Goal: Task Accomplishment & Management: Complete application form

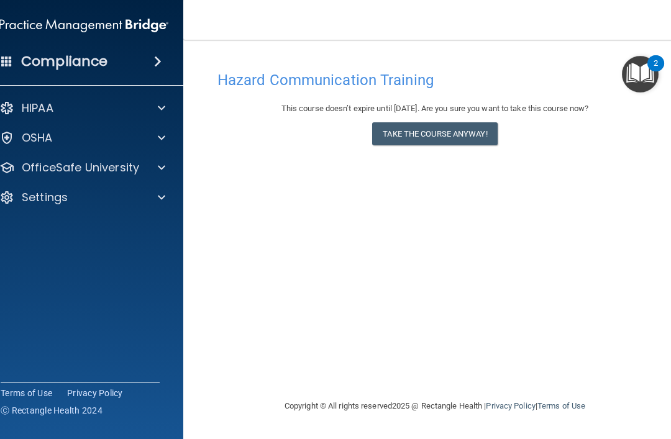
click at [0, 66] on div "Compliance" at bounding box center [83, 61] width 199 height 27
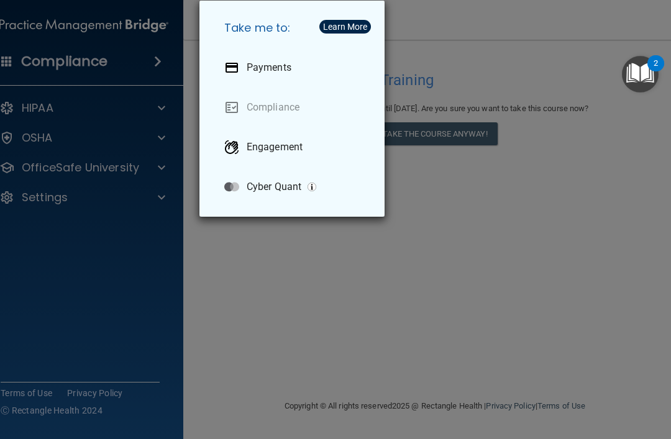
click at [245, 297] on div "Take me to: Payments Compliance Engagement Cyber Quant" at bounding box center [335, 219] width 671 height 439
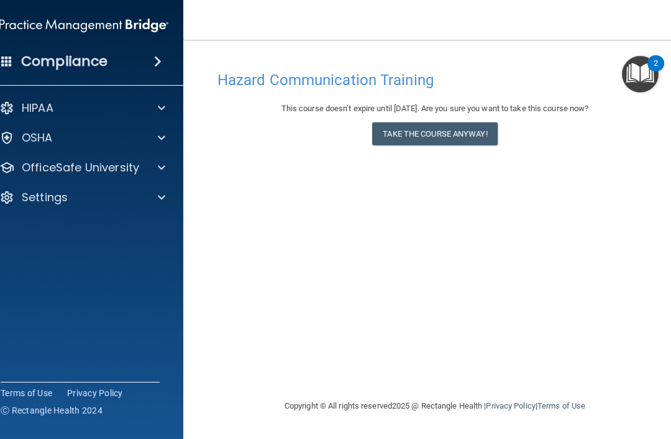
click at [481, 140] on button "Take the course anyway!" at bounding box center [434, 133] width 125 height 23
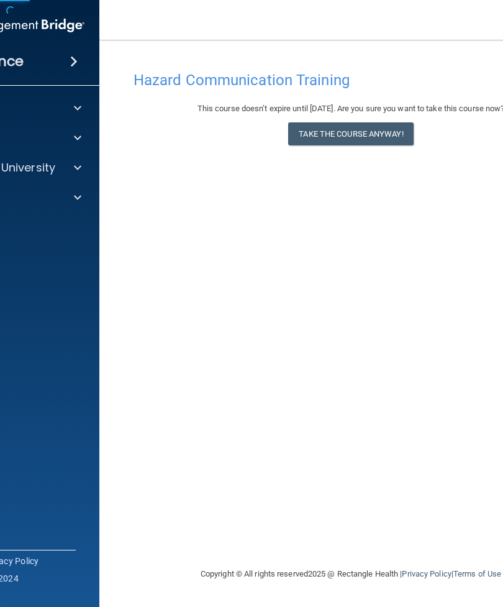
click at [384, 135] on button "Take the course anyway!" at bounding box center [350, 133] width 125 height 23
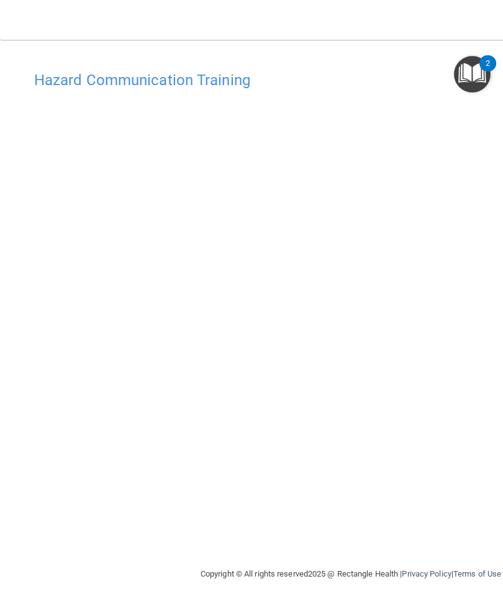
click at [66, 76] on h4 "Hazard Communication Training" at bounding box center [350, 80] width 633 height 16
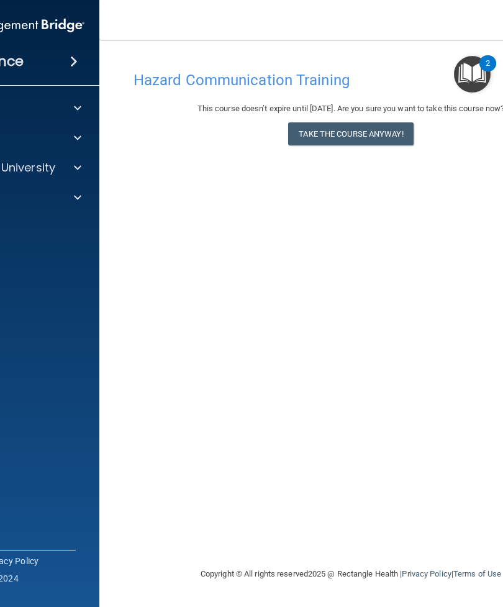
click at [68, 75] on div "Compliance" at bounding box center [0, 61] width 199 height 27
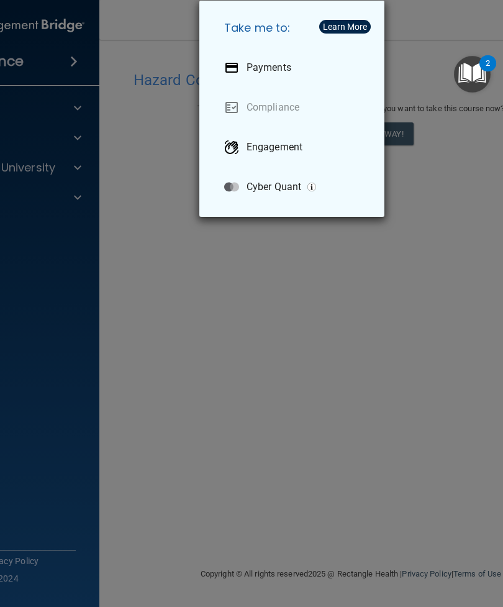
click at [433, 168] on div "Take me to: Payments Compliance Engagement Cyber Quant" at bounding box center [251, 303] width 503 height 607
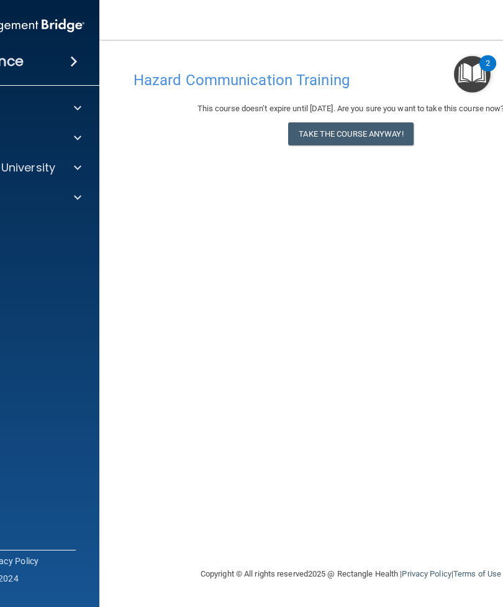
click at [369, 137] on button "Take the course anyway!" at bounding box center [350, 133] width 125 height 23
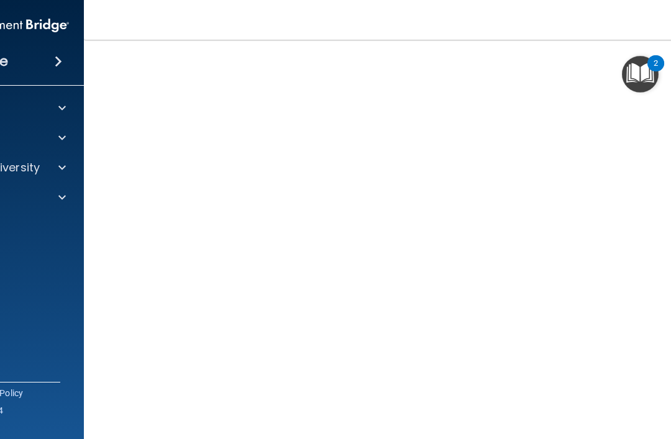
scroll to position [54, 0]
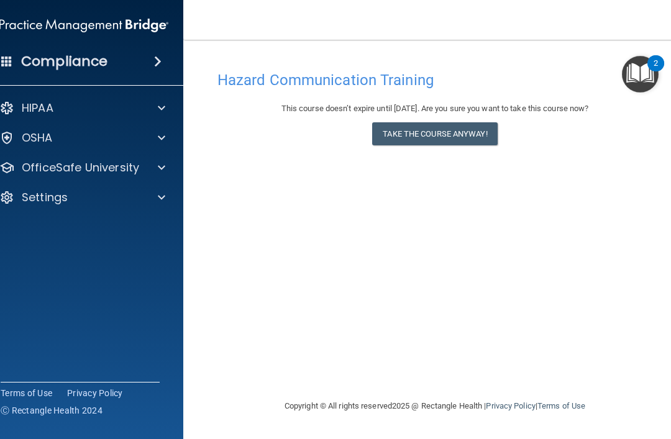
click at [22, 139] on p "OSHA" at bounding box center [37, 137] width 31 height 15
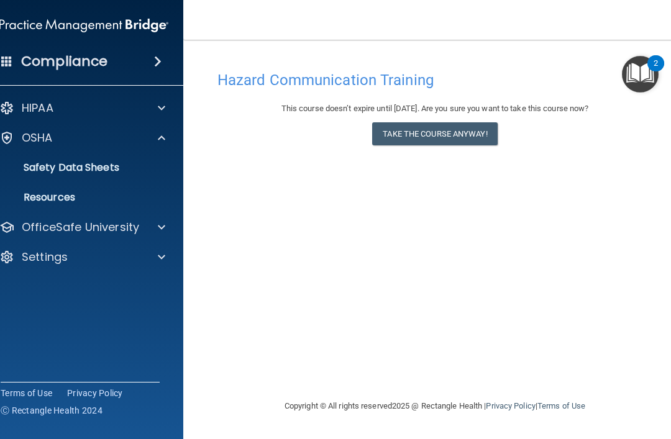
click at [34, 113] on p "HIPAA" at bounding box center [38, 108] width 32 height 15
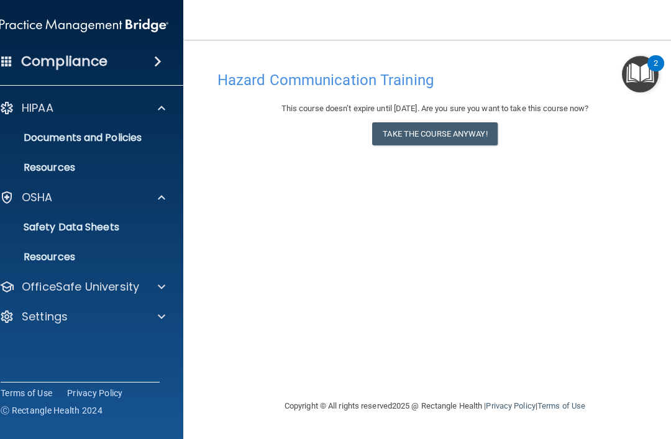
click at [67, 283] on p "OfficeSafe University" at bounding box center [80, 286] width 117 height 15
click at [65, 344] on p "OSHA Training" at bounding box center [43, 346] width 101 height 12
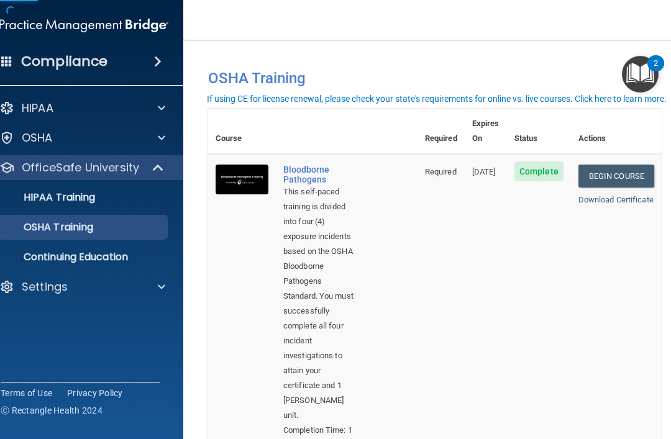
click at [72, 227] on p "OSHA Training" at bounding box center [43, 227] width 101 height 12
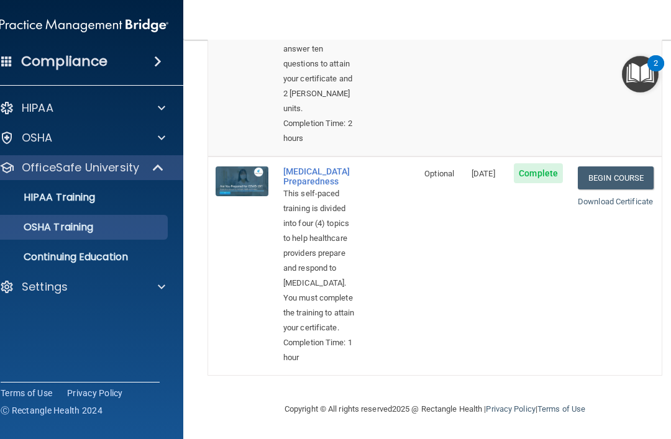
scroll to position [916, 0]
click at [621, 166] on link "Begin Course" at bounding box center [615, 177] width 76 height 23
click at [130, 201] on div "HIPAA Training" at bounding box center [77, 197] width 169 height 12
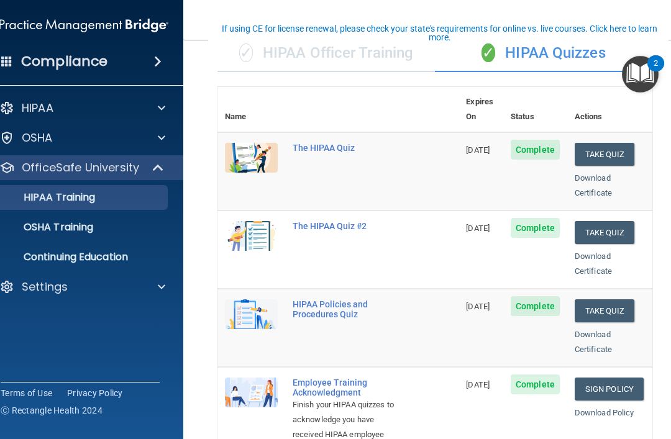
scroll to position [115, 0]
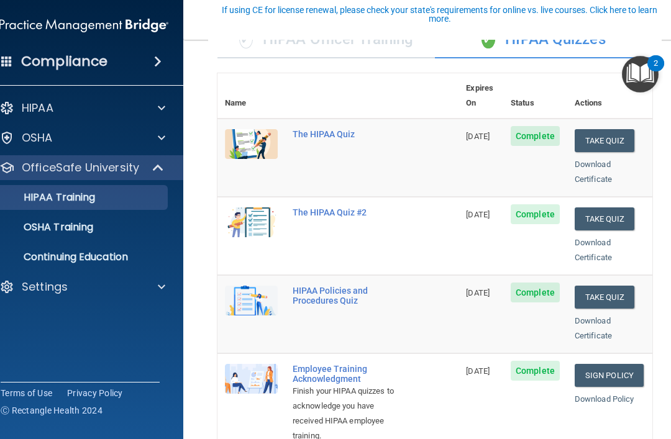
click at [625, 207] on button "Take Quiz" at bounding box center [604, 218] width 60 height 23
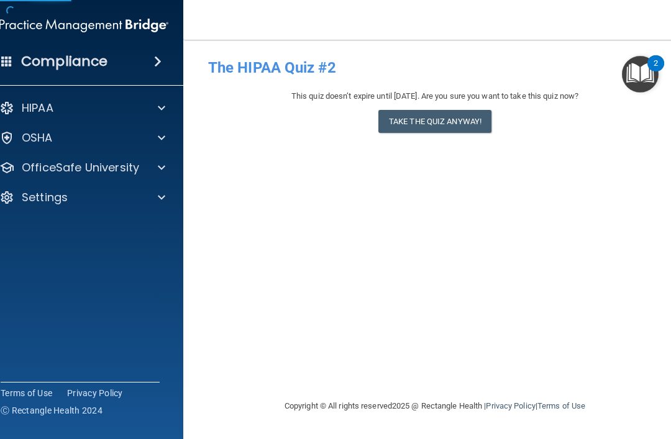
click at [459, 121] on button "Take the quiz anyway!" at bounding box center [434, 121] width 113 height 23
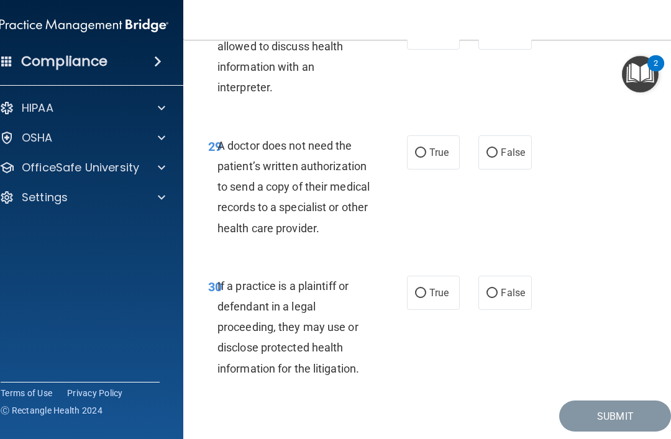
scroll to position [4141, 0]
click at [438, 276] on label "True" at bounding box center [433, 293] width 53 height 34
click at [426, 289] on input "True" at bounding box center [420, 293] width 11 height 9
radio input "true"
click at [526, 136] on label "False" at bounding box center [504, 153] width 53 height 34
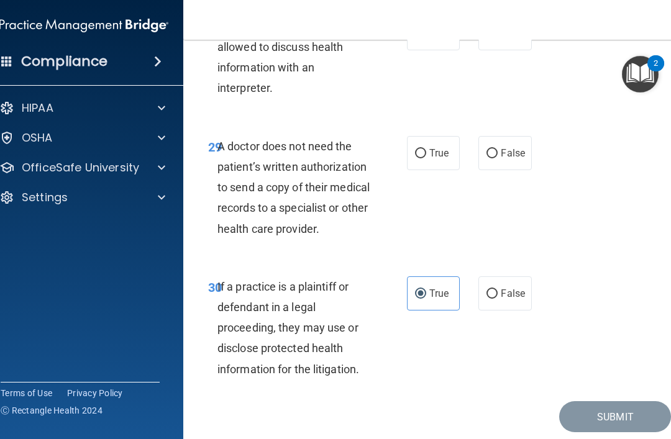
click at [497, 149] on input "False" at bounding box center [491, 153] width 11 height 9
radio input "true"
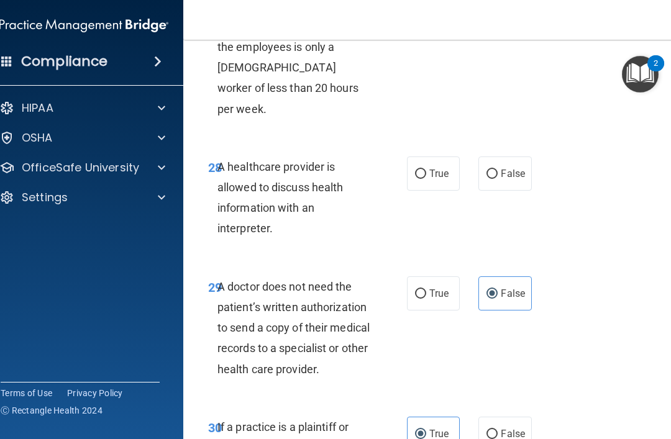
scroll to position [3948, 0]
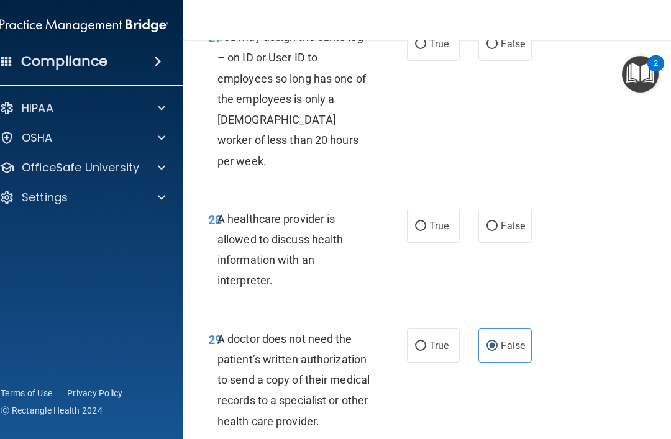
click at [435, 209] on label "True" at bounding box center [433, 226] width 53 height 34
click at [426, 222] on input "True" at bounding box center [420, 226] width 11 height 9
radio input "true"
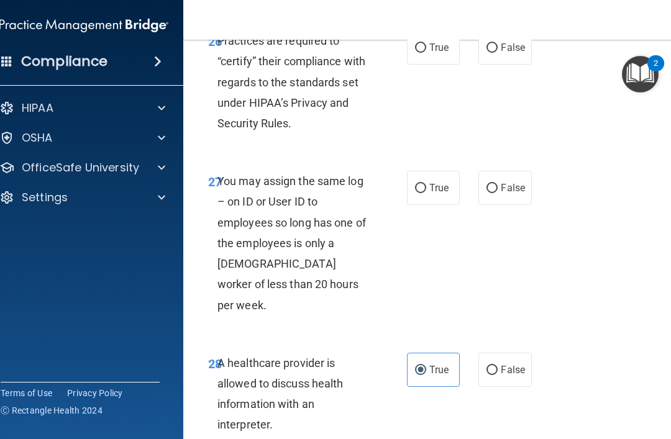
scroll to position [3810, 0]
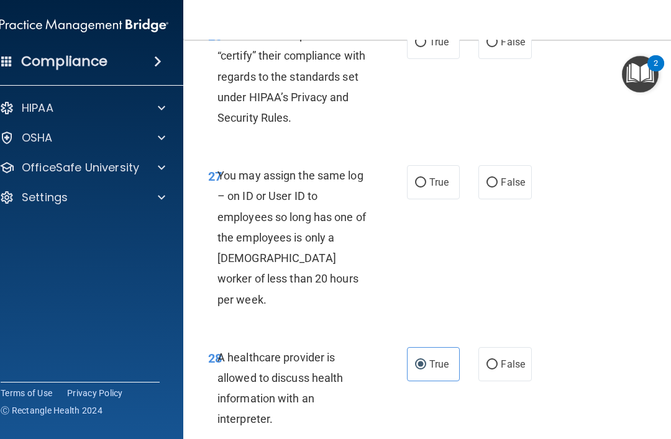
click at [524, 176] on span "False" at bounding box center [512, 182] width 24 height 12
click at [497, 178] on input "False" at bounding box center [491, 182] width 11 height 9
radio input "true"
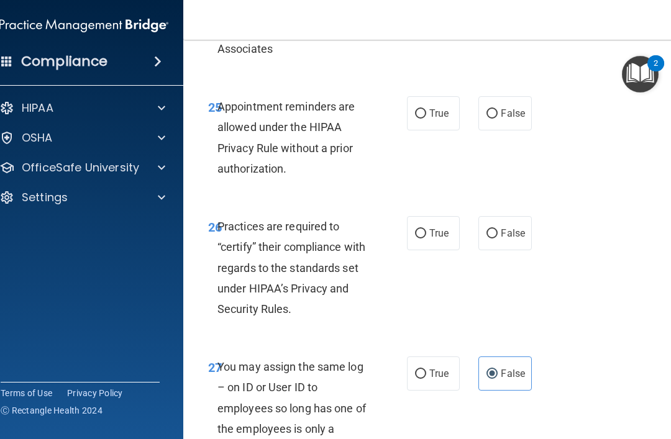
scroll to position [3618, 0]
click at [442, 228] on span "True" at bounding box center [438, 234] width 19 height 12
click at [426, 230] on input "True" at bounding box center [420, 234] width 11 height 9
radio input "true"
click at [511, 108] on span "False" at bounding box center [512, 114] width 24 height 12
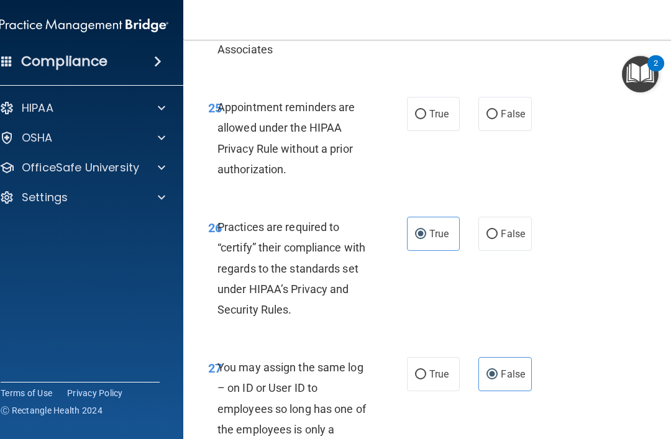
click at [497, 110] on input "False" at bounding box center [491, 114] width 11 height 9
radio input "true"
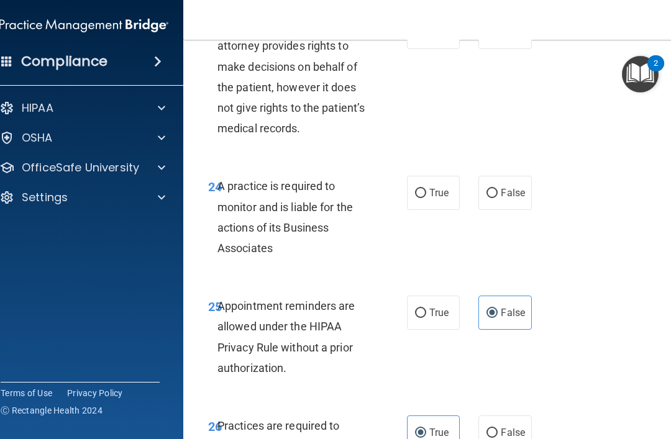
scroll to position [3405, 0]
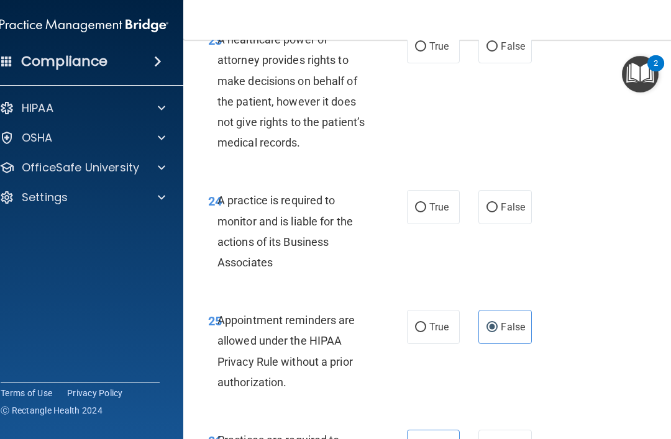
click at [456, 194] on label "True" at bounding box center [433, 207] width 53 height 34
click at [426, 203] on input "True" at bounding box center [420, 207] width 11 height 9
radio input "true"
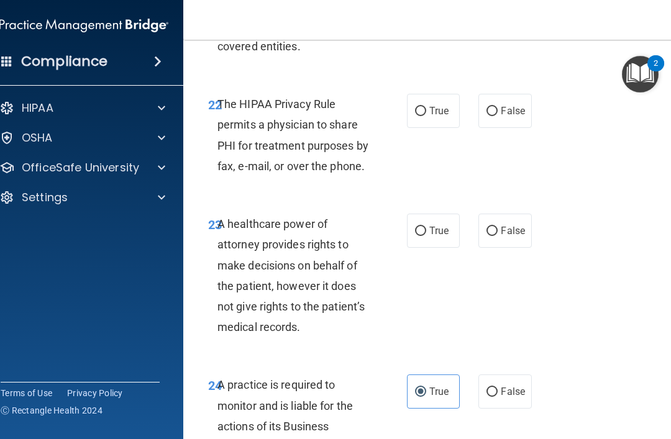
scroll to position [3224, 0]
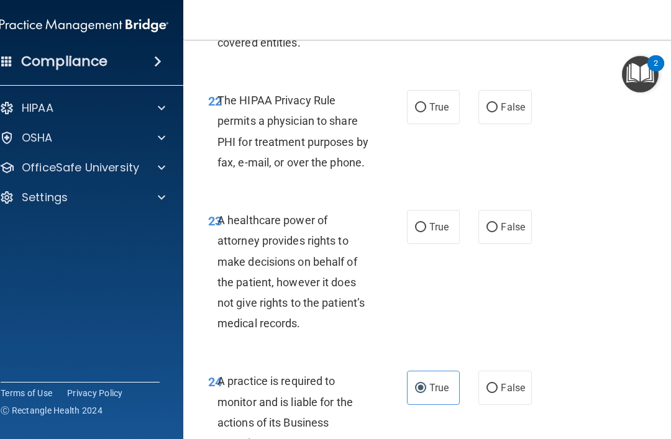
click at [438, 210] on label "True" at bounding box center [433, 227] width 53 height 34
click at [426, 223] on input "True" at bounding box center [420, 227] width 11 height 9
radio input "true"
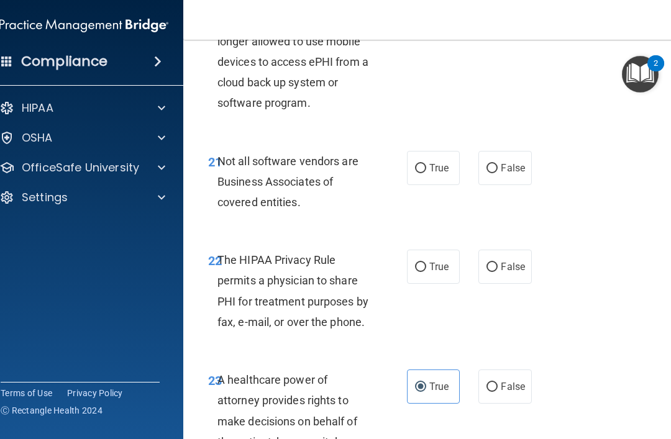
scroll to position [3066, 0]
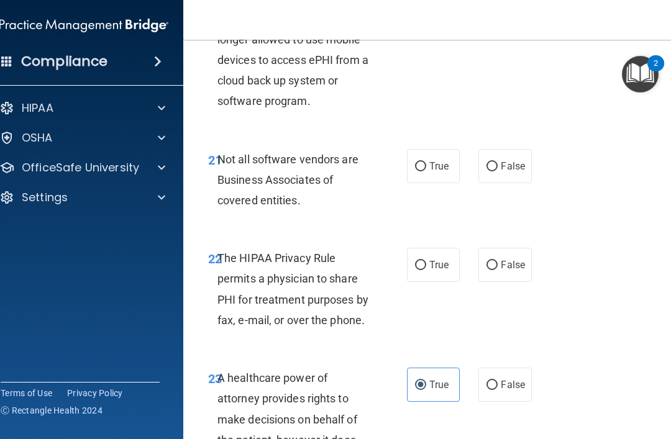
click at [451, 248] on label "True" at bounding box center [433, 265] width 53 height 34
click at [426, 261] on input "True" at bounding box center [420, 265] width 11 height 9
radio input "true"
click at [501, 160] on span "False" at bounding box center [512, 166] width 24 height 12
click at [497, 162] on input "False" at bounding box center [491, 166] width 11 height 9
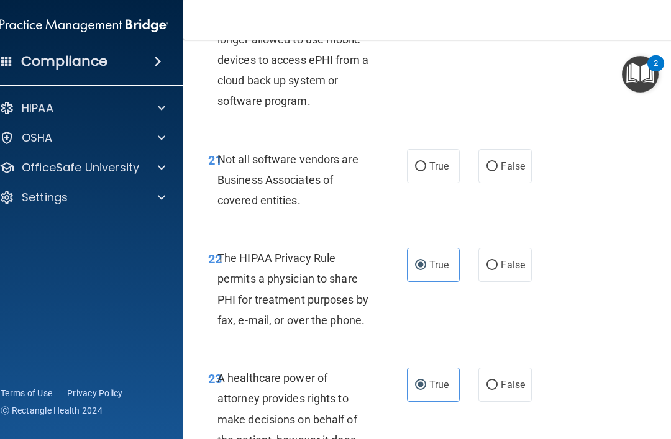
radio input "true"
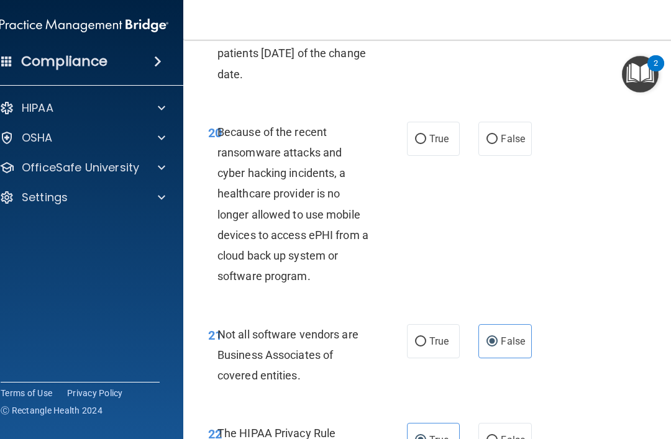
scroll to position [2889, 0]
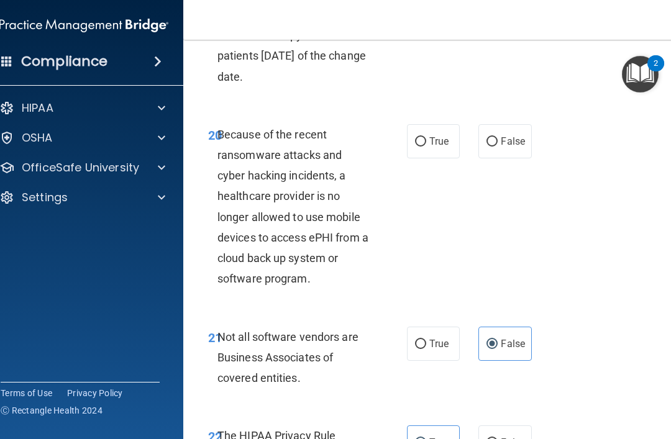
click at [432, 124] on label "True" at bounding box center [433, 141] width 53 height 34
click at [426, 137] on input "True" at bounding box center [420, 141] width 11 height 9
radio input "true"
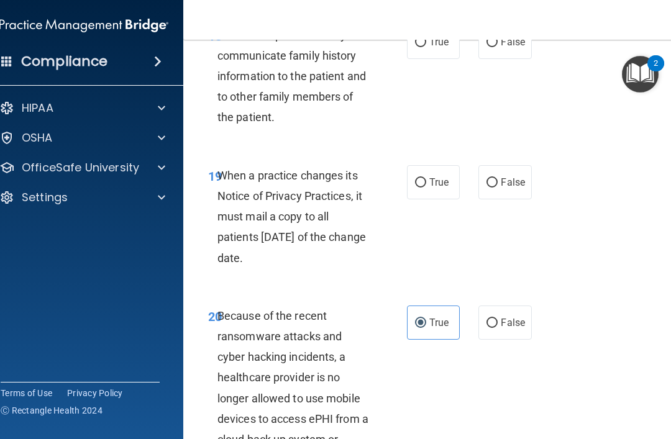
scroll to position [2708, 0]
click at [445, 165] on label "True" at bounding box center [433, 182] width 53 height 34
click at [426, 178] on input "True" at bounding box center [420, 182] width 11 height 9
radio input "true"
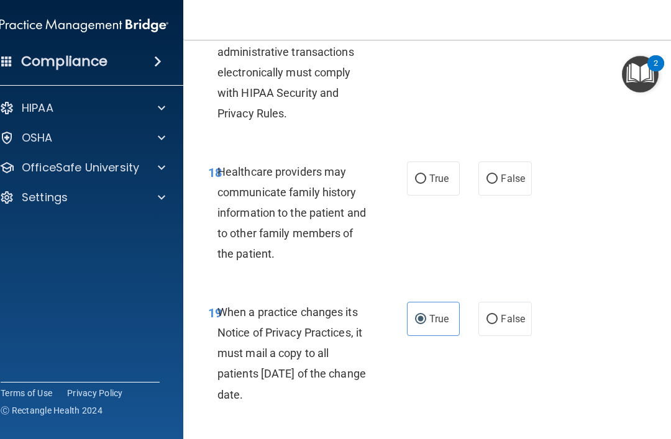
scroll to position [2572, 0]
click at [523, 161] on label "False" at bounding box center [504, 178] width 53 height 34
click at [497, 174] on input "False" at bounding box center [491, 178] width 11 height 9
radio input "true"
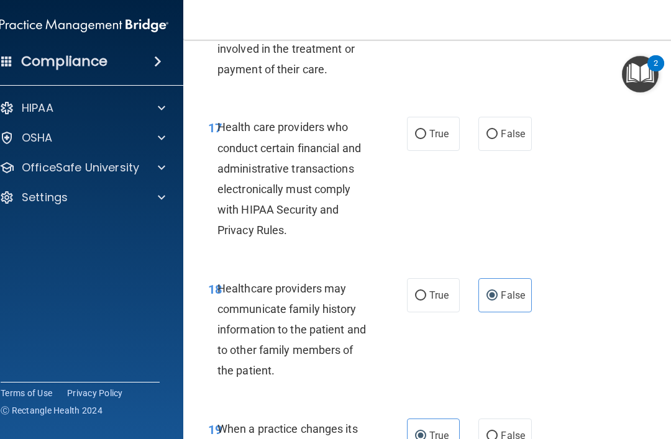
scroll to position [2432, 0]
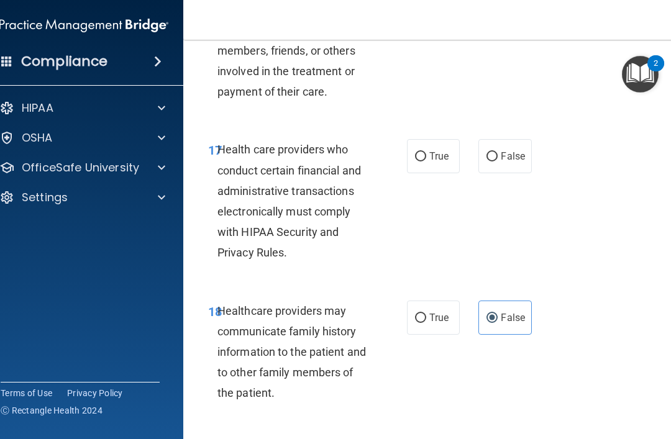
click at [425, 152] on input "True" at bounding box center [420, 156] width 11 height 9
radio input "true"
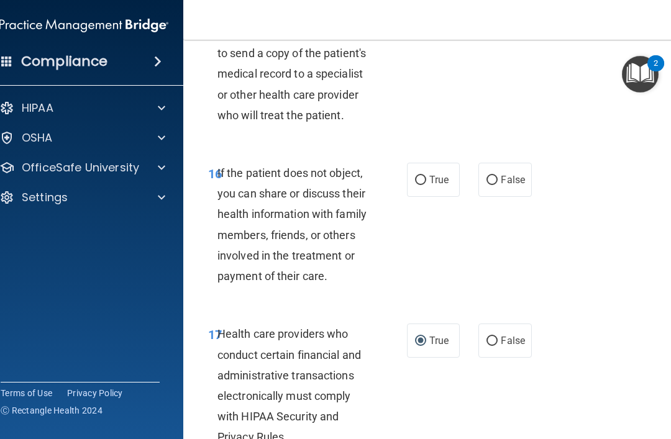
scroll to position [2248, 0]
click at [508, 173] on span "False" at bounding box center [512, 179] width 24 height 12
click at [497, 175] on input "False" at bounding box center [491, 179] width 11 height 9
radio input "true"
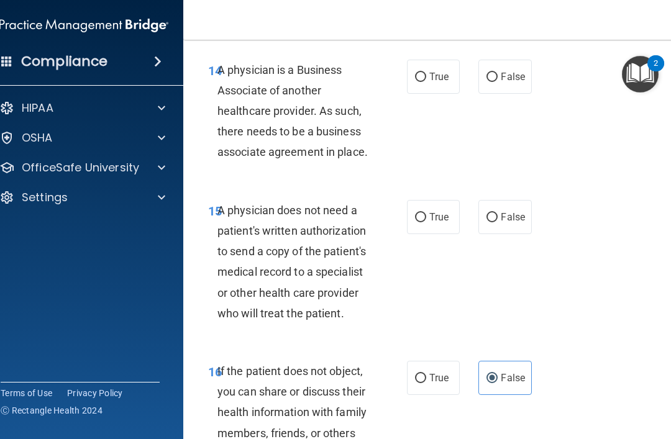
scroll to position [2055, 0]
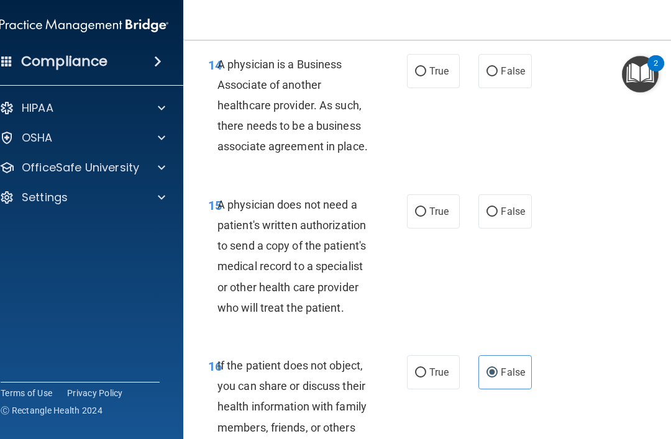
click at [513, 206] on span "False" at bounding box center [512, 212] width 24 height 12
click at [497, 207] on input "False" at bounding box center [491, 211] width 11 height 9
radio input "true"
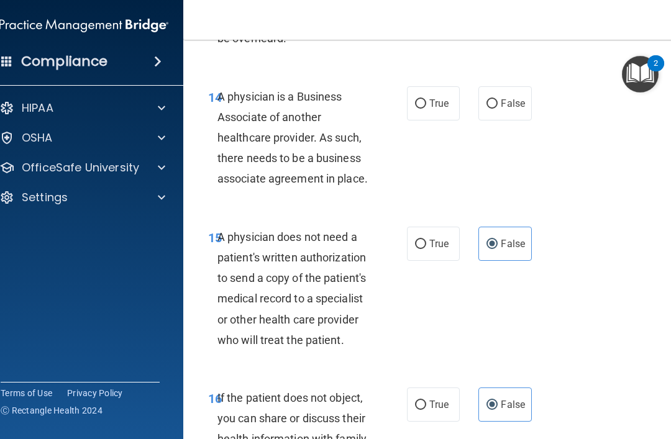
scroll to position [2021, 0]
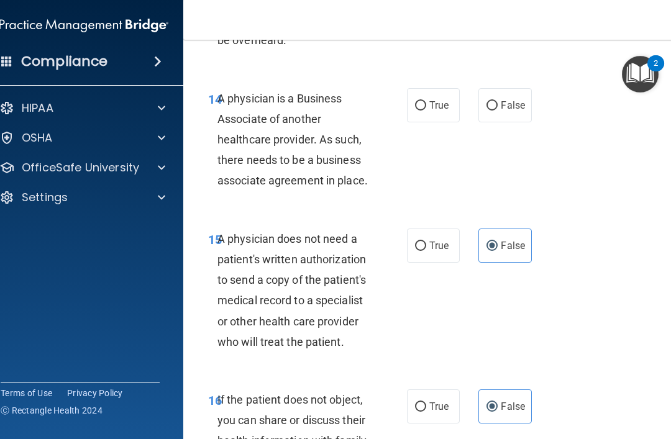
click at [438, 73] on div "14 A physician is a Business Associate of another healthcare provider. As such,…" at bounding box center [435, 143] width 472 height 140
click at [451, 88] on label "True" at bounding box center [433, 105] width 53 height 34
click at [426, 101] on input "True" at bounding box center [420, 105] width 11 height 9
radio input "true"
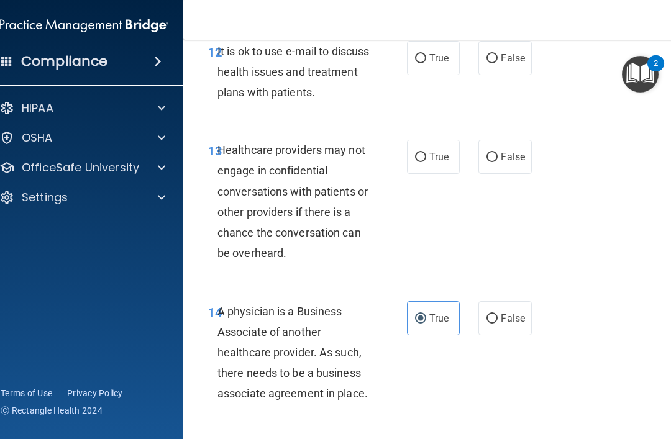
scroll to position [1799, 0]
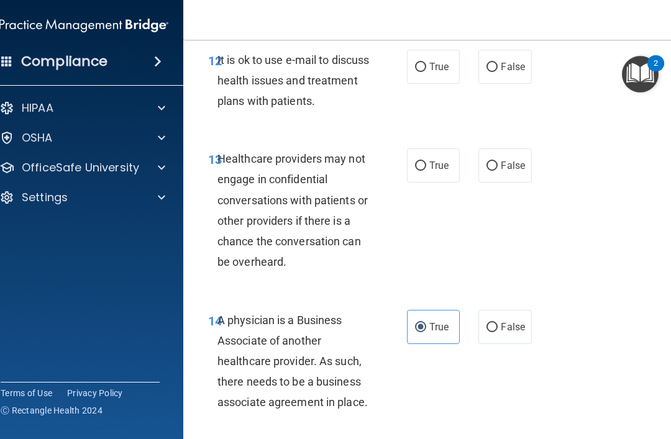
click at [436, 160] on span "True" at bounding box center [438, 166] width 19 height 12
click at [426, 161] on input "True" at bounding box center [420, 165] width 11 height 9
radio input "true"
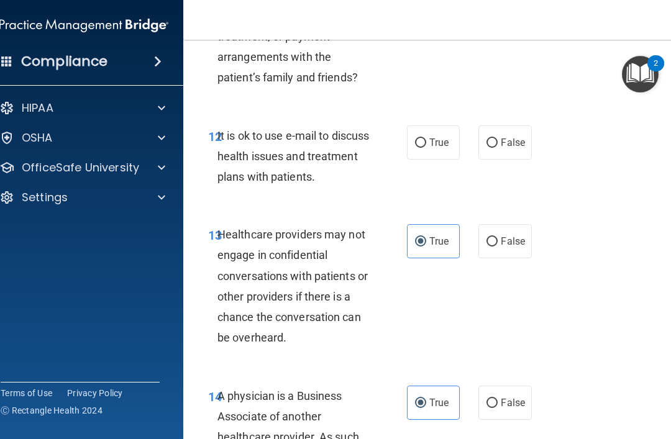
scroll to position [1722, 0]
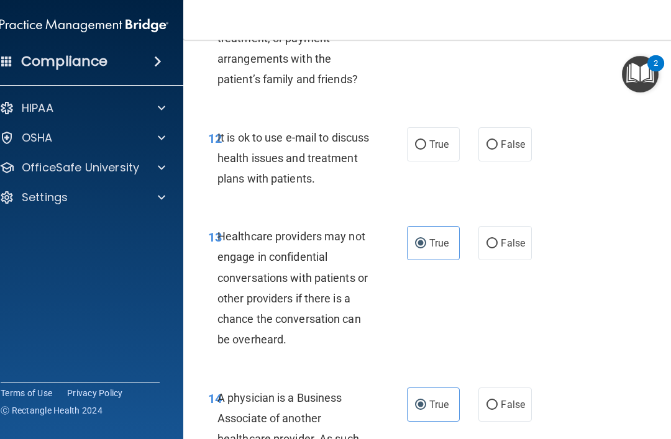
click at [441, 138] on span "True" at bounding box center [438, 144] width 19 height 12
click at [426, 140] on input "True" at bounding box center [420, 144] width 11 height 9
radio input "true"
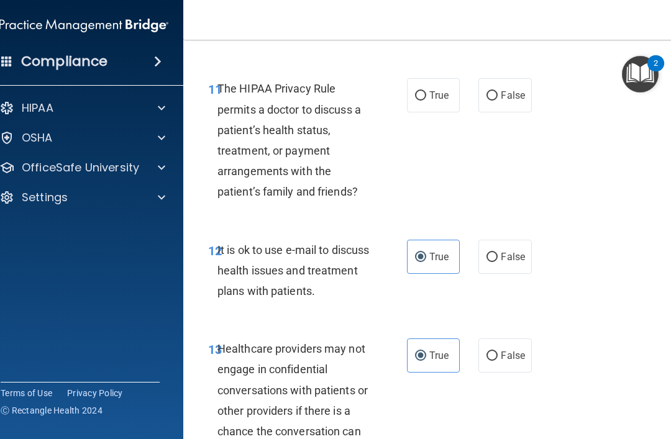
scroll to position [1608, 0]
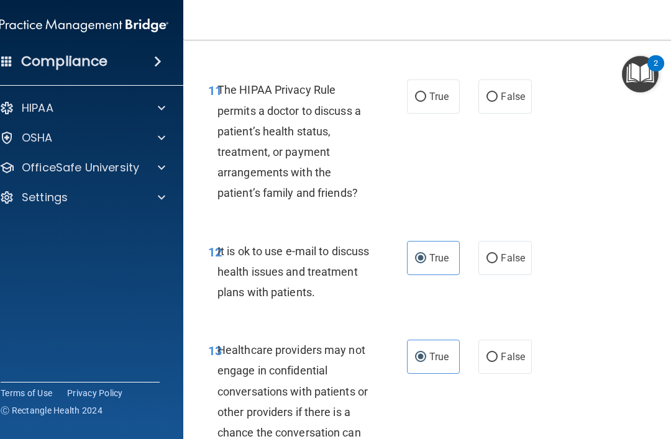
click at [428, 81] on label "True" at bounding box center [433, 96] width 53 height 34
click at [426, 93] on input "True" at bounding box center [420, 97] width 11 height 9
radio input "true"
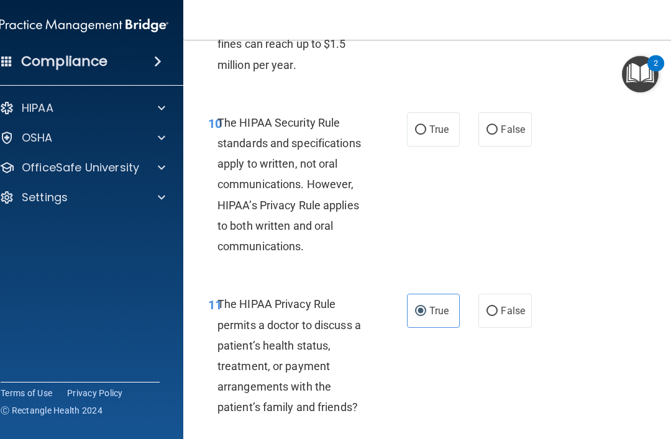
scroll to position [1398, 0]
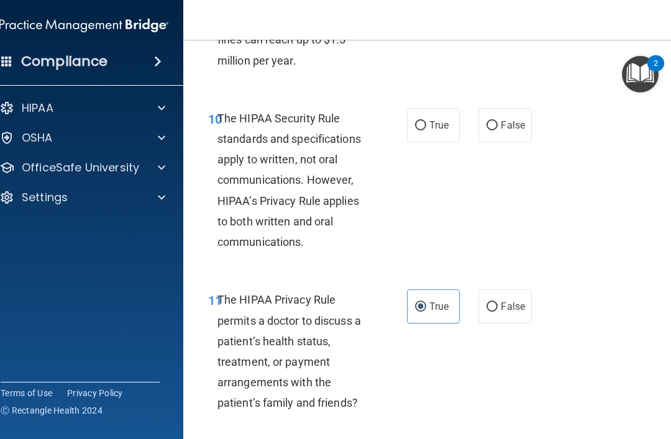
click at [433, 119] on span "True" at bounding box center [438, 125] width 19 height 12
click at [426, 121] on input "True" at bounding box center [420, 125] width 11 height 9
radio input "true"
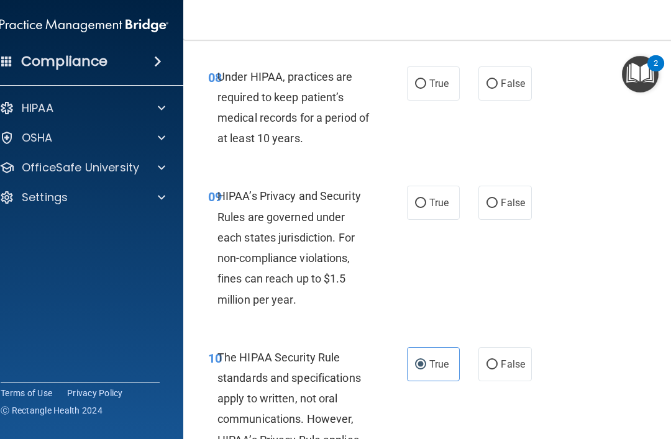
scroll to position [1160, 0]
click at [515, 348] on label "False" at bounding box center [504, 363] width 53 height 34
click at [497, 359] on input "False" at bounding box center [491, 363] width 11 height 9
radio input "true"
radio input "false"
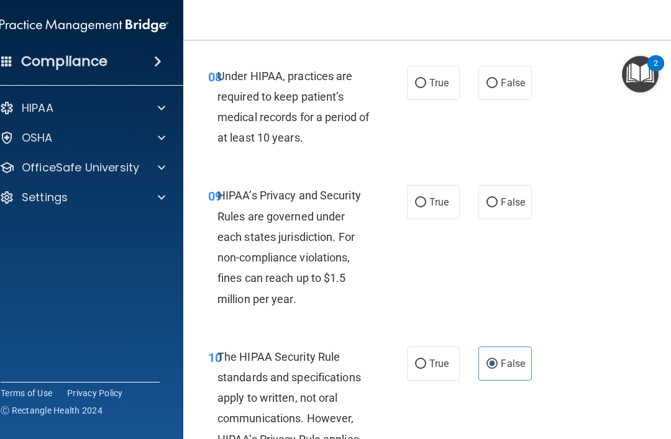
click at [425, 185] on label "True" at bounding box center [433, 202] width 53 height 34
click at [425, 198] on input "True" at bounding box center [420, 202] width 11 height 9
radio input "true"
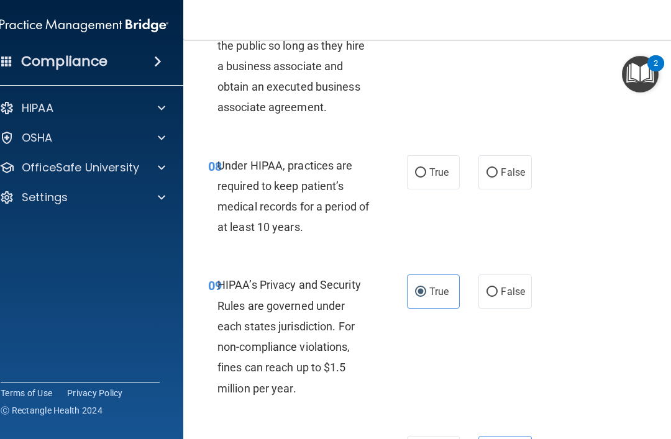
click at [515, 168] on span "False" at bounding box center [512, 172] width 24 height 12
click at [497, 168] on input "False" at bounding box center [491, 172] width 11 height 9
radio input "true"
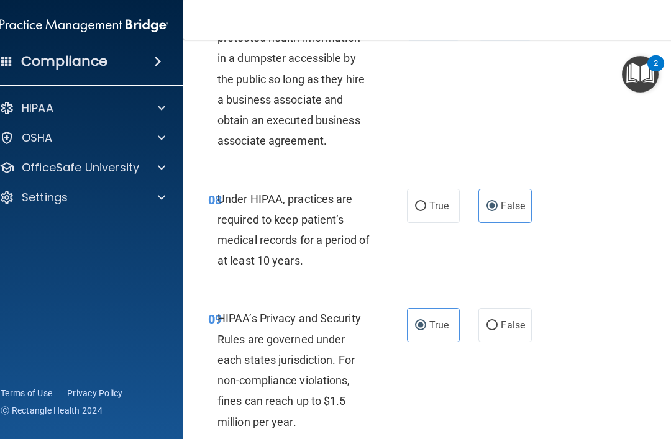
click at [441, 191] on label "True" at bounding box center [433, 206] width 53 height 34
click at [426, 202] on input "True" at bounding box center [420, 206] width 11 height 9
radio input "true"
radio input "false"
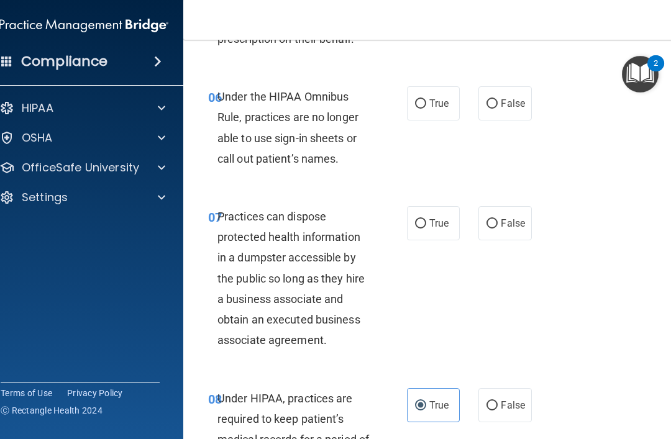
scroll to position [838, 0]
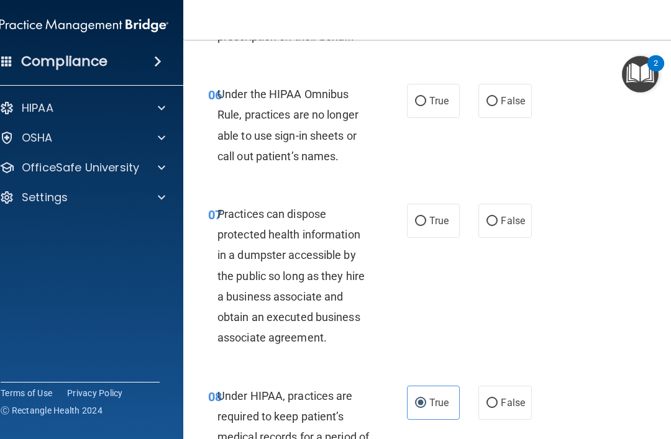
click at [517, 215] on span "False" at bounding box center [512, 221] width 24 height 12
click at [497, 217] on input "False" at bounding box center [491, 221] width 11 height 9
radio input "true"
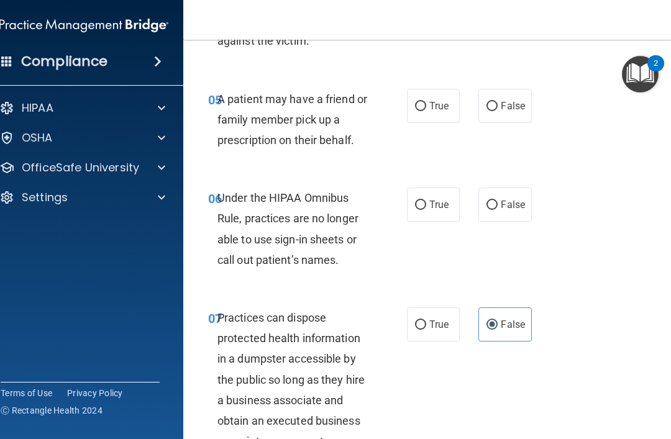
scroll to position [735, 0]
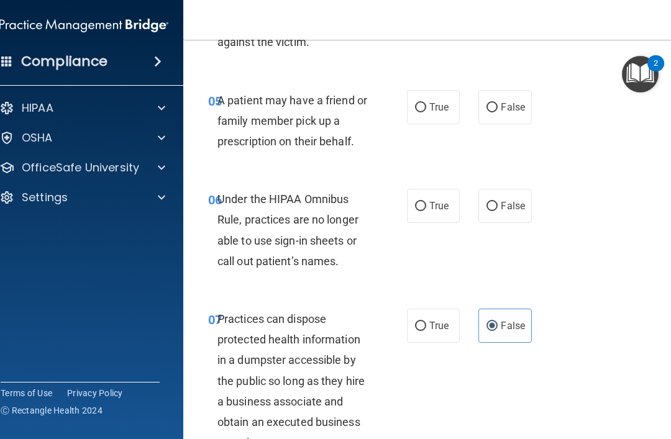
click at [518, 204] on span "False" at bounding box center [512, 206] width 24 height 12
click at [497, 204] on input "False" at bounding box center [491, 206] width 11 height 9
radio input "true"
click at [440, 111] on label "True" at bounding box center [433, 107] width 53 height 34
click at [426, 111] on input "True" at bounding box center [420, 107] width 11 height 9
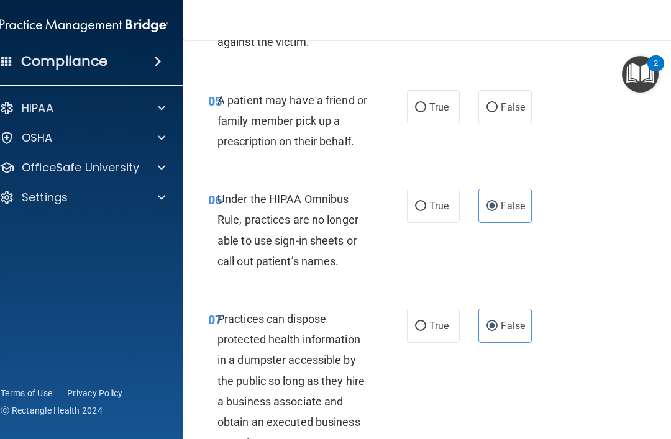
radio input "true"
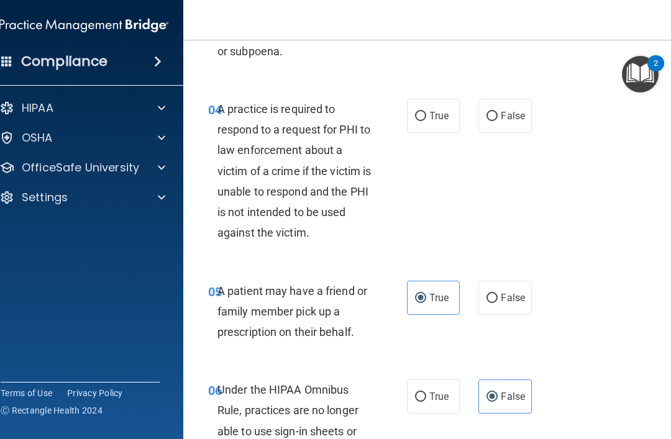
scroll to position [548, 0]
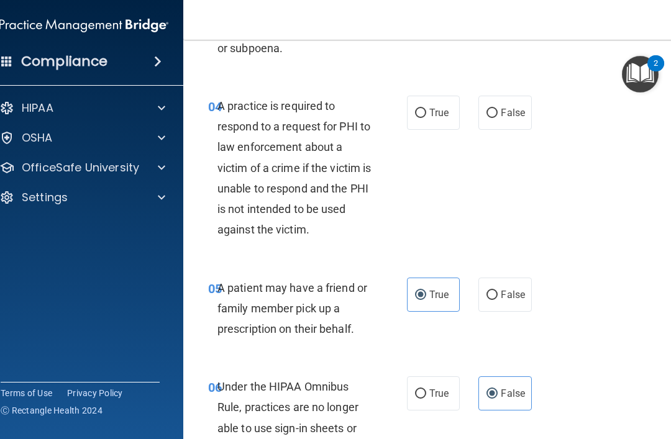
click at [445, 107] on span "True" at bounding box center [438, 113] width 19 height 12
click at [426, 109] on input "True" at bounding box center [420, 113] width 11 height 9
radio input "true"
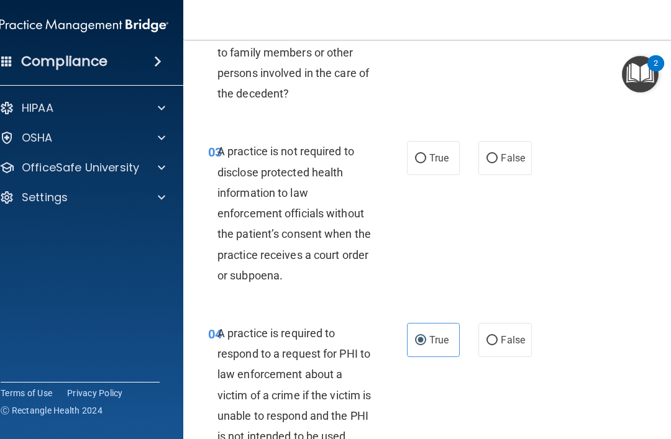
scroll to position [325, 0]
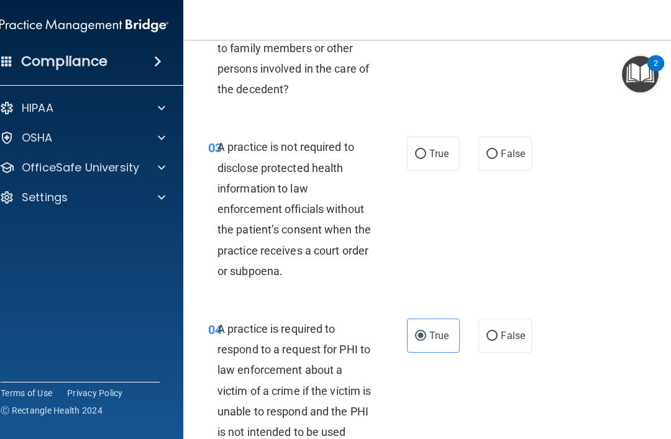
click at [439, 153] on span "True" at bounding box center [438, 154] width 19 height 12
click at [426, 153] on input "True" at bounding box center [420, 154] width 11 height 9
radio input "true"
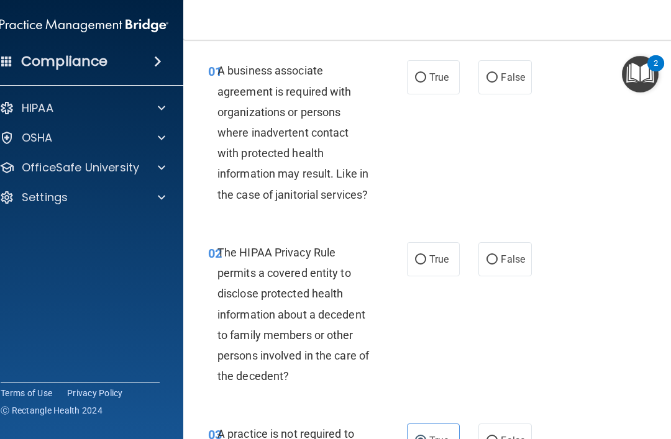
scroll to position [37, 0]
click at [436, 73] on span "True" at bounding box center [438, 78] width 19 height 12
click at [426, 74] on input "True" at bounding box center [420, 78] width 11 height 9
radio input "true"
click at [436, 250] on label "True" at bounding box center [433, 260] width 53 height 34
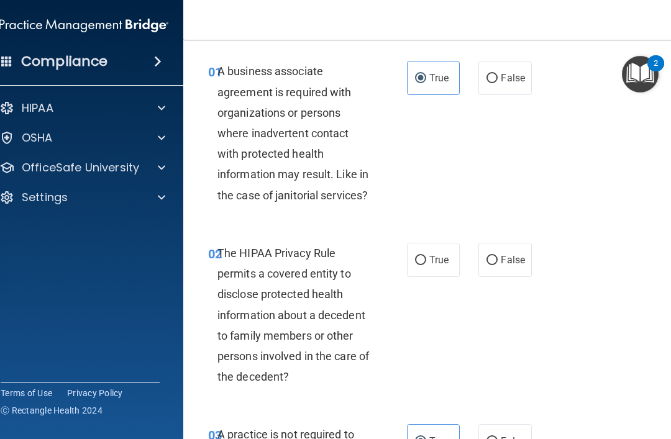
click at [426, 256] on input "True" at bounding box center [420, 260] width 11 height 9
radio input "true"
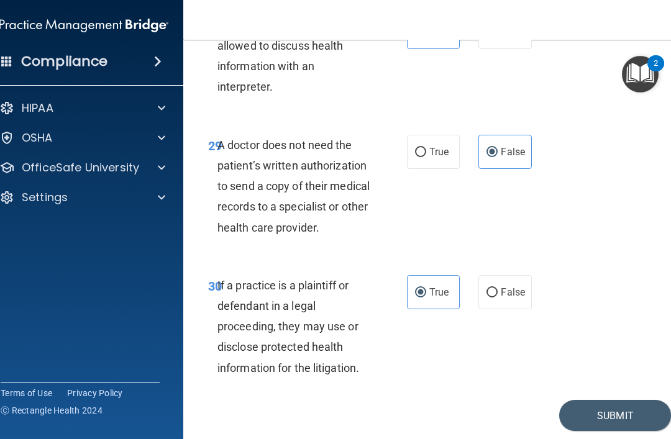
scroll to position [4141, 0]
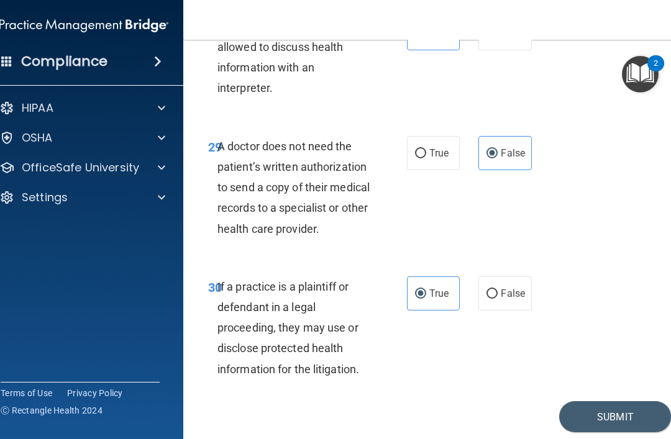
click at [613, 401] on button "Submit" at bounding box center [615, 417] width 112 height 32
click at [619, 401] on button "Submit" at bounding box center [615, 417] width 112 height 32
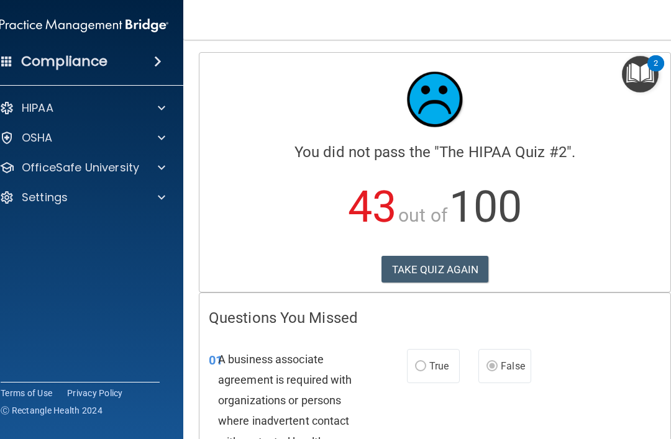
click at [460, 260] on button "TAKE QUIZ AGAIN" at bounding box center [434, 269] width 107 height 27
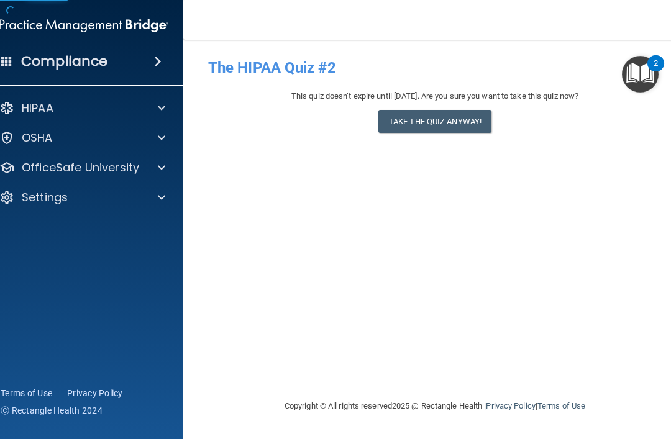
click at [464, 125] on button "Take the quiz anyway!" at bounding box center [434, 121] width 113 height 23
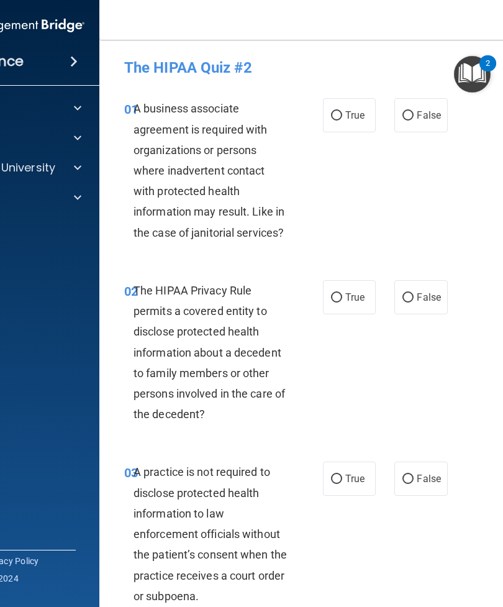
click at [430, 117] on span "False" at bounding box center [429, 115] width 24 height 12
click at [413, 117] on input "False" at bounding box center [407, 115] width 11 height 9
radio input "true"
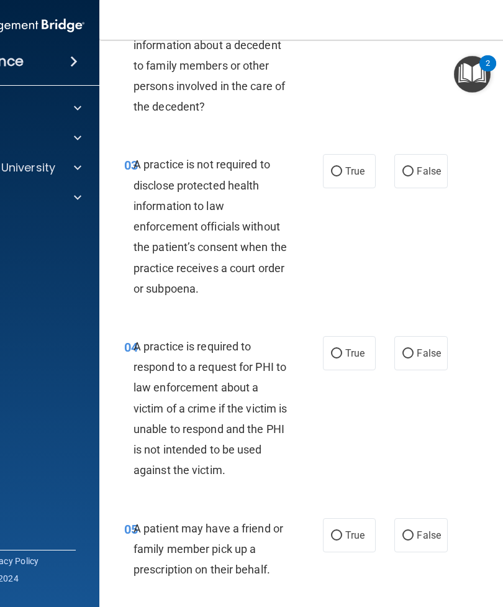
scroll to position [305, 0]
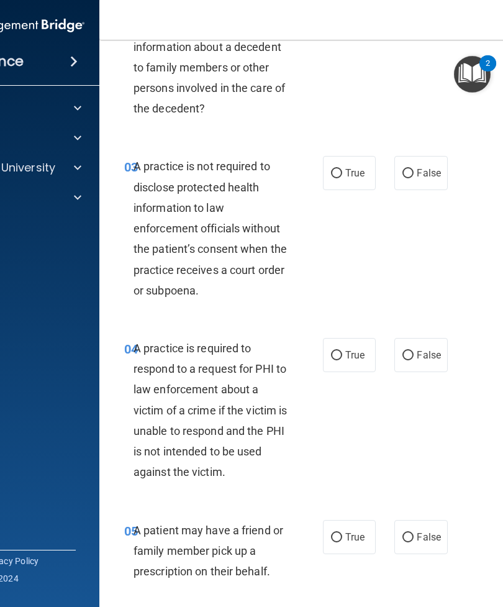
click at [428, 171] on span "False" at bounding box center [429, 173] width 24 height 12
click at [413, 171] on input "False" at bounding box center [407, 173] width 11 height 9
radio input "true"
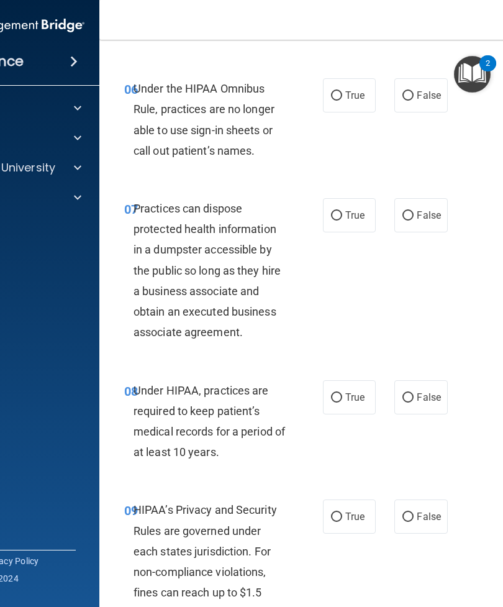
scroll to position [856, 0]
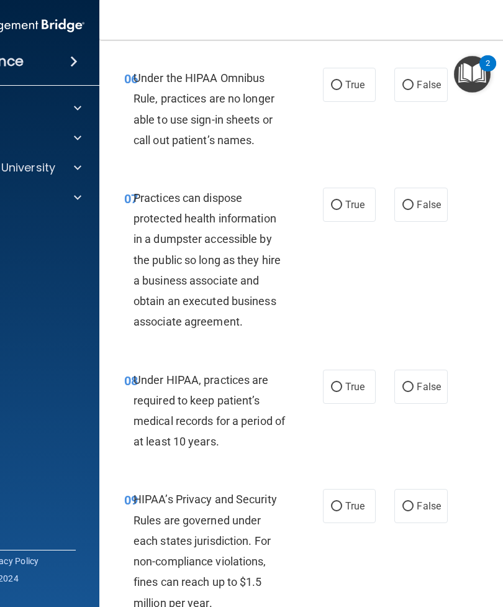
click at [431, 381] on span "False" at bounding box center [429, 387] width 24 height 12
click at [413, 382] on input "False" at bounding box center [407, 386] width 11 height 9
radio input "true"
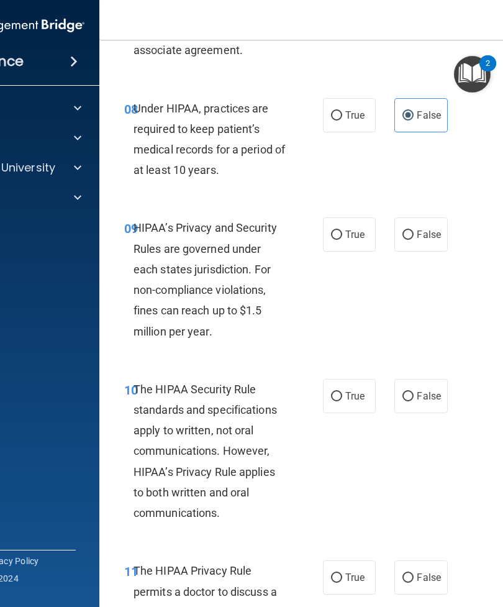
scroll to position [1125, 0]
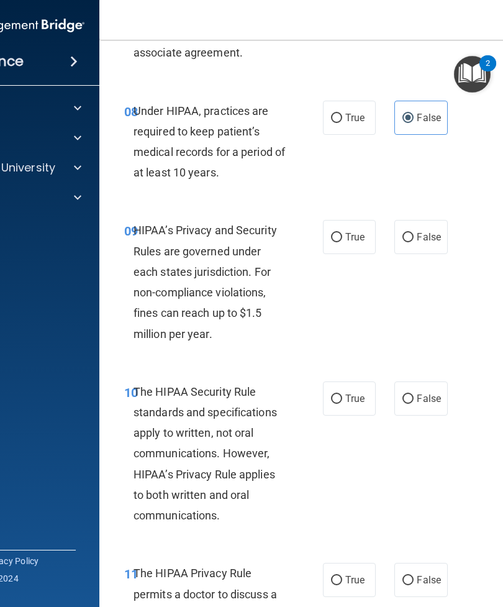
click at [422, 231] on span "False" at bounding box center [429, 237] width 24 height 12
click at [413, 233] on input "False" at bounding box center [407, 237] width 11 height 9
radio input "true"
click at [349, 382] on label "True" at bounding box center [349, 398] width 53 height 34
click at [342, 394] on input "True" at bounding box center [336, 398] width 11 height 9
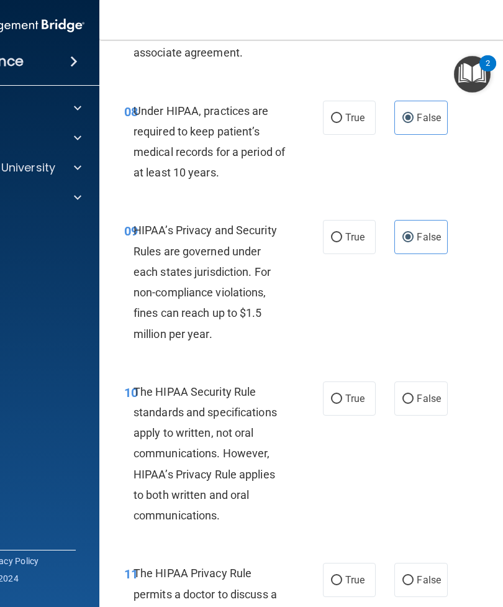
radio input "true"
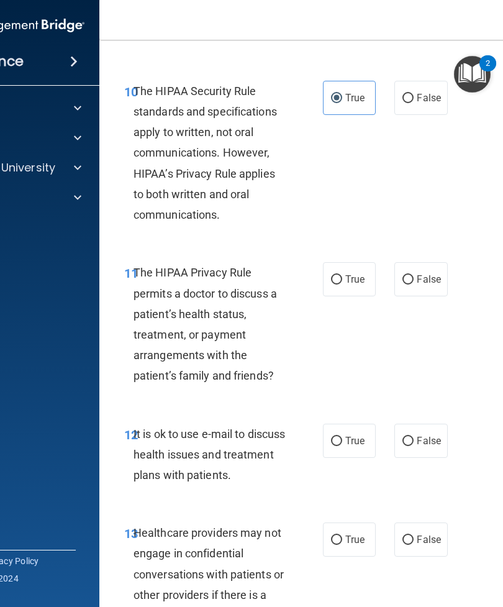
scroll to position [1480, 0]
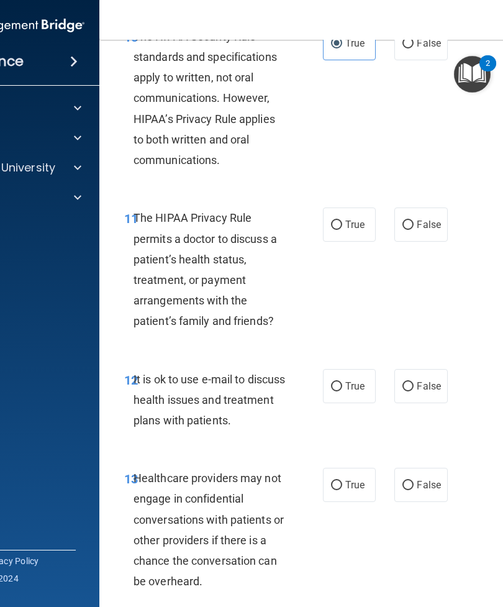
click at [421, 438] on span "False" at bounding box center [429, 485] width 24 height 12
click at [413, 438] on input "False" at bounding box center [407, 485] width 11 height 9
radio input "true"
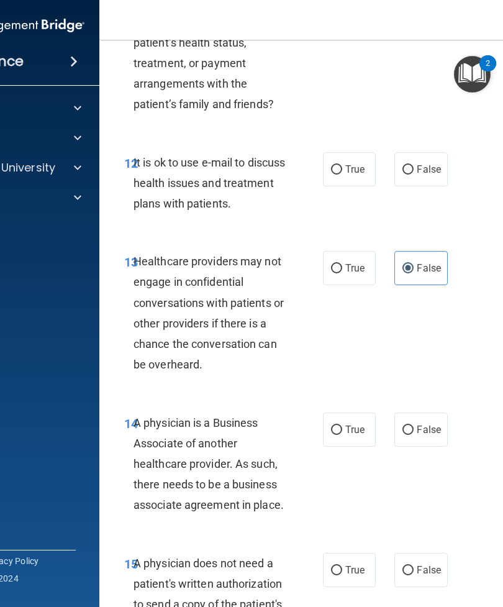
scroll to position [1777, 0]
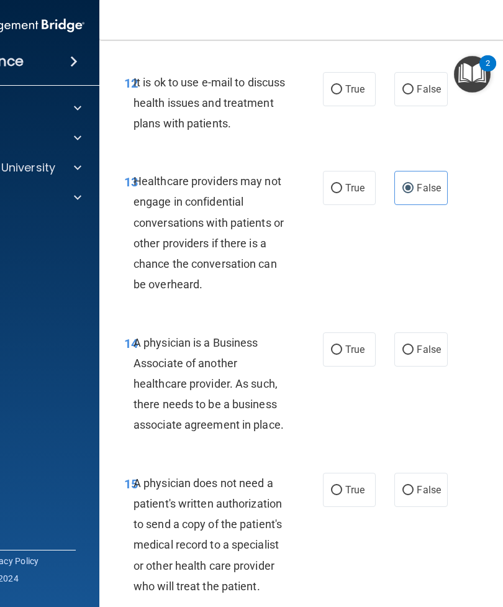
click at [427, 343] on span "False" at bounding box center [429, 349] width 24 height 12
click at [413, 345] on input "False" at bounding box center [407, 349] width 11 height 9
radio input "true"
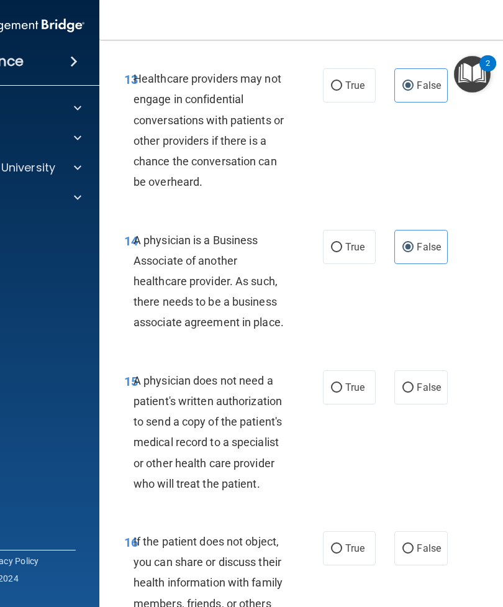
scroll to position [1889, 0]
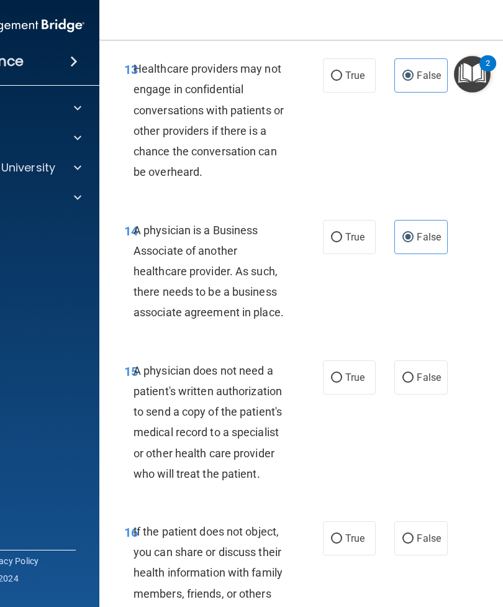
click at [354, 371] on span "True" at bounding box center [354, 377] width 19 height 12
click at [342, 373] on input "True" at bounding box center [336, 377] width 11 height 9
radio input "true"
click at [352, 438] on label "True" at bounding box center [349, 538] width 53 height 34
click at [342, 438] on input "True" at bounding box center [336, 538] width 11 height 9
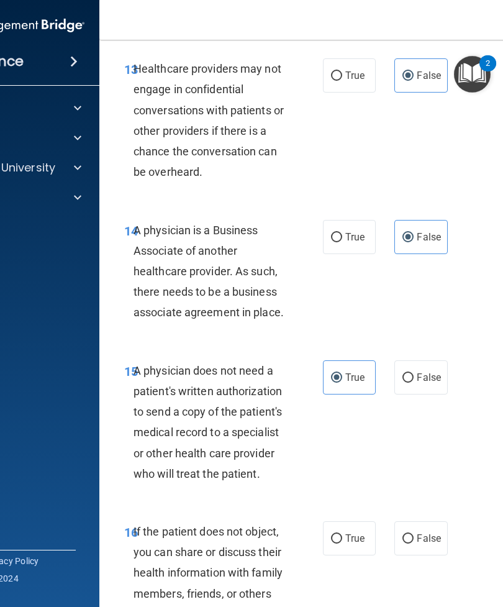
radio input "true"
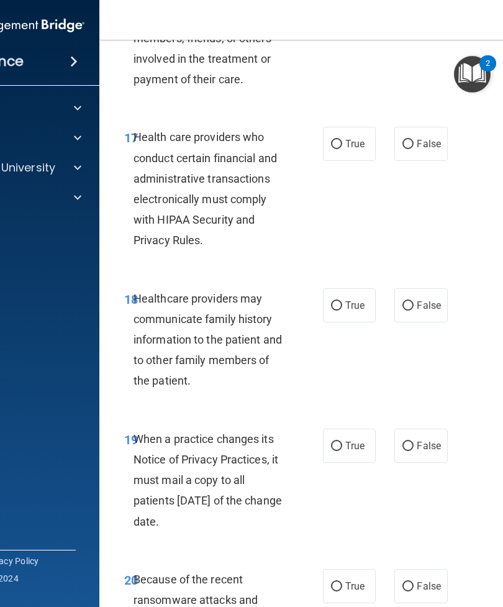
click at [348, 438] on span "True" at bounding box center [354, 446] width 19 height 12
click at [342, 438] on input "True" at bounding box center [336, 445] width 11 height 9
radio input "true"
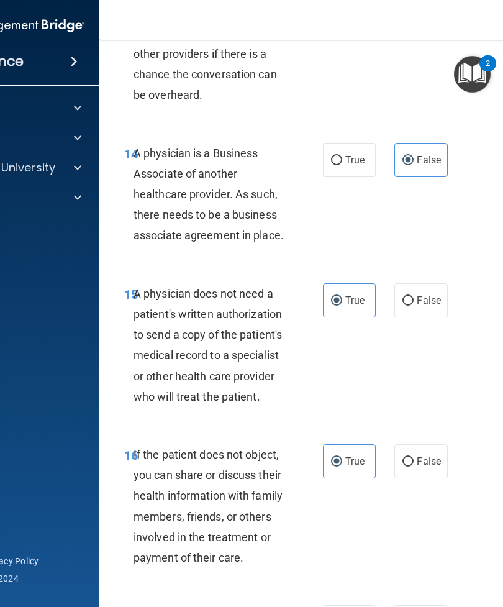
scroll to position [2033, 0]
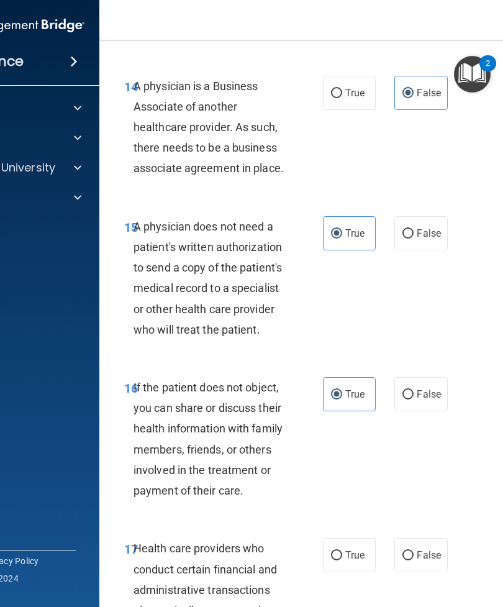
click at [427, 388] on span "False" at bounding box center [429, 394] width 24 height 12
click at [413, 390] on input "False" at bounding box center [407, 394] width 11 height 9
radio input "true"
radio input "false"
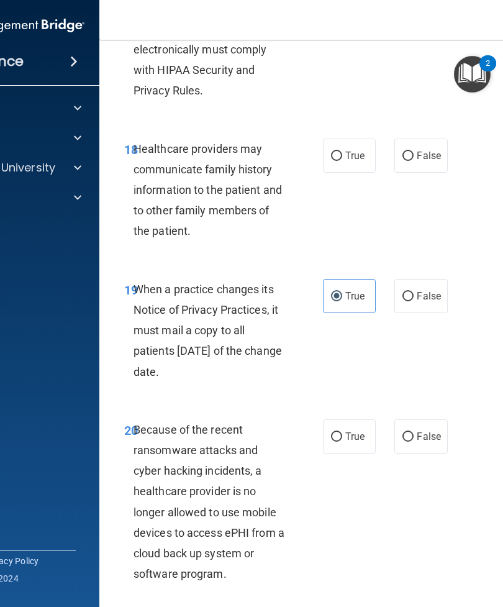
scroll to position [2595, 0]
click at [412, 431] on input "False" at bounding box center [407, 435] width 11 height 9
radio input "true"
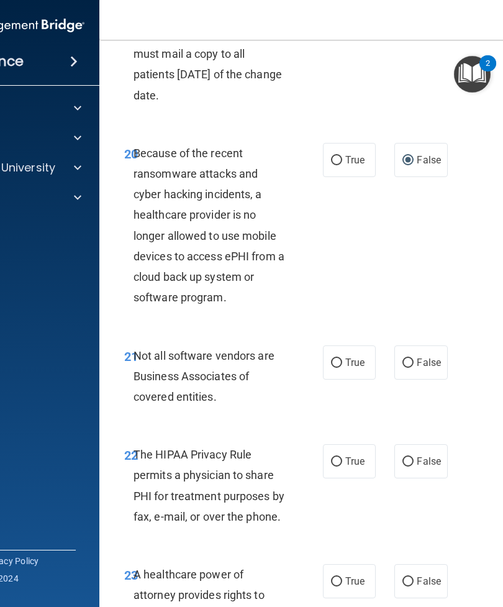
scroll to position [2879, 0]
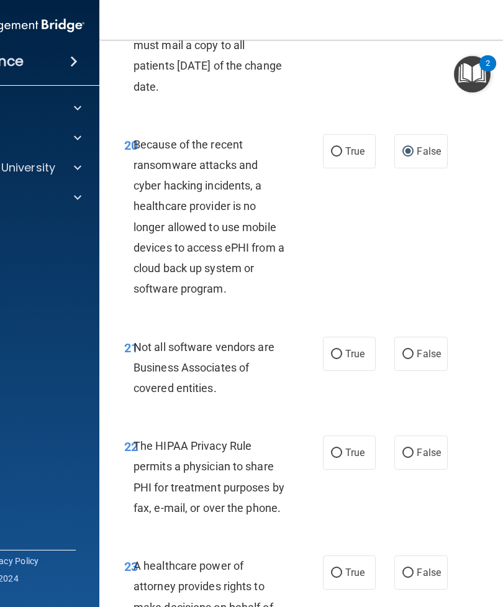
click at [353, 348] on span "True" at bounding box center [354, 354] width 19 height 12
click at [342, 350] on input "True" at bounding box center [336, 354] width 11 height 9
radio input "true"
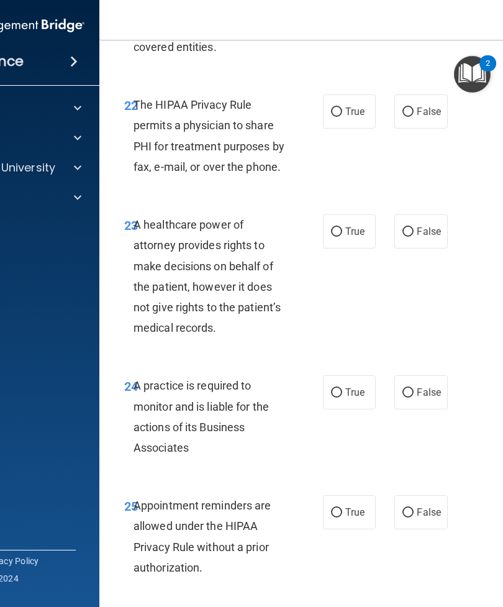
scroll to position [3215, 0]
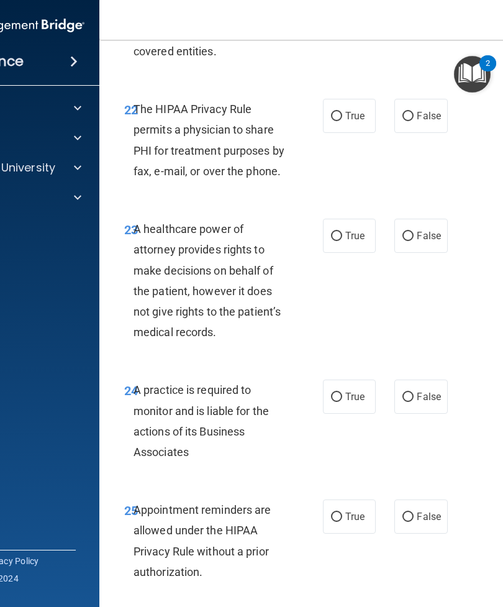
click at [412, 232] on input "False" at bounding box center [407, 236] width 11 height 9
radio input "true"
click at [428, 391] on span "False" at bounding box center [429, 397] width 24 height 12
click at [413, 392] on input "False" at bounding box center [407, 396] width 11 height 9
radio input "true"
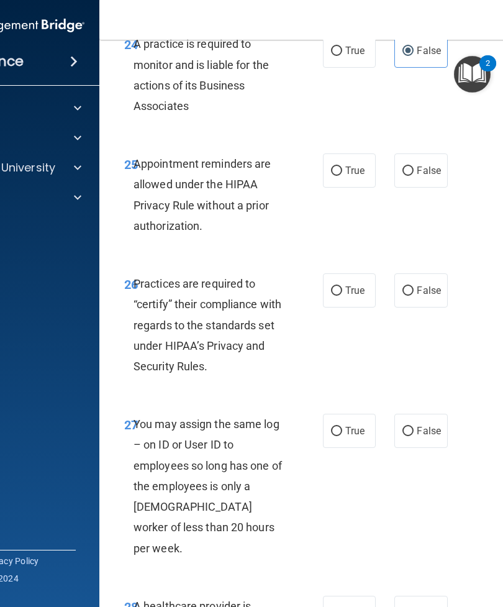
scroll to position [3562, 0]
click at [431, 277] on label "False" at bounding box center [420, 290] width 53 height 34
click at [413, 286] on input "False" at bounding box center [407, 290] width 11 height 9
radio input "true"
click at [349, 153] on label "True" at bounding box center [349, 170] width 53 height 34
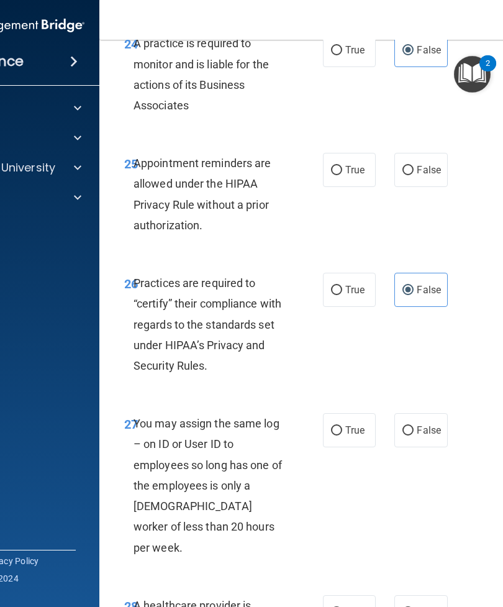
click at [342, 166] on input "True" at bounding box center [336, 170] width 11 height 9
radio input "true"
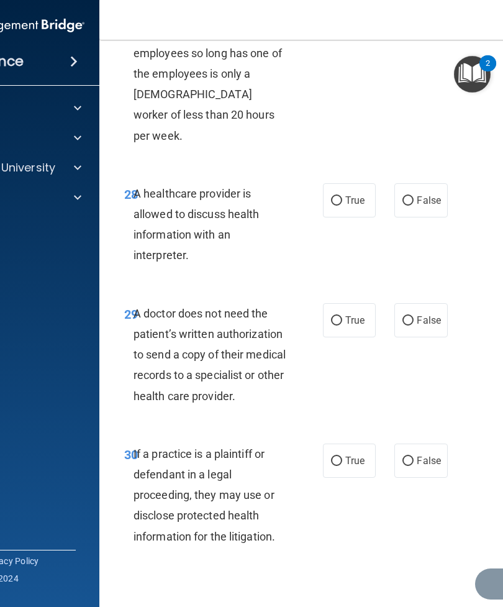
scroll to position [3973, 0]
click at [355, 304] on label "True" at bounding box center [349, 321] width 53 height 34
click at [342, 317] on input "True" at bounding box center [336, 321] width 11 height 9
radio input "true"
click at [360, 438] on span "True" at bounding box center [354, 461] width 19 height 12
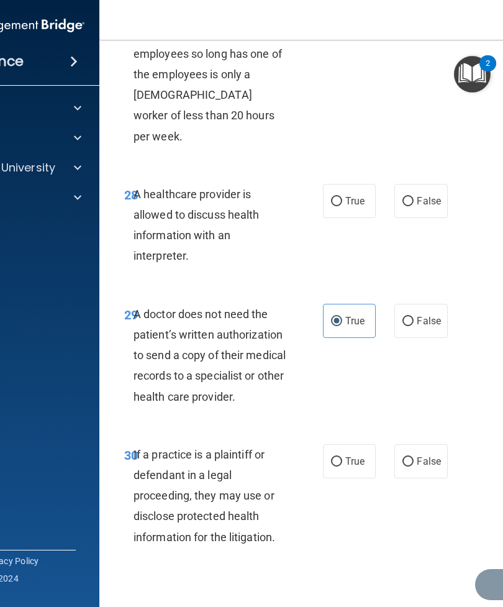
click at [342, 438] on input "True" at bounding box center [336, 461] width 11 height 9
radio input "true"
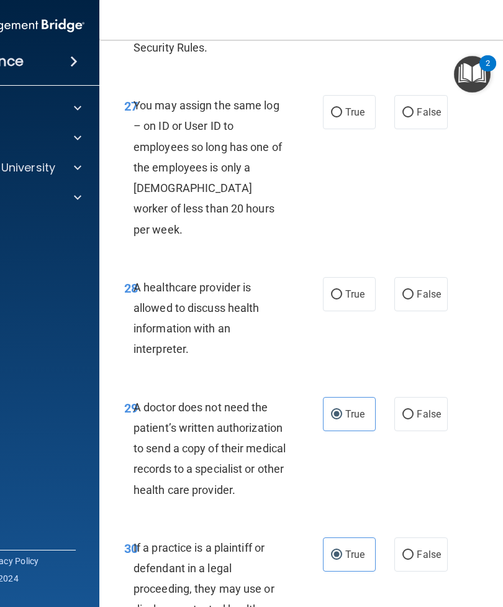
scroll to position [3875, 0]
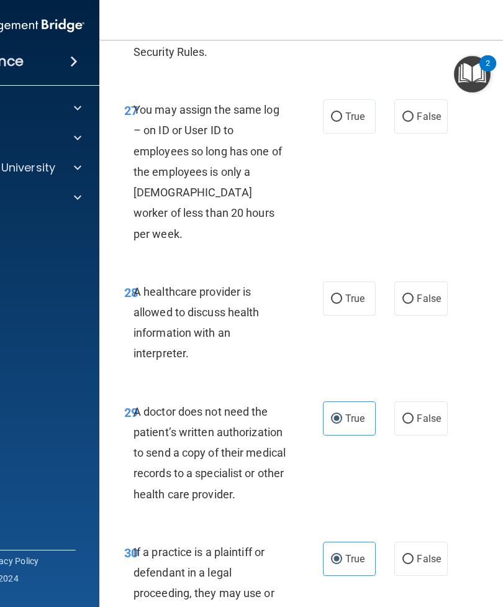
click at [352, 292] on span "True" at bounding box center [354, 298] width 19 height 12
click at [342, 294] on input "True" at bounding box center [336, 298] width 11 height 9
radio input "true"
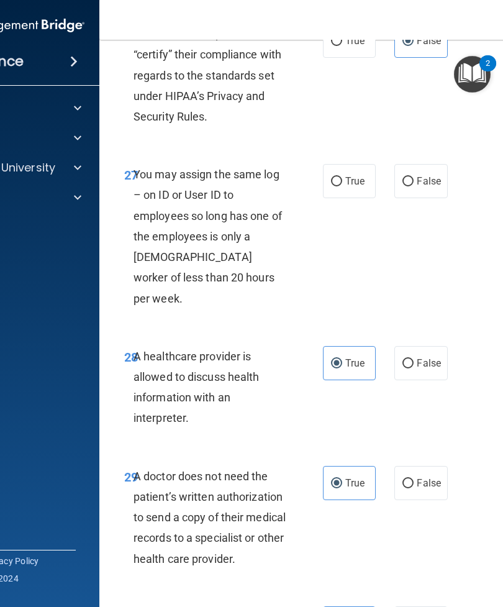
scroll to position [3810, 0]
click at [423, 176] on span "False" at bounding box center [429, 182] width 24 height 12
click at [413, 178] on input "False" at bounding box center [407, 182] width 11 height 9
radio input "true"
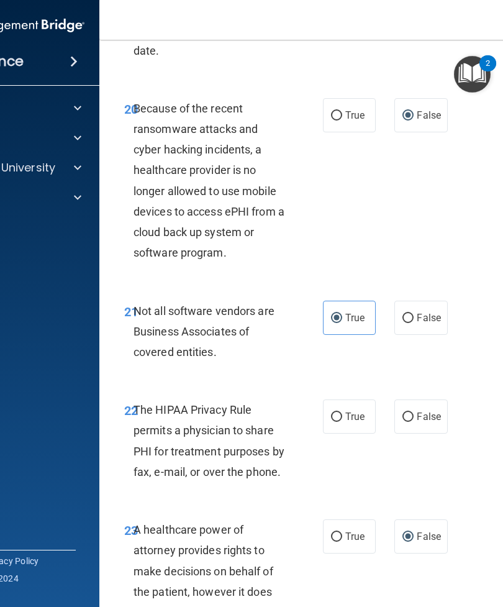
scroll to position [2925, 0]
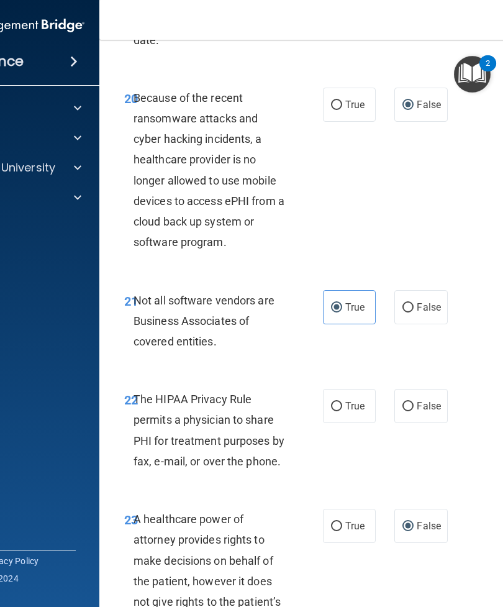
click at [353, 397] on label "True" at bounding box center [349, 406] width 53 height 34
click at [342, 402] on input "True" at bounding box center [336, 406] width 11 height 9
radio input "true"
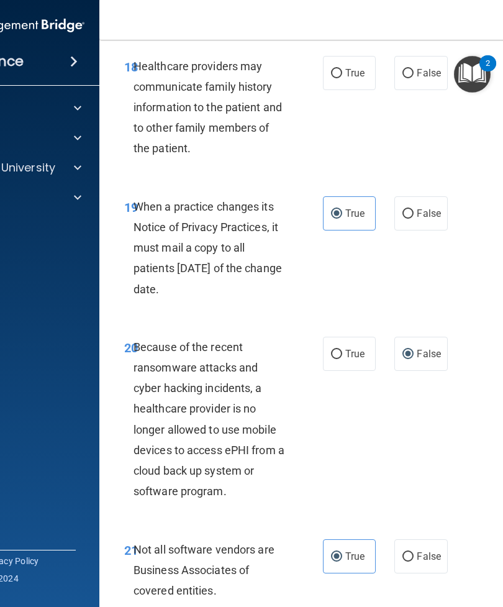
scroll to position [2677, 0]
click at [433, 336] on label "False" at bounding box center [420, 353] width 53 height 34
click at [413, 349] on input "False" at bounding box center [407, 353] width 11 height 9
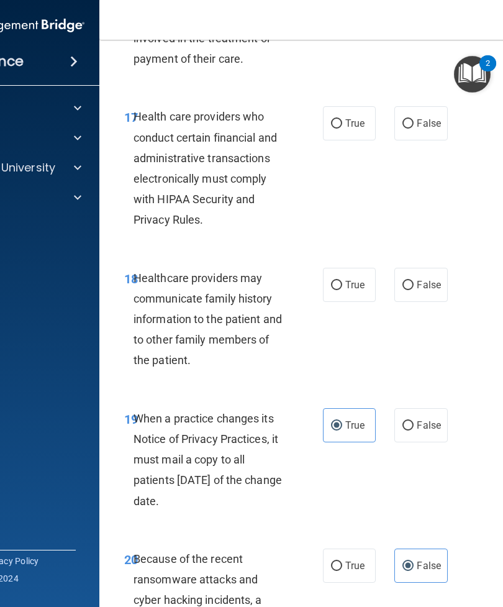
scroll to position [2460, 0]
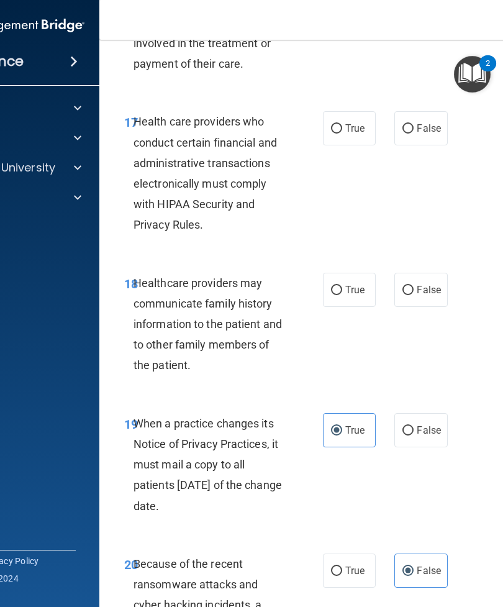
click at [419, 257] on div "18 Healthcare providers may communicate family history information to the patie…" at bounding box center [351, 327] width 472 height 140
click at [342, 111] on label "True" at bounding box center [349, 128] width 53 height 34
click at [342, 124] on input "True" at bounding box center [336, 128] width 11 height 9
radio input "true"
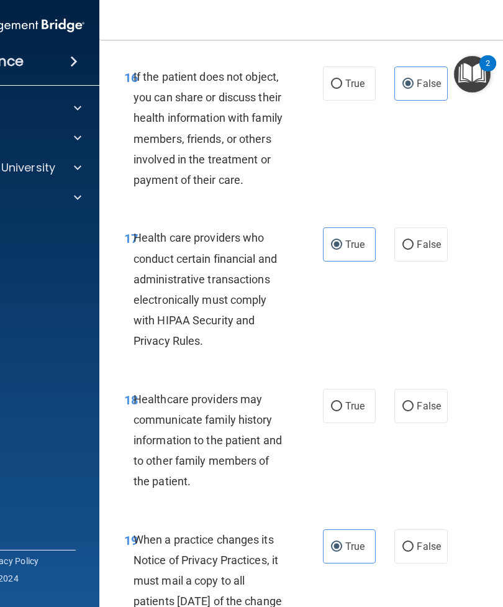
scroll to position [2343, 0]
click at [420, 400] on span "False" at bounding box center [429, 406] width 24 height 12
click at [413, 402] on input "False" at bounding box center [407, 406] width 11 height 9
radio input "true"
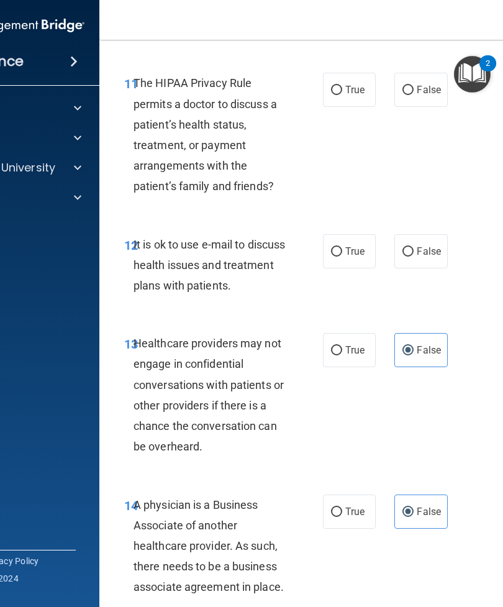
scroll to position [1614, 0]
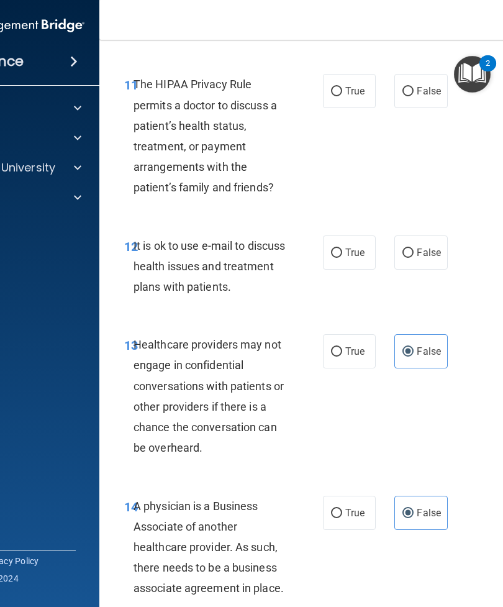
click at [359, 246] on span "True" at bounding box center [354, 252] width 19 height 12
click at [342, 248] on input "True" at bounding box center [336, 252] width 11 height 9
radio input "true"
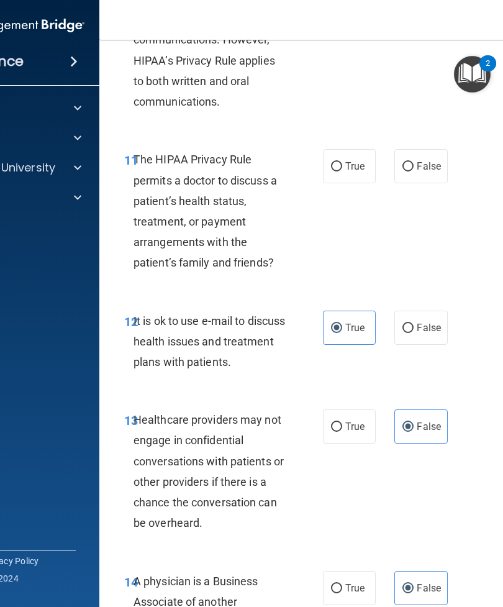
scroll to position [1530, 0]
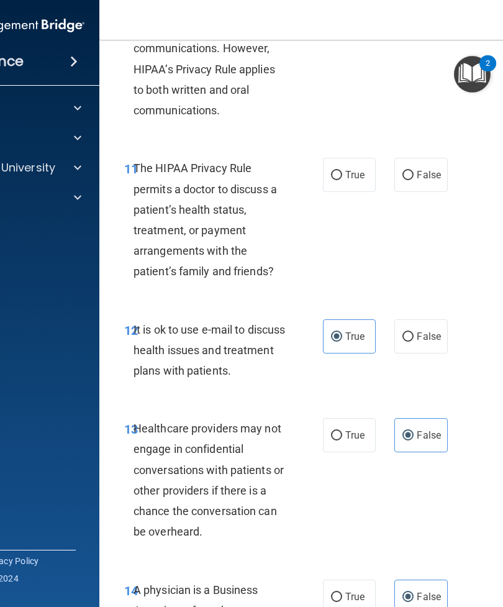
click at [410, 171] on input "False" at bounding box center [407, 175] width 11 height 9
radio input "true"
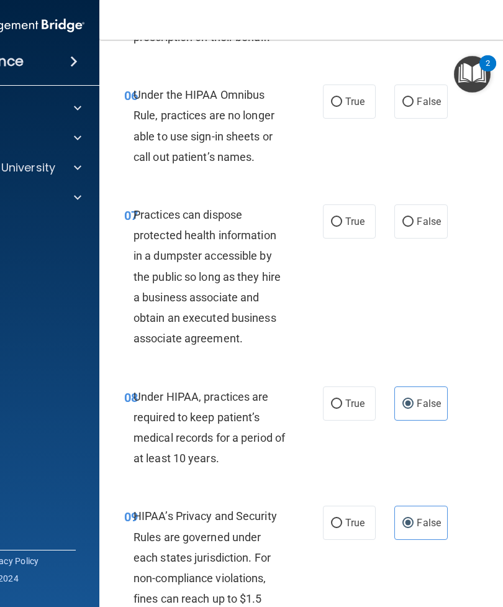
scroll to position [825, 0]
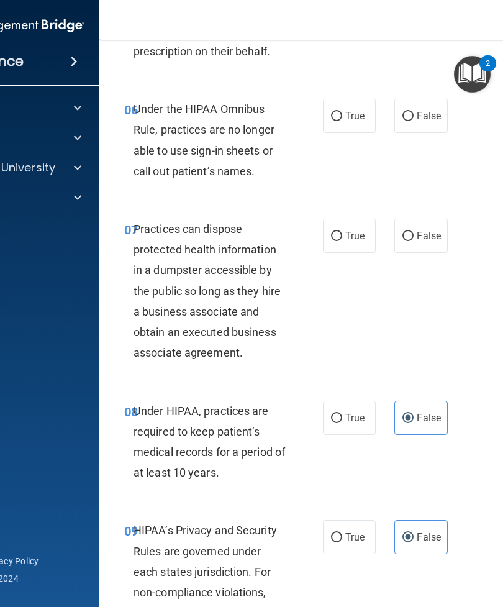
click at [420, 232] on span "False" at bounding box center [429, 236] width 24 height 12
click at [413, 232] on input "False" at bounding box center [407, 236] width 11 height 9
radio input "true"
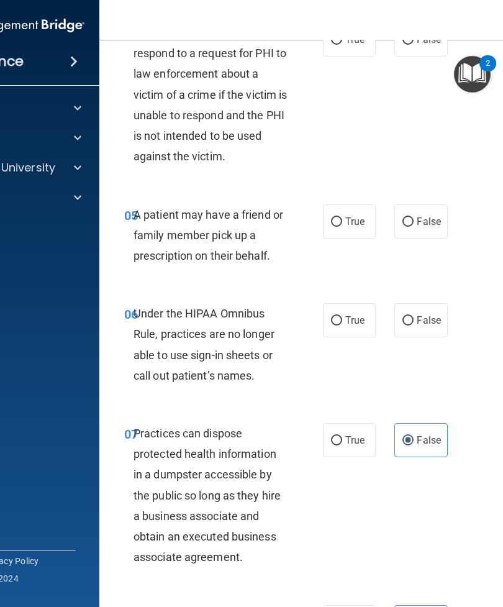
scroll to position [620, 0]
click at [412, 317] on input "False" at bounding box center [407, 321] width 11 height 9
radio input "true"
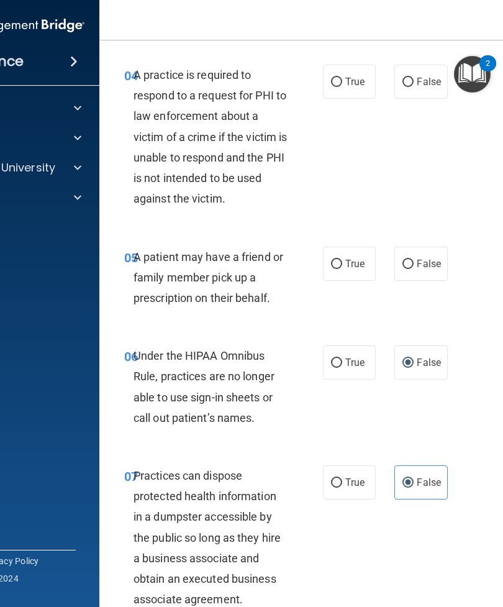
scroll to position [578, 0]
click at [350, 258] on span "True" at bounding box center [354, 264] width 19 height 12
click at [342, 260] on input "True" at bounding box center [336, 264] width 11 height 9
radio input "true"
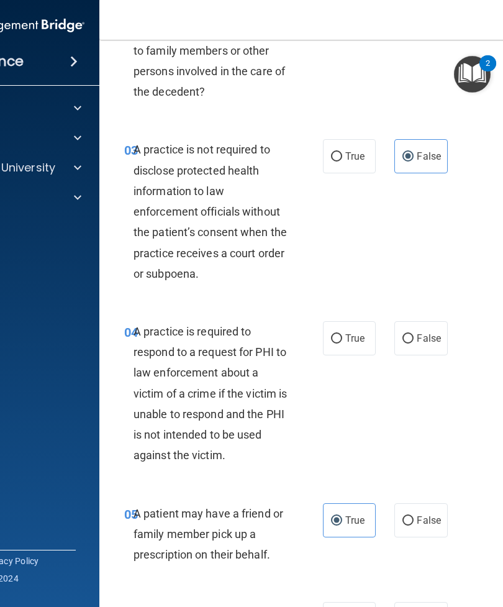
scroll to position [323, 0]
click at [358, 323] on label "True" at bounding box center [349, 337] width 53 height 34
click at [342, 333] on input "True" at bounding box center [336, 337] width 11 height 9
radio input "true"
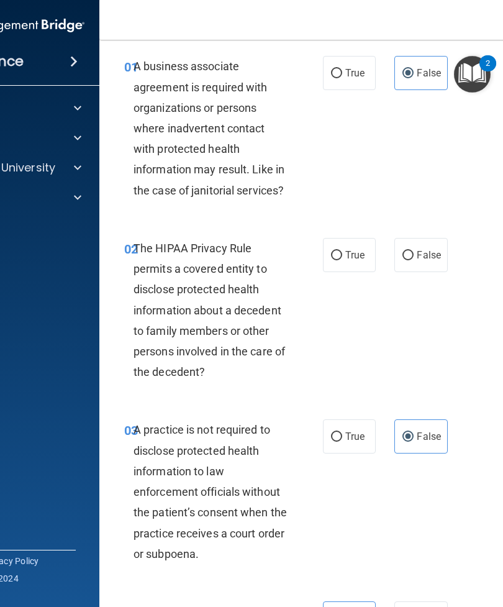
scroll to position [41, 0]
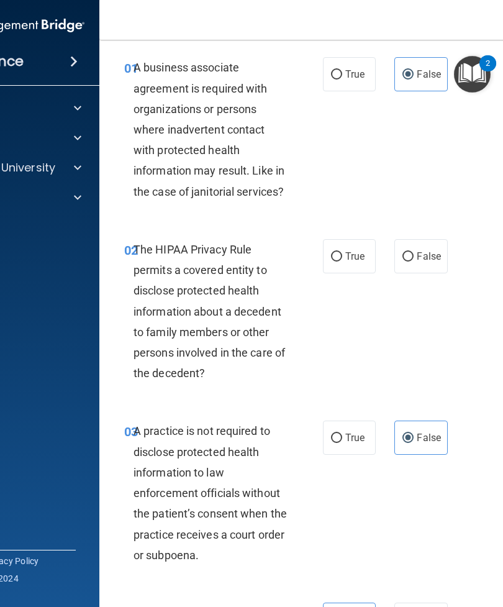
click at [356, 263] on label "True" at bounding box center [349, 256] width 53 height 34
click at [342, 261] on input "True" at bounding box center [336, 256] width 11 height 9
radio input "true"
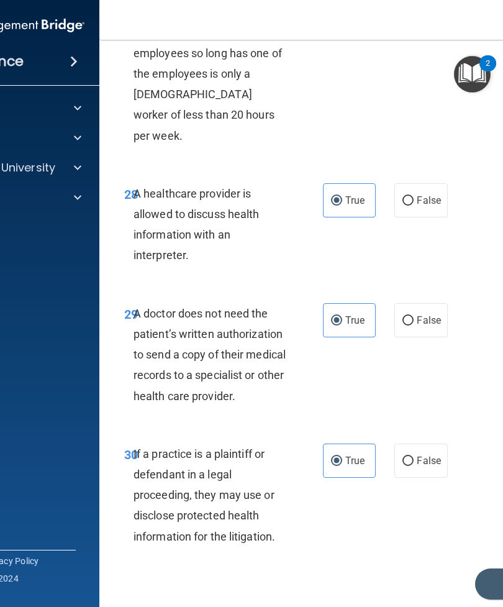
scroll to position [3973, 0]
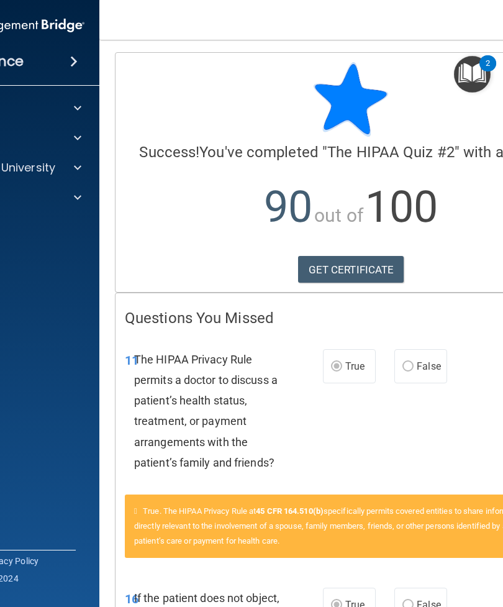
click at [346, 273] on link "GET CERTIFICATE" at bounding box center [351, 269] width 106 height 27
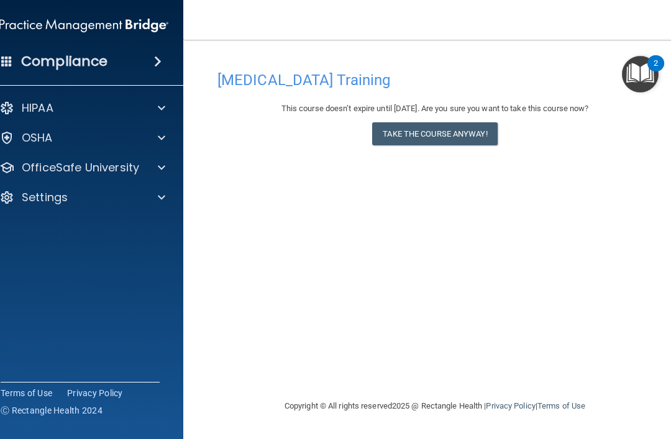
click at [492, 140] on button "Take the course anyway!" at bounding box center [434, 133] width 125 height 23
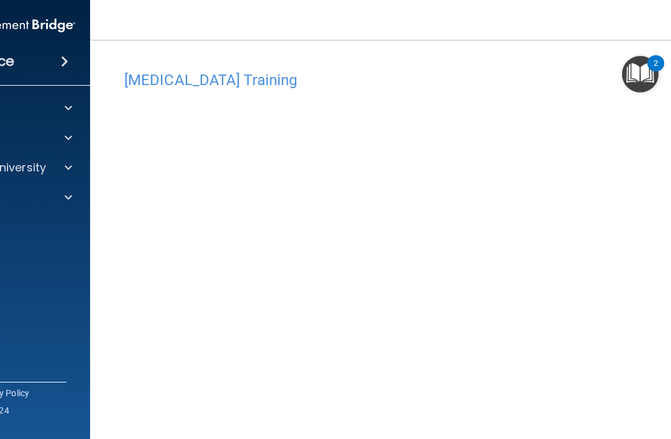
click at [646, 82] on img "Open Resource Center, 2 new notifications" at bounding box center [639, 74] width 37 height 37
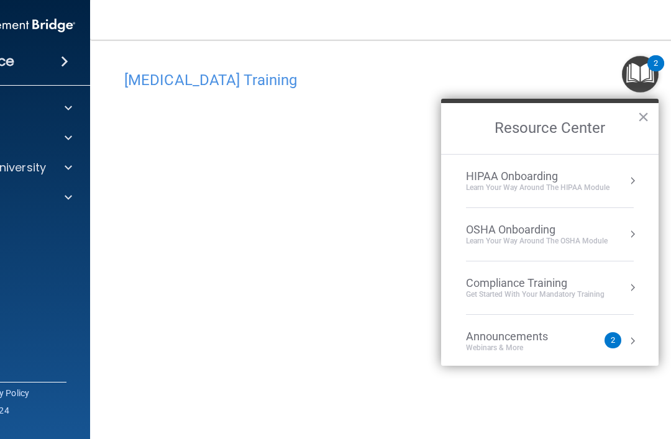
click at [647, 123] on button "×" at bounding box center [643, 117] width 12 height 20
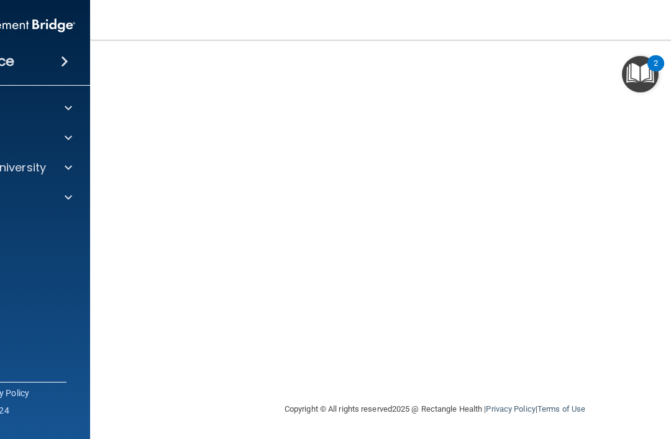
scroll to position [92, 0]
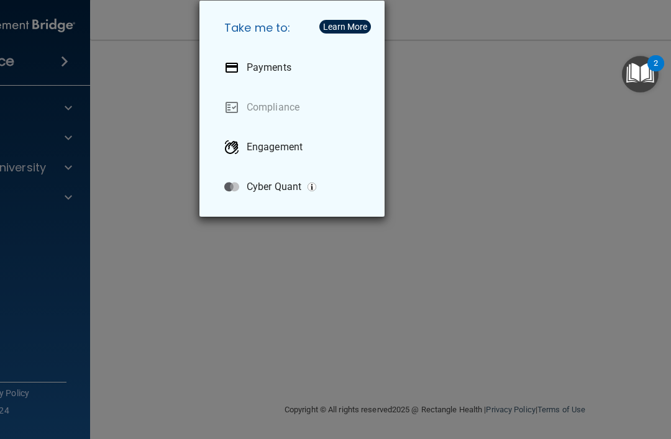
click at [60, 60] on div "Take me to: Payments Compliance Engagement Cyber Quant" at bounding box center [335, 219] width 671 height 439
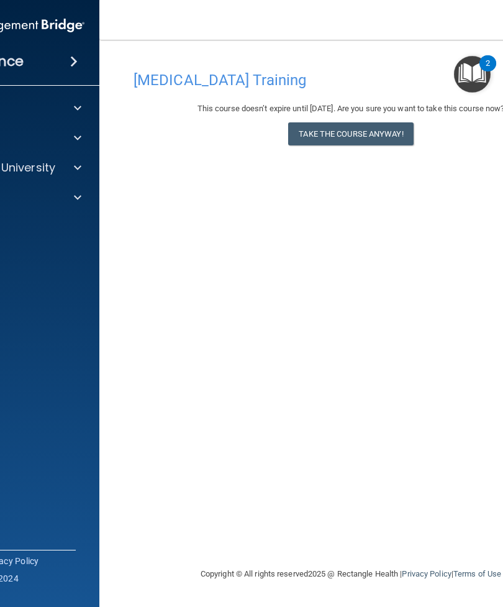
click at [76, 170] on span at bounding box center [77, 167] width 7 height 15
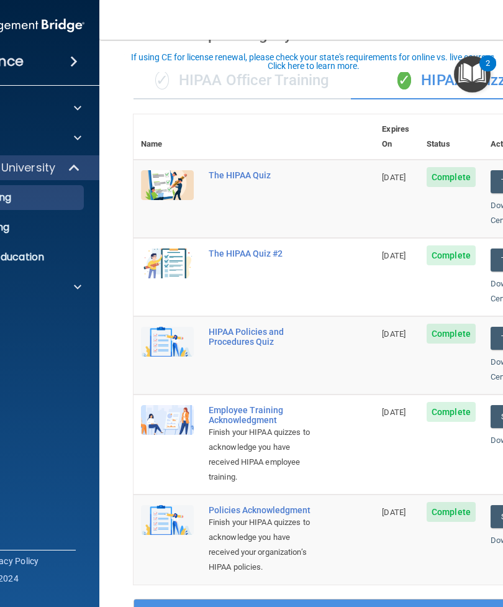
scroll to position [78, 0]
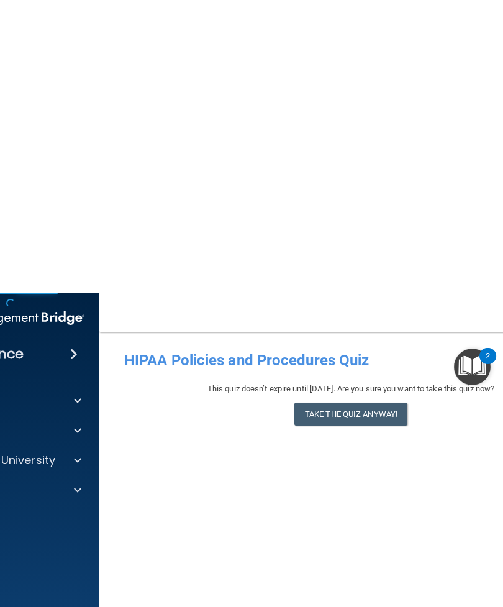
click at [379, 133] on button "Take the quiz anyway!" at bounding box center [350, 121] width 113 height 23
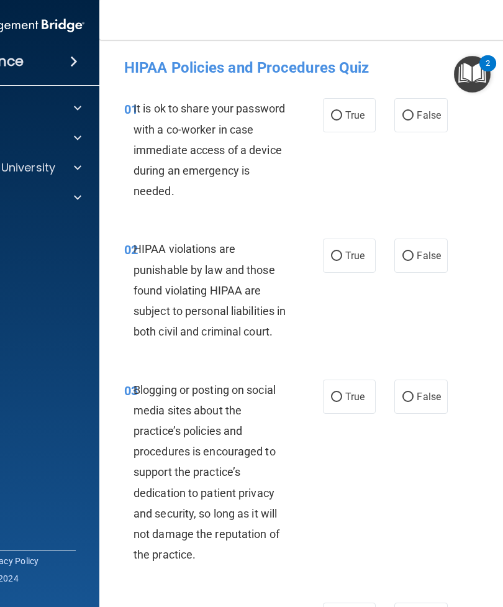
click at [412, 116] on input "False" at bounding box center [407, 115] width 11 height 9
radio input "true"
click at [340, 251] on input "True" at bounding box center [336, 255] width 11 height 9
radio input "true"
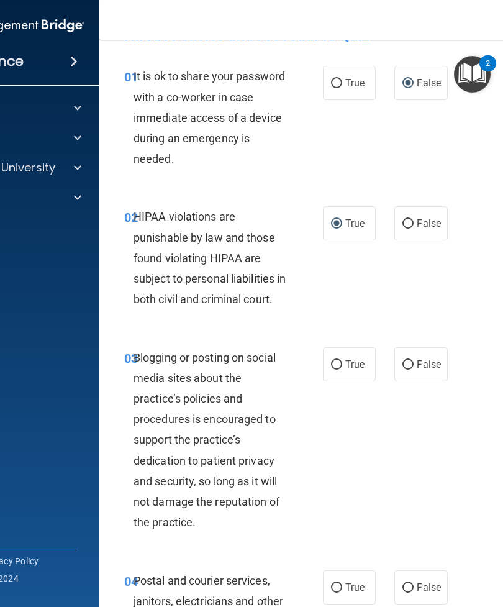
scroll to position [34, 0]
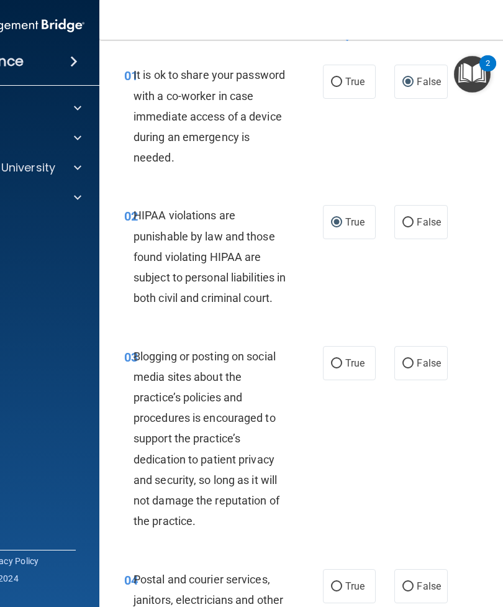
click at [365, 365] on label "True" at bounding box center [349, 363] width 53 height 34
click at [342, 365] on input "True" at bounding box center [336, 363] width 11 height 9
radio input "true"
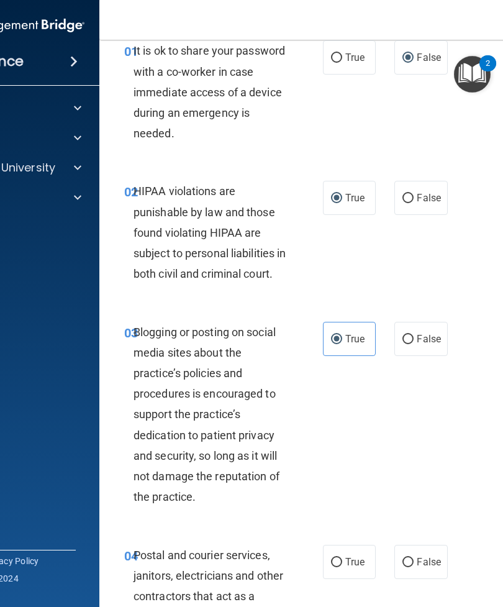
scroll to position [59, 0]
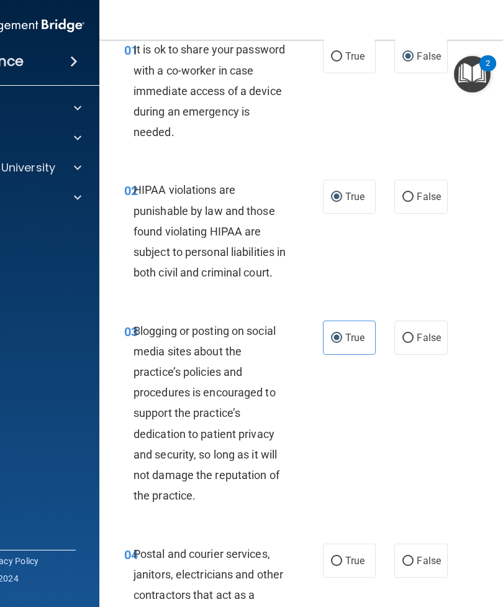
click at [417, 343] on label "False" at bounding box center [420, 337] width 53 height 34
click at [413, 343] on input "False" at bounding box center [407, 337] width 11 height 9
radio input "true"
radio input "false"
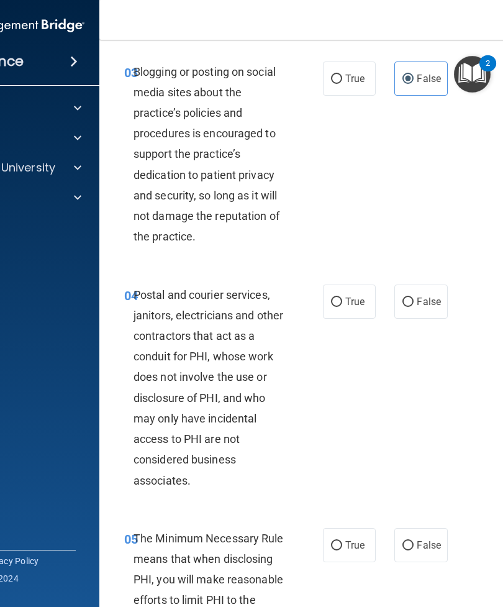
scroll to position [317, 0]
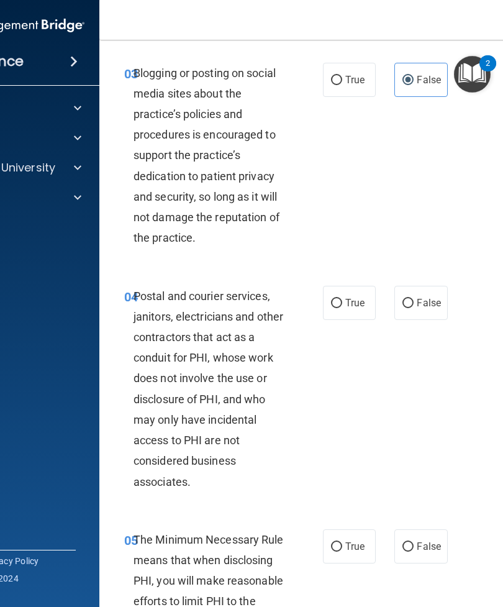
click at [352, 309] on span "True" at bounding box center [354, 303] width 19 height 12
click at [342, 308] on input "True" at bounding box center [336, 303] width 11 height 9
radio input "true"
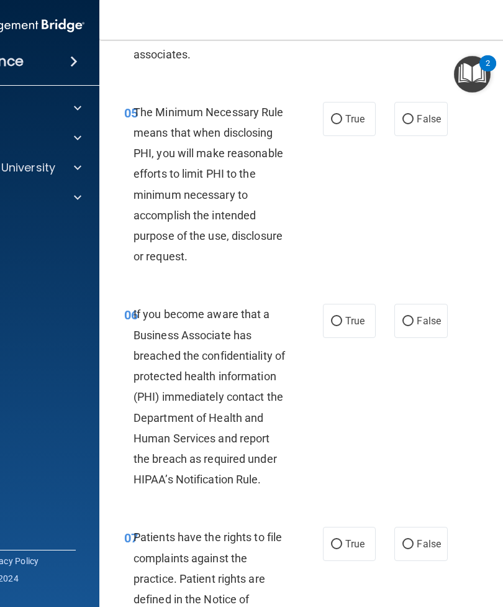
scroll to position [742, 0]
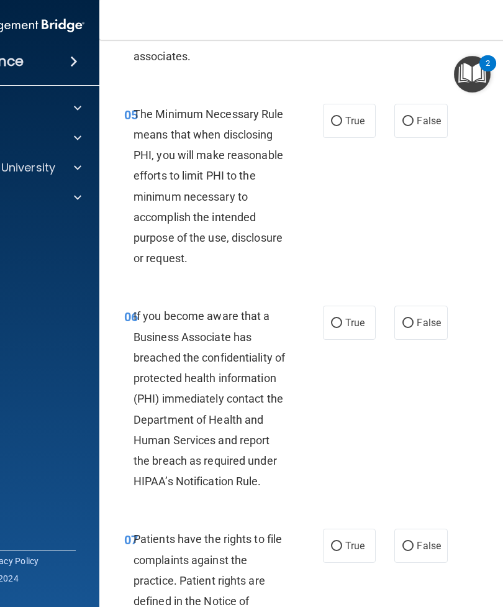
click at [353, 128] on label "True" at bounding box center [349, 121] width 53 height 34
click at [342, 126] on input "True" at bounding box center [336, 121] width 11 height 9
radio input "true"
click at [363, 332] on label "True" at bounding box center [349, 322] width 53 height 34
click at [342, 328] on input "True" at bounding box center [336, 323] width 11 height 9
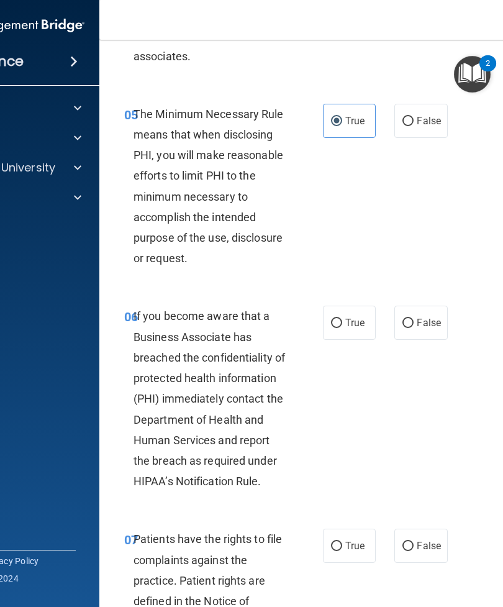
radio input "true"
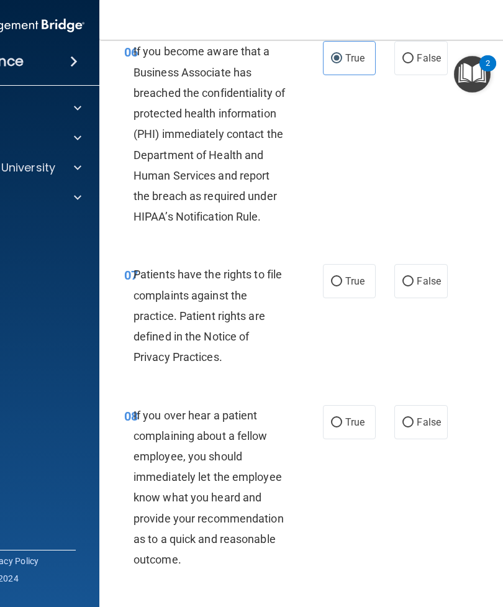
scroll to position [1011, 0]
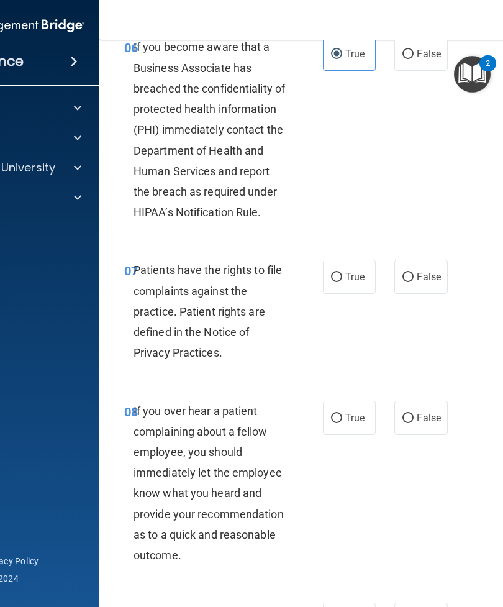
click at [364, 282] on span "True" at bounding box center [354, 277] width 19 height 12
click at [342, 282] on input "True" at bounding box center [336, 277] width 11 height 9
radio input "true"
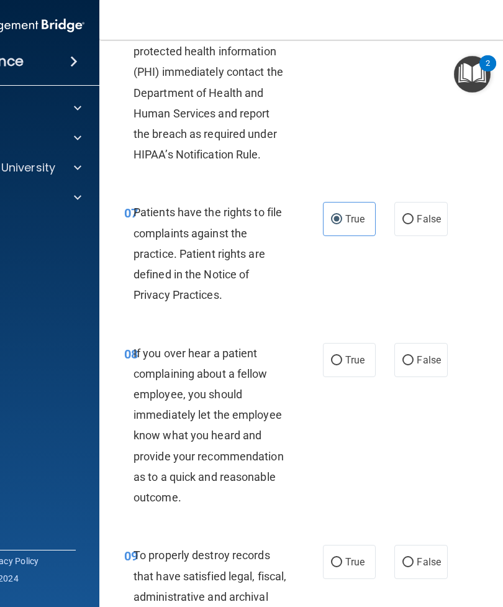
scroll to position [1080, 0]
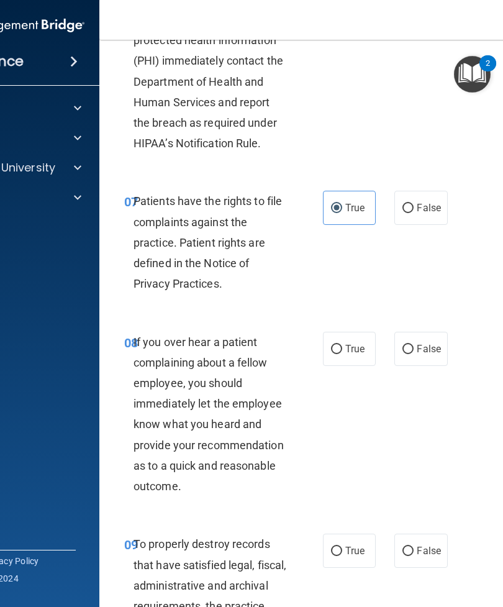
click at [409, 354] on input "False" at bounding box center [407, 349] width 11 height 9
radio input "true"
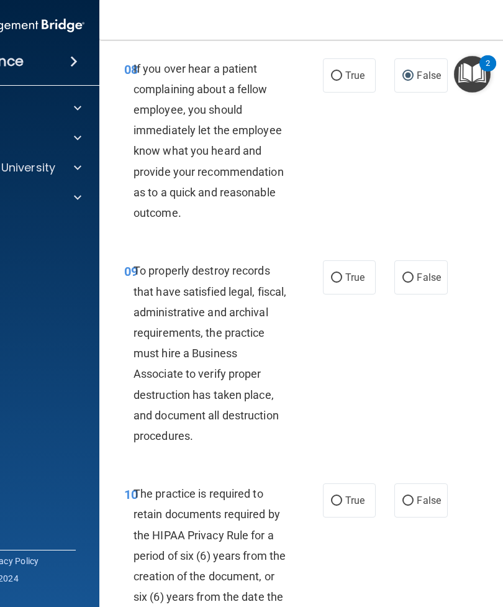
scroll to position [1353, 0]
click at [350, 282] on span "True" at bounding box center [354, 277] width 19 height 12
click at [342, 282] on input "True" at bounding box center [336, 277] width 11 height 9
radio input "true"
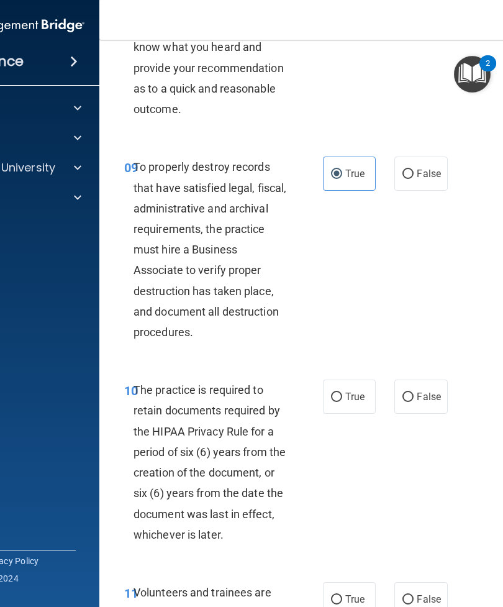
scroll to position [1491, 0]
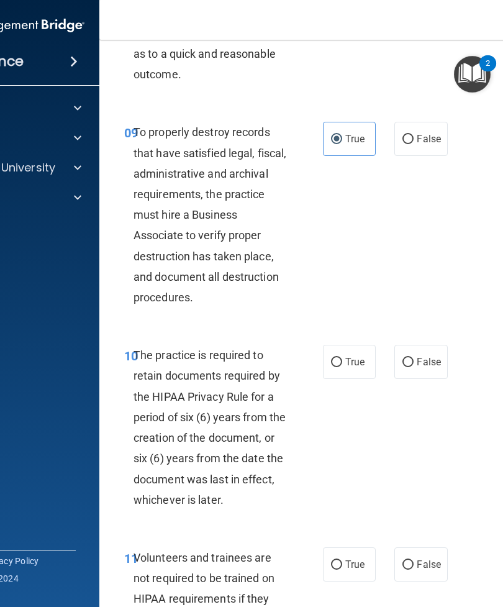
click at [361, 368] on span "True" at bounding box center [354, 362] width 19 height 12
click at [342, 367] on input "True" at bounding box center [336, 362] width 11 height 9
radio input "true"
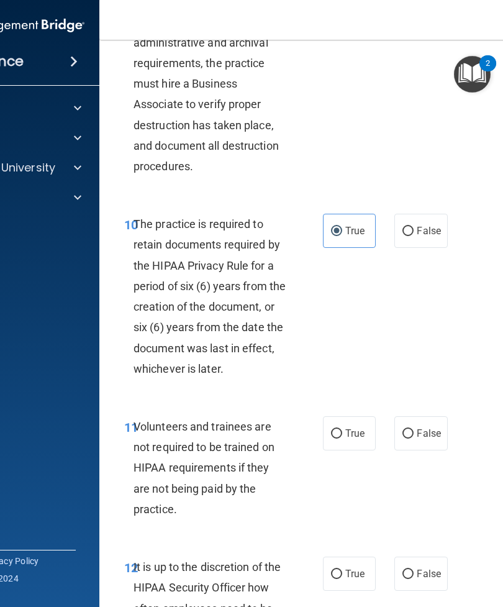
scroll to position [1637, 0]
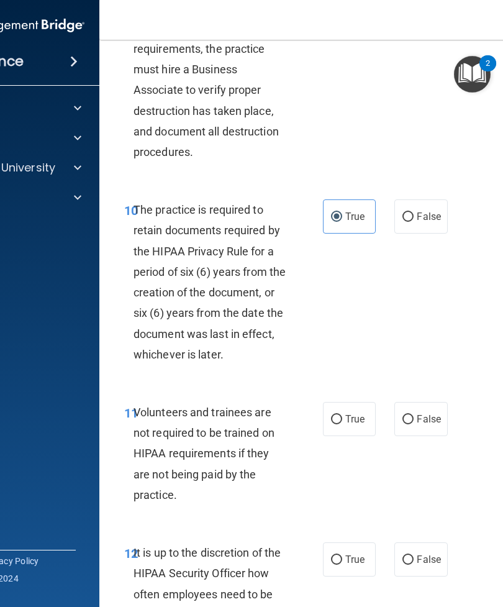
click at [413, 423] on label "False" at bounding box center [420, 419] width 53 height 34
click at [413, 423] on input "False" at bounding box center [407, 419] width 11 height 9
radio input "true"
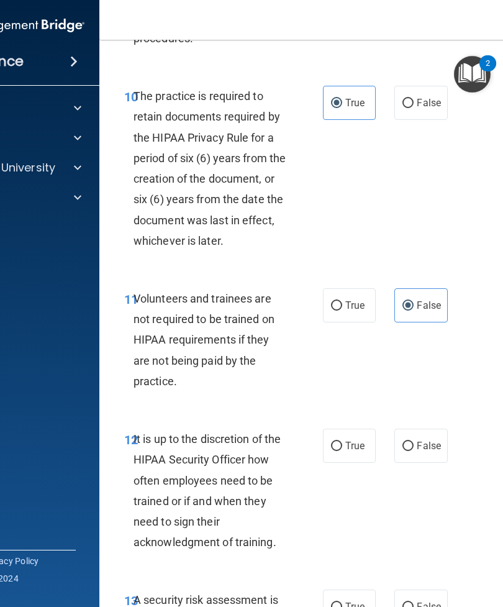
scroll to position [1796, 0]
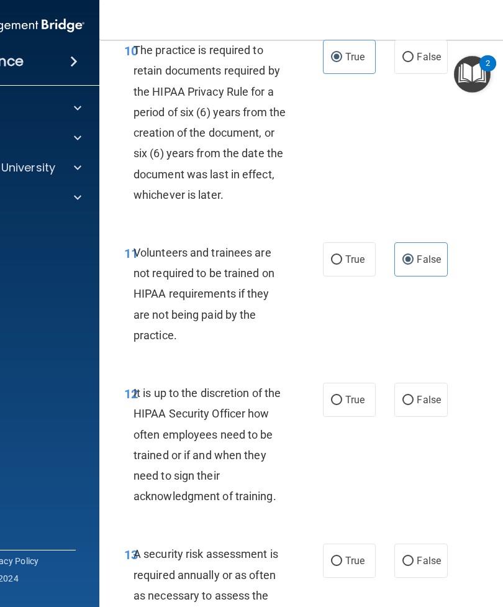
click at [359, 403] on span "True" at bounding box center [354, 400] width 19 height 12
click at [342, 403] on input "True" at bounding box center [336, 399] width 11 height 9
radio input "true"
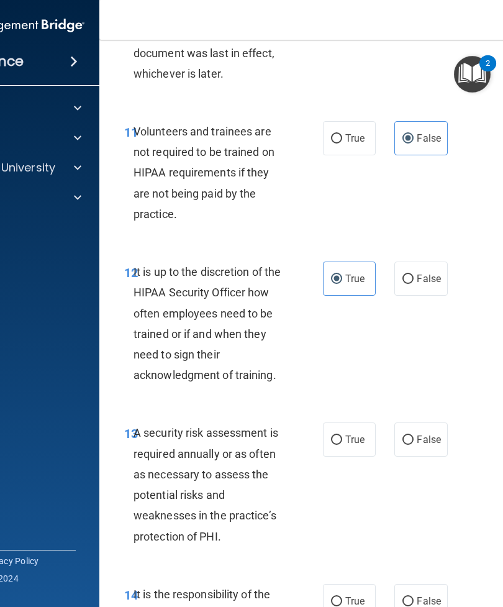
scroll to position [1923, 0]
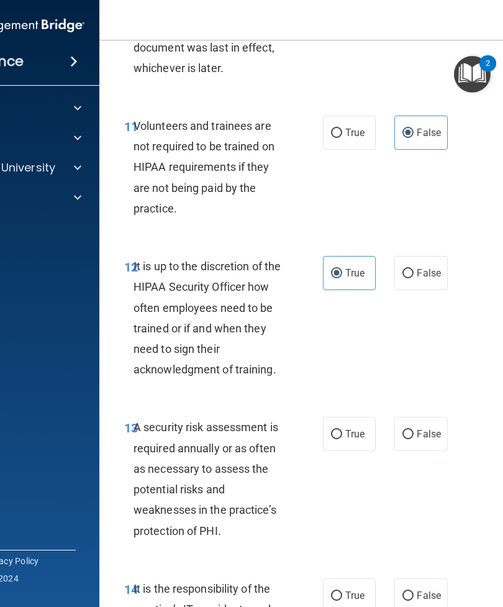
click at [355, 451] on label "True" at bounding box center [349, 434] width 53 height 34
click at [342, 439] on input "True" at bounding box center [336, 434] width 11 height 9
radio input "true"
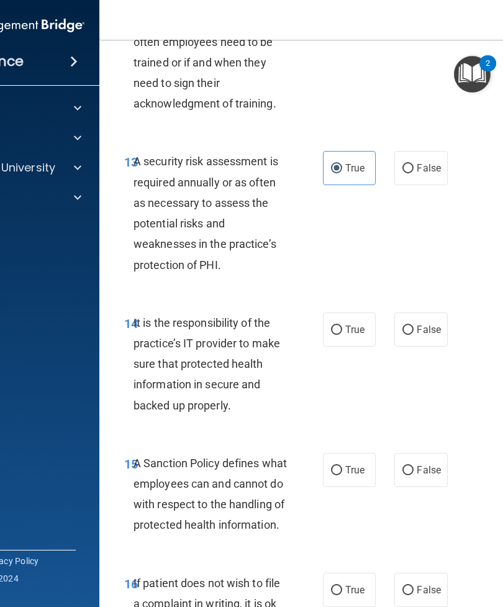
scroll to position [2189, 0]
click at [363, 334] on span "True" at bounding box center [354, 329] width 19 height 12
click at [342, 334] on input "True" at bounding box center [336, 329] width 11 height 9
radio input "true"
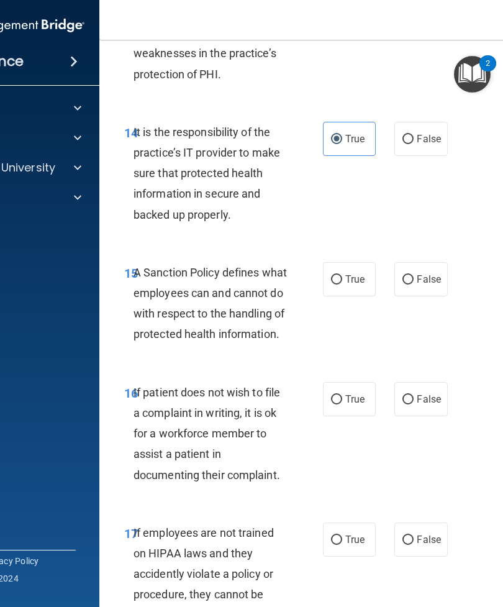
scroll to position [2382, 0]
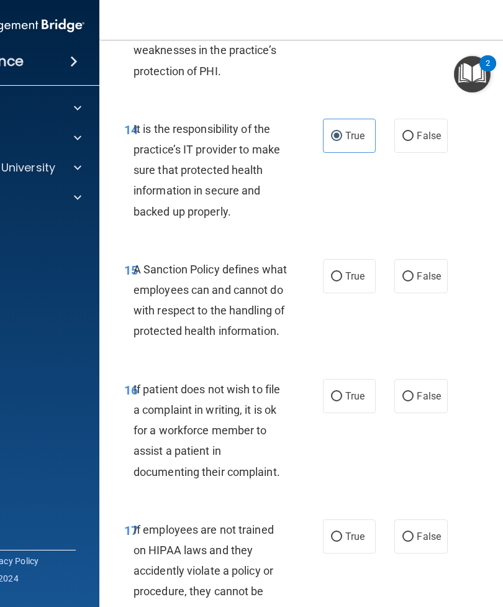
click at [361, 278] on span "True" at bounding box center [354, 276] width 19 height 12
click at [342, 278] on input "True" at bounding box center [336, 276] width 11 height 9
radio input "true"
click at [358, 402] on span "True" at bounding box center [354, 396] width 19 height 12
click at [342, 401] on input "True" at bounding box center [336, 396] width 11 height 9
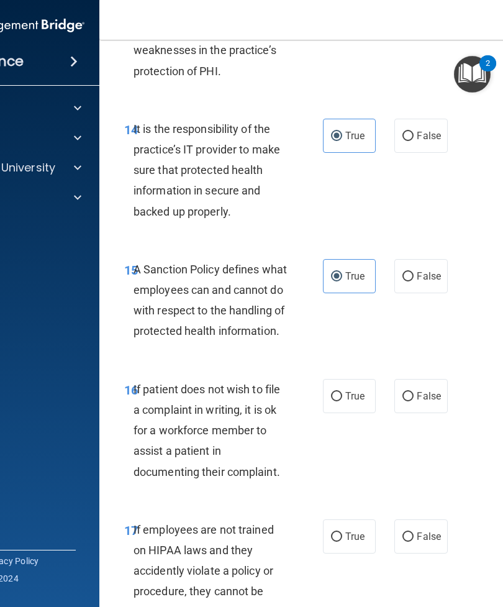
radio input "true"
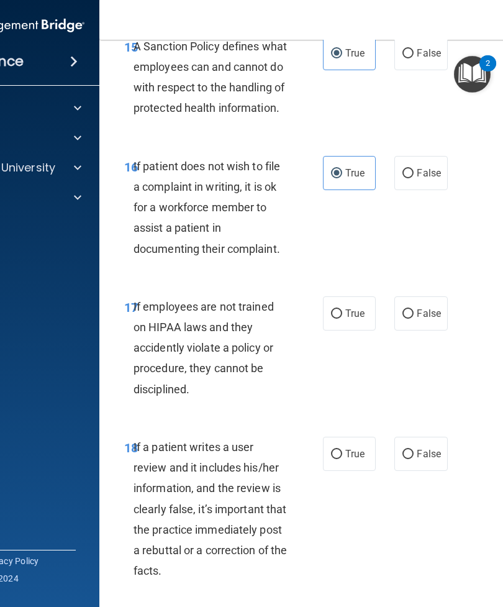
scroll to position [2606, 0]
click at [359, 319] on span "True" at bounding box center [354, 313] width 19 height 12
click at [342, 318] on input "True" at bounding box center [336, 313] width 11 height 9
radio input "true"
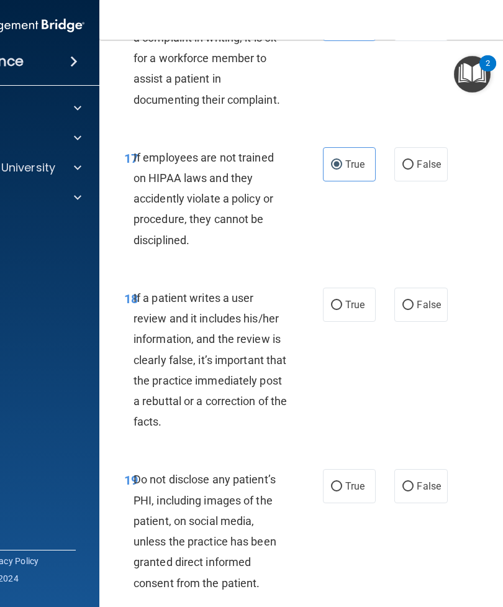
scroll to position [2756, 0]
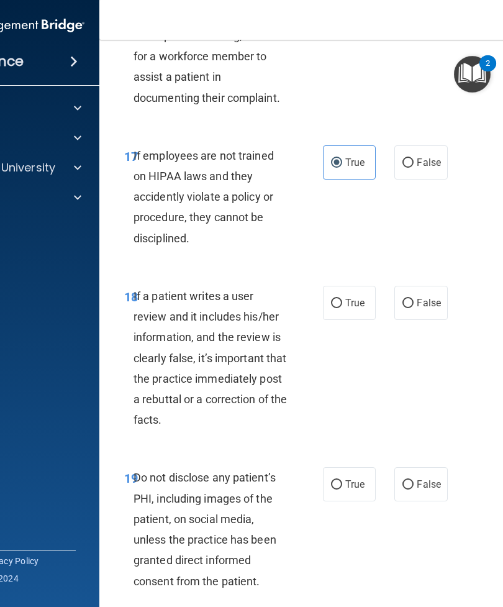
click at [428, 309] on span "False" at bounding box center [429, 303] width 24 height 12
click at [413, 308] on input "False" at bounding box center [407, 303] width 11 height 9
radio input "true"
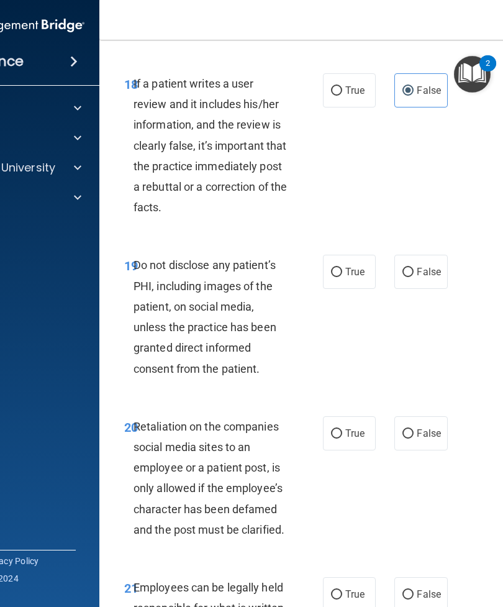
scroll to position [2970, 0]
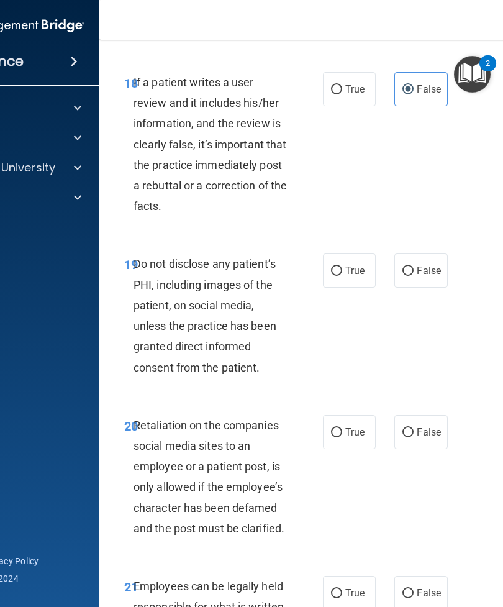
click at [350, 287] on label "True" at bounding box center [349, 270] width 53 height 34
click at [342, 276] on input "True" at bounding box center [336, 270] width 11 height 9
radio input "true"
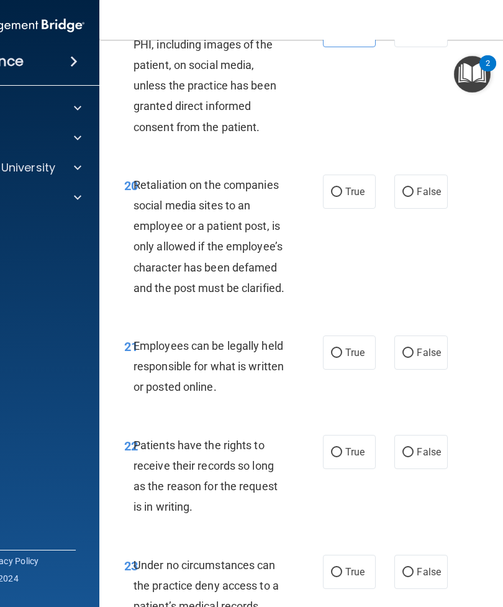
scroll to position [3211, 0]
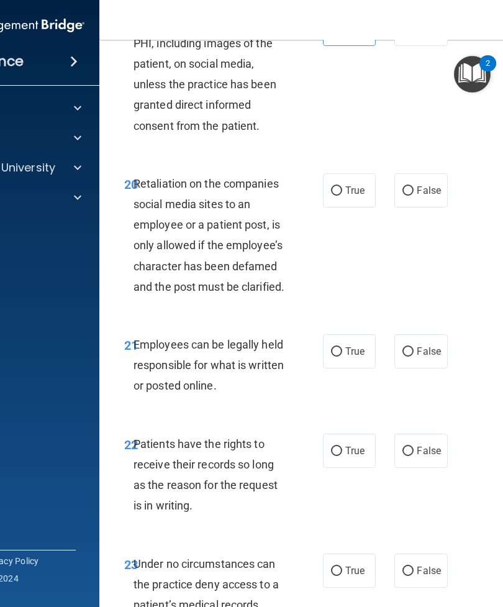
click at [340, 356] on input "True" at bounding box center [336, 351] width 11 height 9
radio input "true"
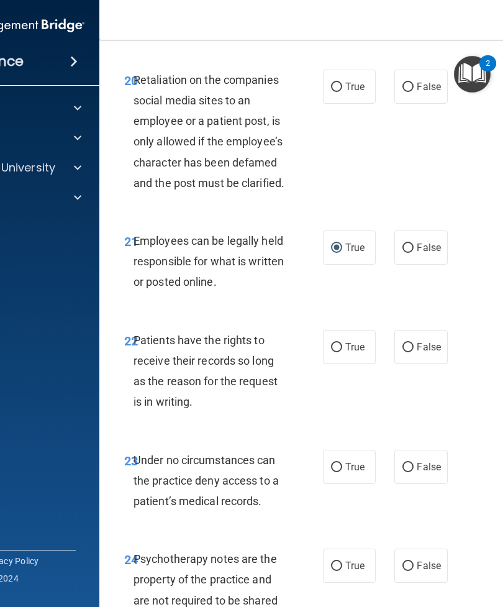
scroll to position [3323, 0]
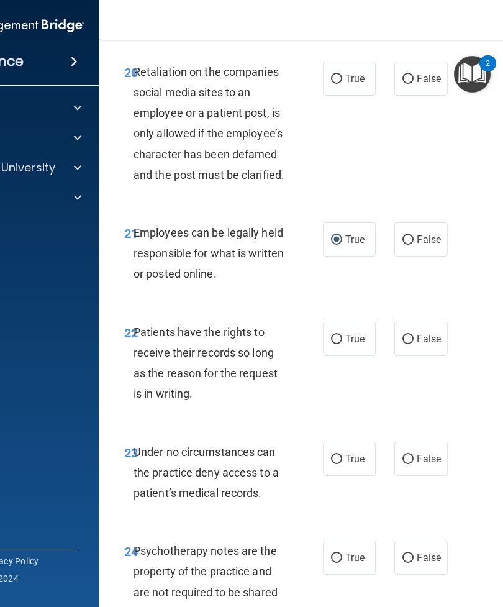
click at [353, 353] on label "True" at bounding box center [349, 339] width 53 height 34
click at [342, 344] on input "True" at bounding box center [336, 339] width 11 height 9
radio input "true"
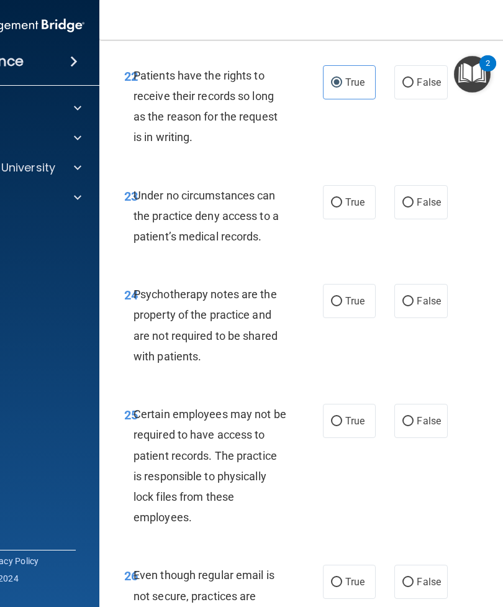
scroll to position [3580, 0]
click at [350, 207] on span "True" at bounding box center [354, 202] width 19 height 12
click at [342, 207] on input "True" at bounding box center [336, 201] width 11 height 9
radio input "true"
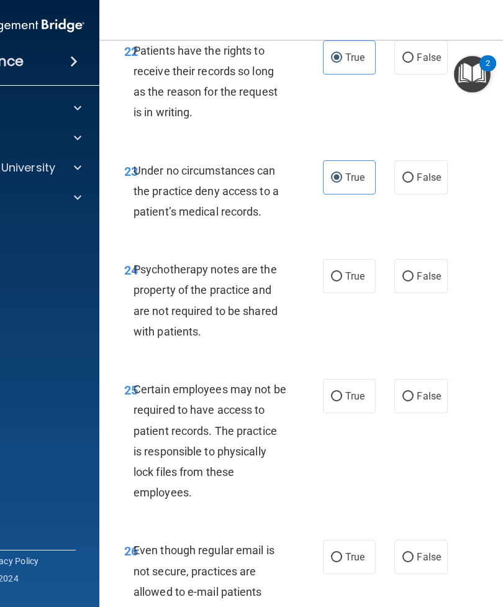
scroll to position [3605, 0]
click at [360, 292] on label "True" at bounding box center [349, 275] width 53 height 34
click at [342, 281] on input "True" at bounding box center [336, 275] width 11 height 9
radio input "true"
click at [425, 281] on span "False" at bounding box center [429, 275] width 24 height 12
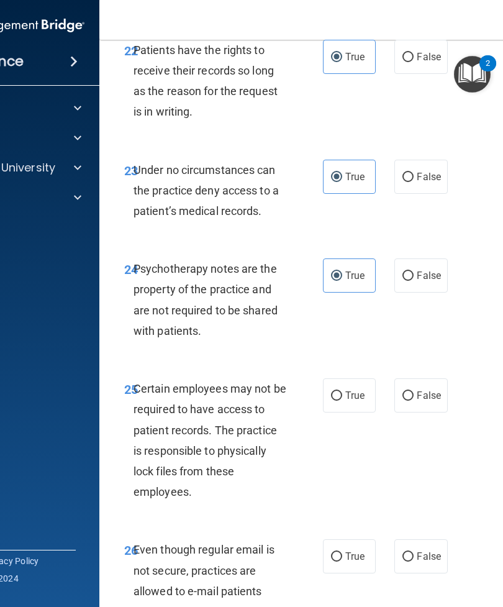
click at [413, 281] on input "False" at bounding box center [407, 275] width 11 height 9
radio input "true"
radio input "false"
click at [350, 401] on span "True" at bounding box center [354, 395] width 19 height 12
click at [342, 400] on input "True" at bounding box center [336, 395] width 11 height 9
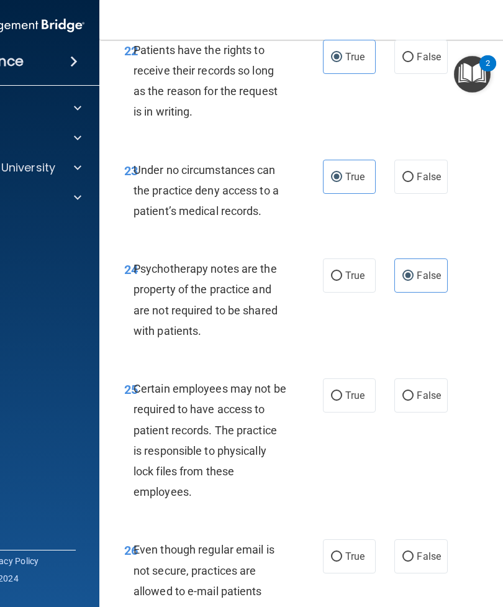
radio input "true"
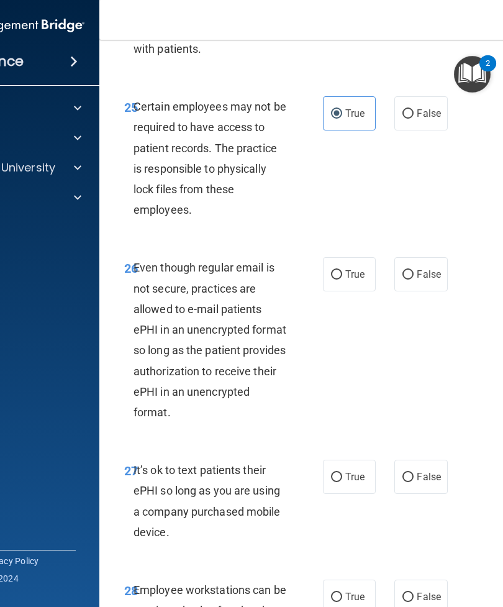
scroll to position [3887, 0]
click at [353, 291] on label "True" at bounding box center [349, 273] width 53 height 34
click at [342, 279] on input "True" at bounding box center [336, 273] width 11 height 9
radio input "true"
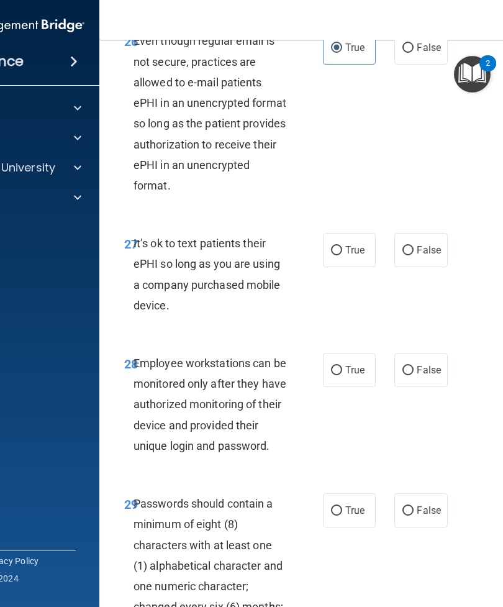
scroll to position [4114, 0]
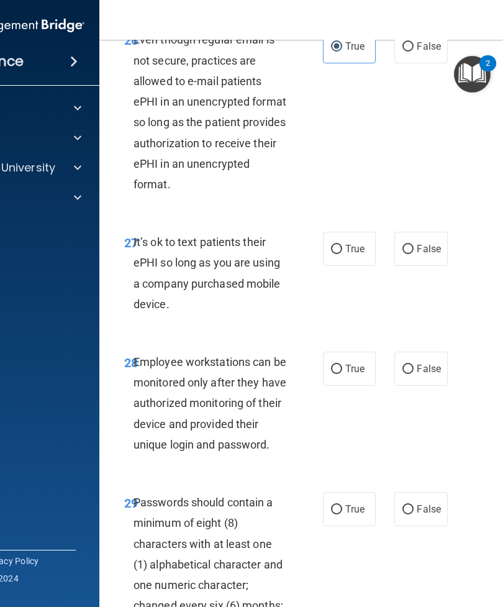
click at [428, 255] on span "False" at bounding box center [429, 249] width 24 height 12
click at [413, 254] on input "False" at bounding box center [407, 249] width 11 height 9
radio input "true"
click at [357, 386] on label "True" at bounding box center [349, 368] width 53 height 34
click at [342, 374] on input "True" at bounding box center [336, 368] width 11 height 9
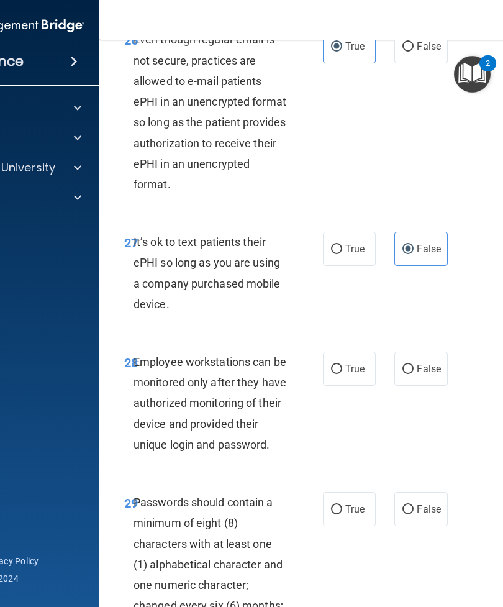
radio input "true"
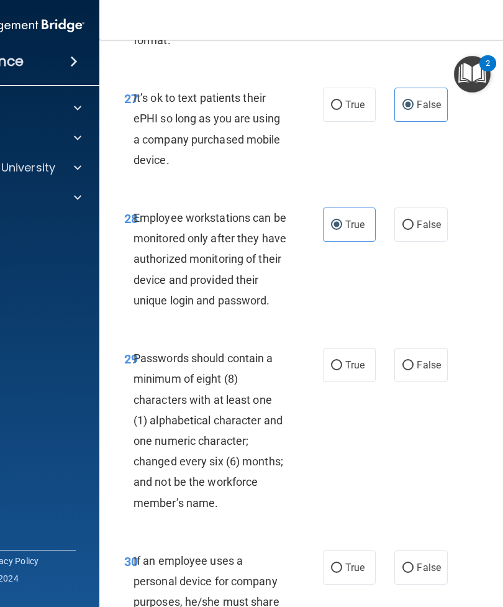
scroll to position [4257, 0]
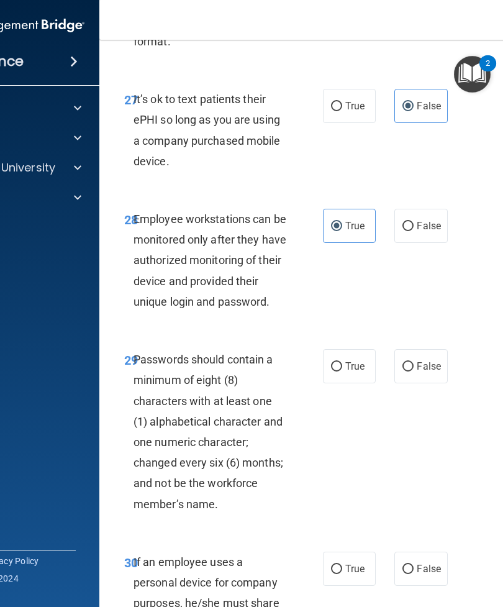
click at [428, 372] on span "False" at bounding box center [429, 366] width 24 height 12
click at [413, 371] on input "False" at bounding box center [407, 366] width 11 height 9
radio input "true"
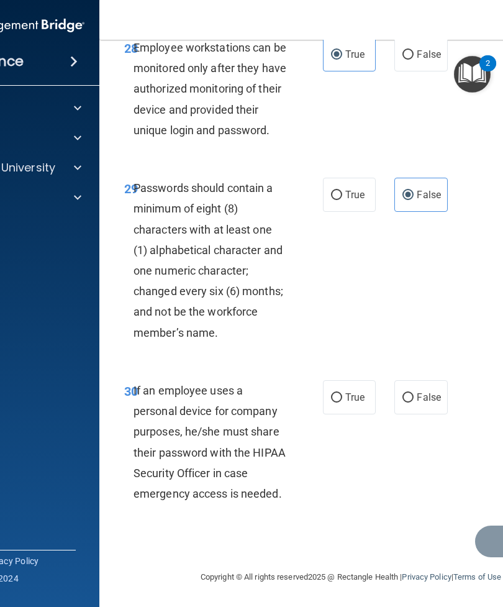
scroll to position [4444, 0]
click at [363, 400] on span "True" at bounding box center [354, 397] width 19 height 12
click at [342, 400] on input "True" at bounding box center [336, 397] width 11 height 9
radio input "true"
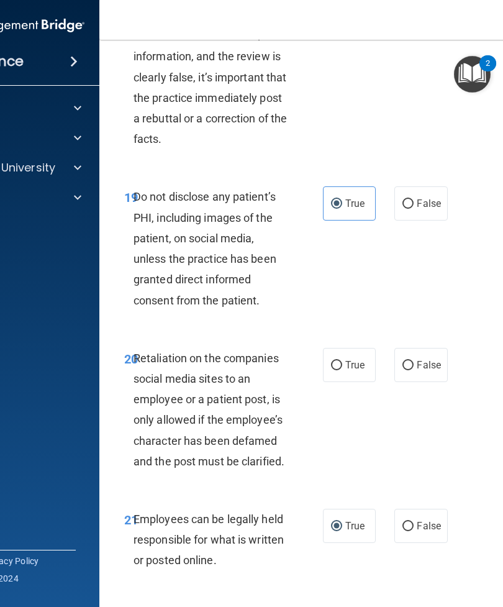
scroll to position [3012, 0]
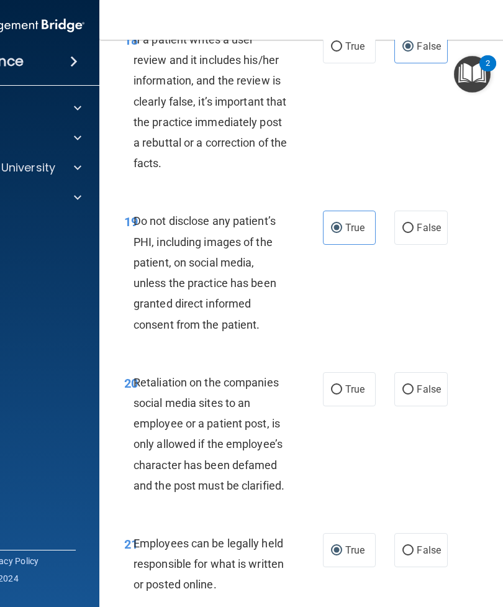
click at [363, 395] on span "True" at bounding box center [354, 389] width 19 height 12
click at [342, 394] on input "True" at bounding box center [336, 389] width 11 height 9
radio input "true"
click at [437, 396] on label "False" at bounding box center [420, 389] width 53 height 34
click at [413, 394] on input "False" at bounding box center [407, 389] width 11 height 9
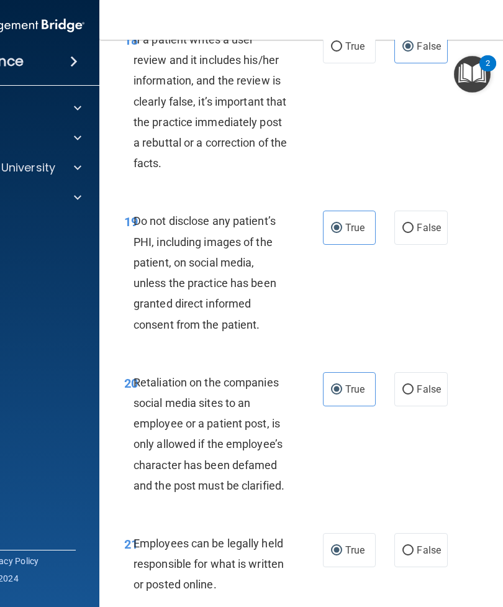
radio input "true"
radio input "false"
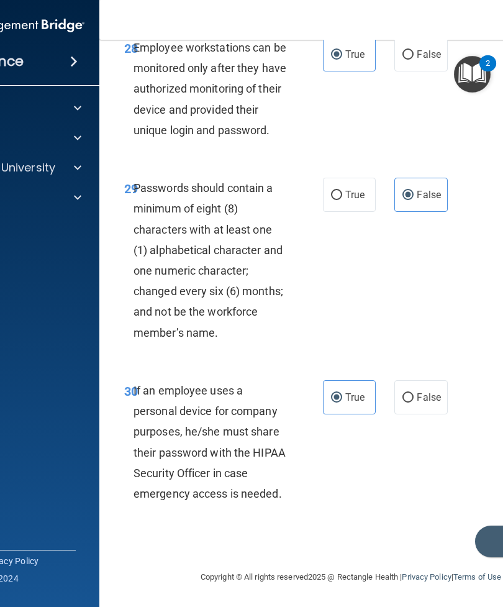
scroll to position [4444, 0]
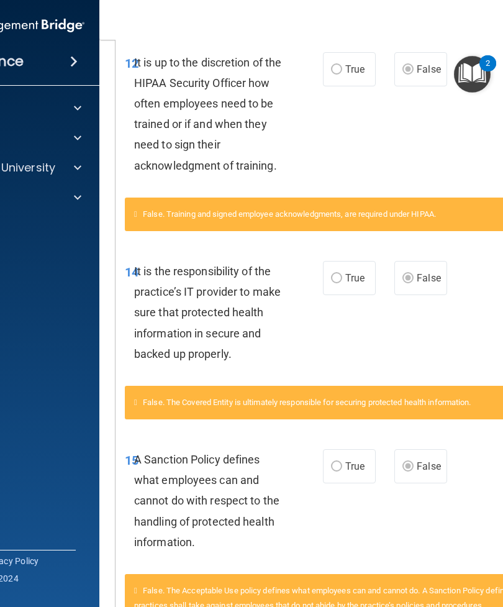
scroll to position [851, 0]
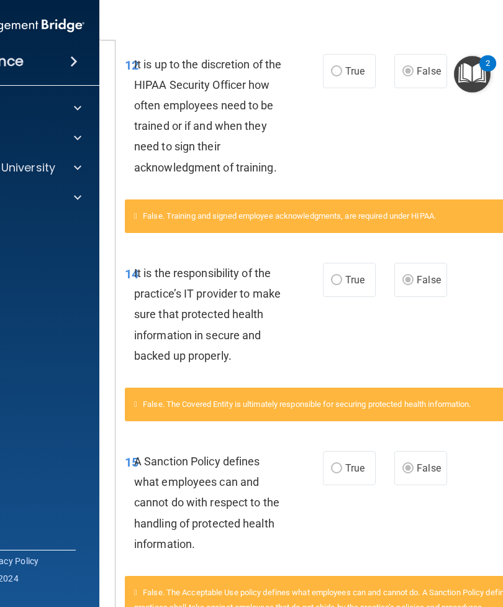
click at [379, 333] on div "14 It is the responsibility of the practice’s IT provider to make sure that pro…" at bounding box center [350, 317] width 471 height 140
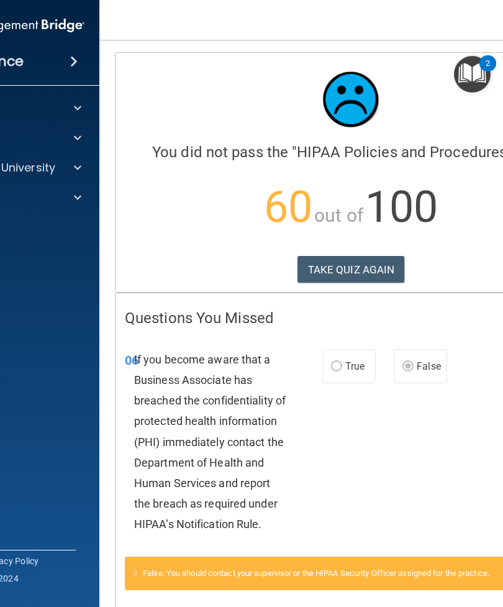
scroll to position [0, 0]
click at [354, 263] on button "TAKE QUIZ AGAIN" at bounding box center [350, 269] width 107 height 27
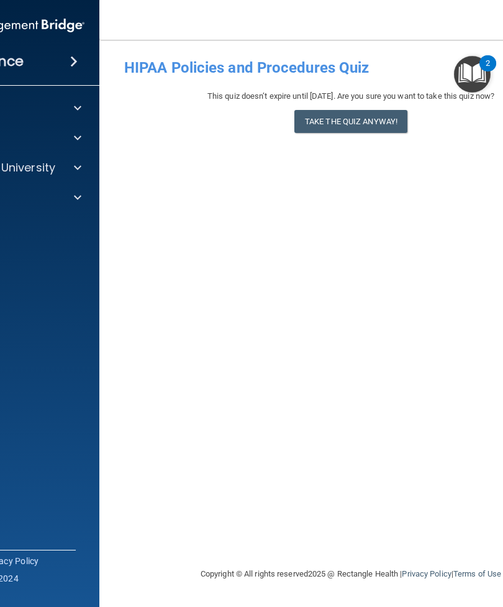
click at [325, 111] on button "Take the quiz anyway!" at bounding box center [350, 121] width 113 height 23
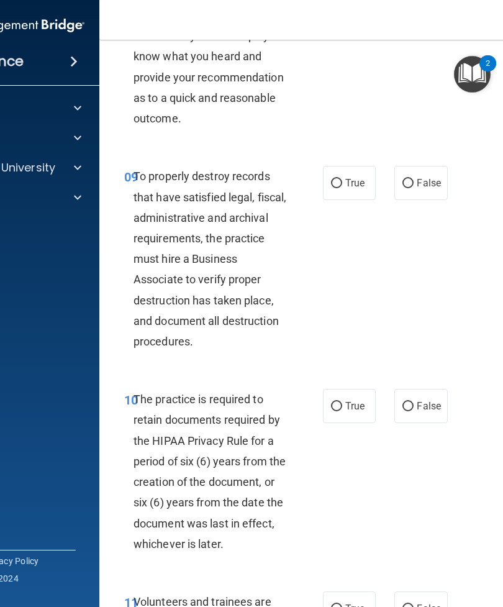
scroll to position [1435, 0]
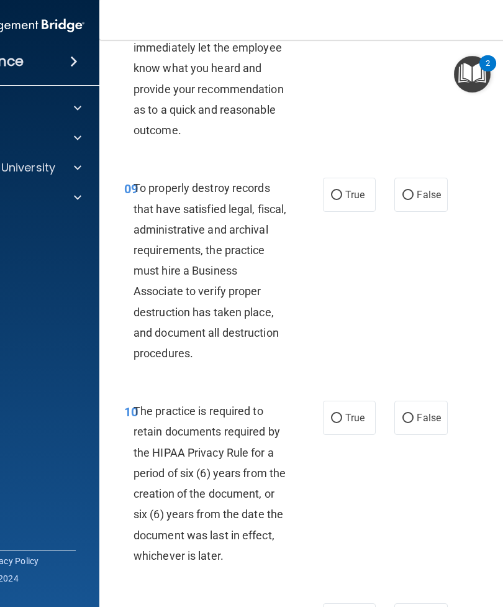
click at [426, 201] on span "False" at bounding box center [429, 195] width 24 height 12
click at [413, 200] on input "False" at bounding box center [407, 195] width 11 height 9
radio input "true"
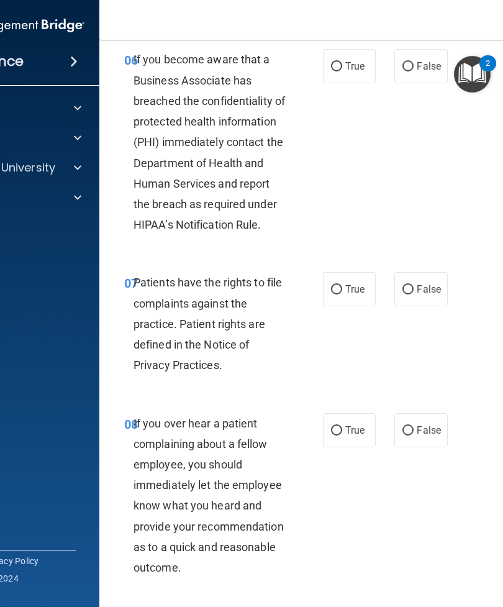
scroll to position [1000, 0]
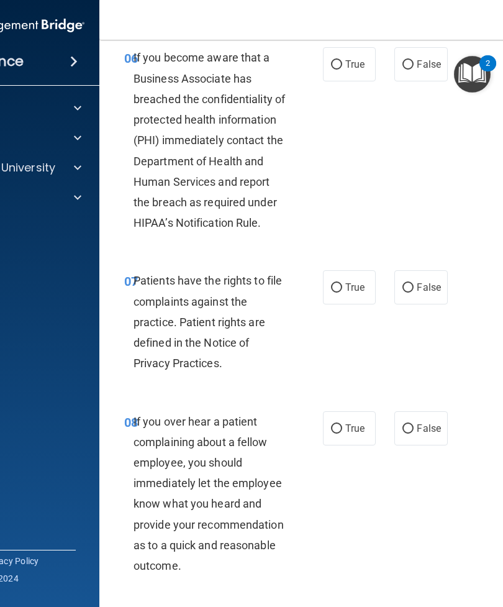
click at [355, 81] on label "True" at bounding box center [349, 64] width 53 height 34
click at [342, 70] on input "True" at bounding box center [336, 64] width 11 height 9
radio input "true"
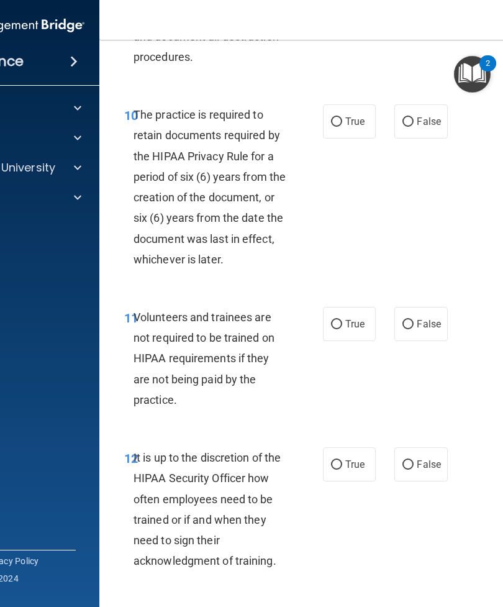
scroll to position [1753, 0]
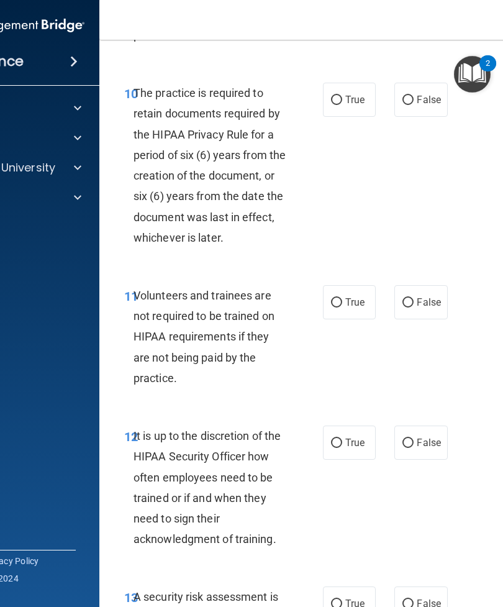
click at [352, 448] on span "True" at bounding box center [354, 442] width 19 height 12
click at [342, 448] on input "True" at bounding box center [336, 442] width 11 height 9
radio input "true"
click at [417, 448] on span "False" at bounding box center [429, 442] width 24 height 12
click at [413, 448] on input "False" at bounding box center [407, 442] width 11 height 9
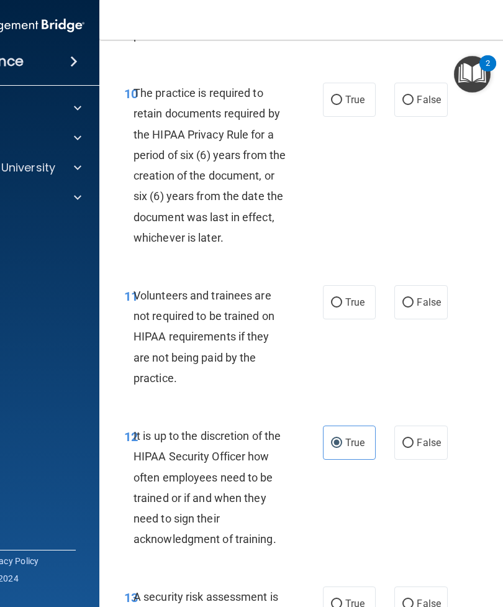
radio input "true"
radio input "false"
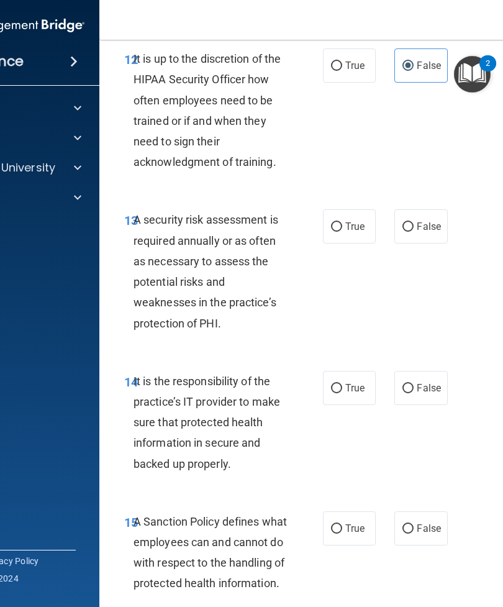
scroll to position [2133, 0]
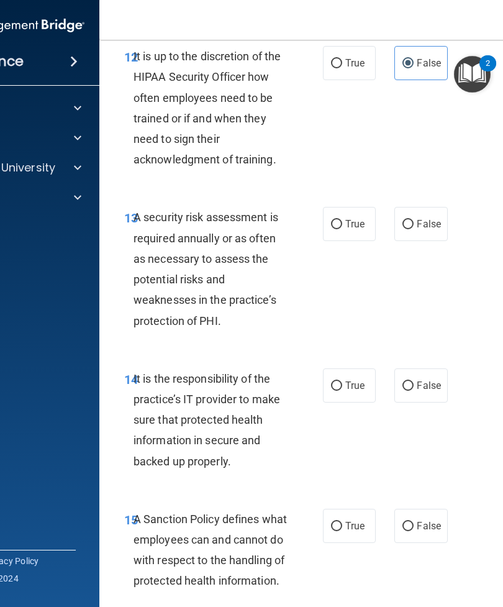
click at [425, 391] on span "False" at bounding box center [429, 385] width 24 height 12
click at [413, 391] on input "False" at bounding box center [407, 385] width 11 height 9
radio input "true"
click at [423, 528] on span "False" at bounding box center [429, 526] width 24 height 12
click at [413, 528] on input "False" at bounding box center [407, 526] width 11 height 9
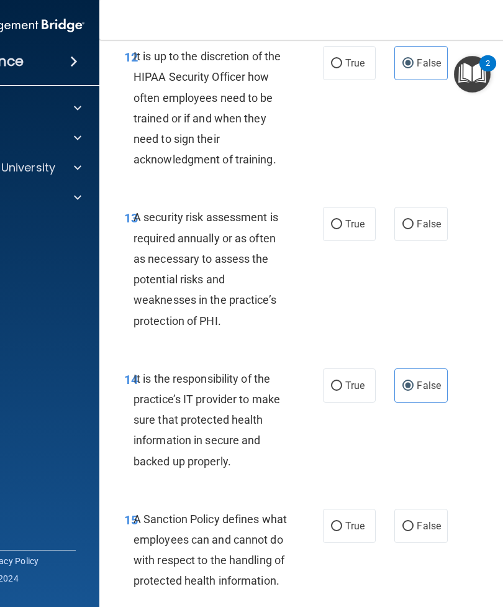
radio input "true"
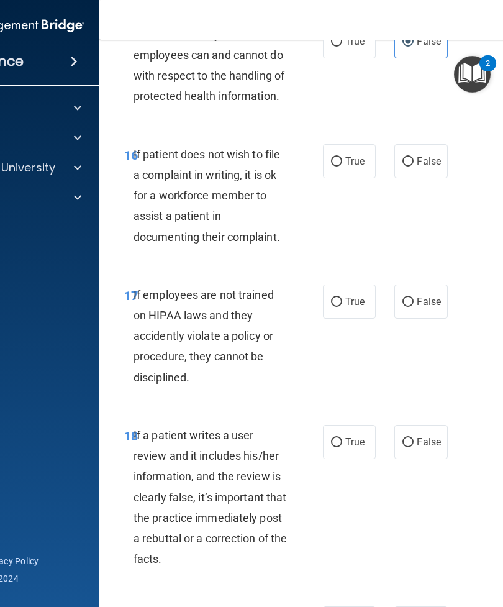
scroll to position [2622, 0]
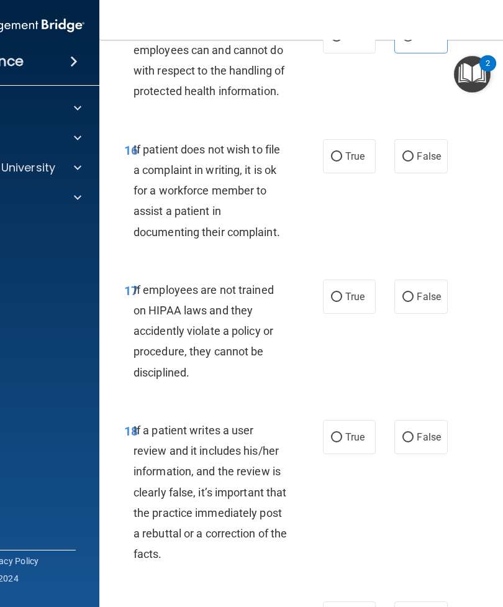
click at [444, 314] on label "False" at bounding box center [420, 296] width 53 height 34
click at [413, 302] on input "False" at bounding box center [407, 296] width 11 height 9
radio input "true"
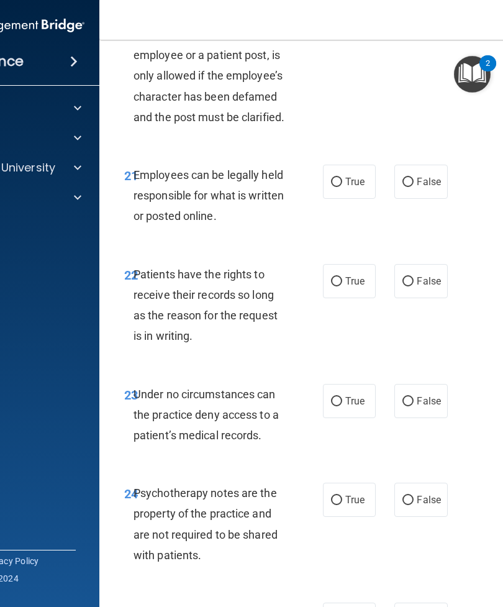
scroll to position [3394, 0]
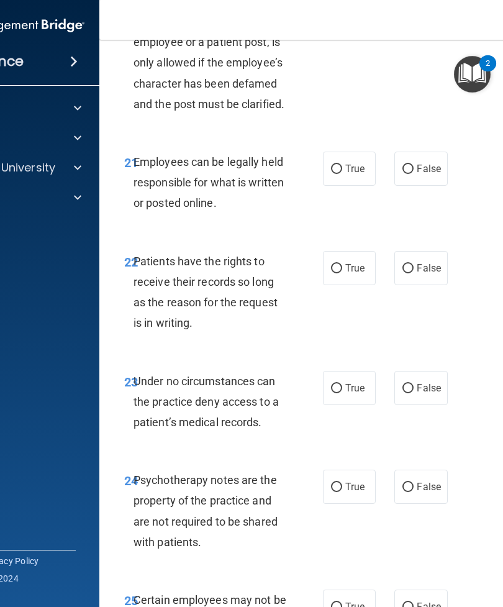
click at [438, 285] on label "False" at bounding box center [420, 268] width 53 height 34
click at [413, 273] on input "False" at bounding box center [407, 268] width 11 height 9
radio input "true"
click at [420, 405] on label "False" at bounding box center [420, 388] width 53 height 34
click at [413, 393] on input "False" at bounding box center [407, 388] width 11 height 9
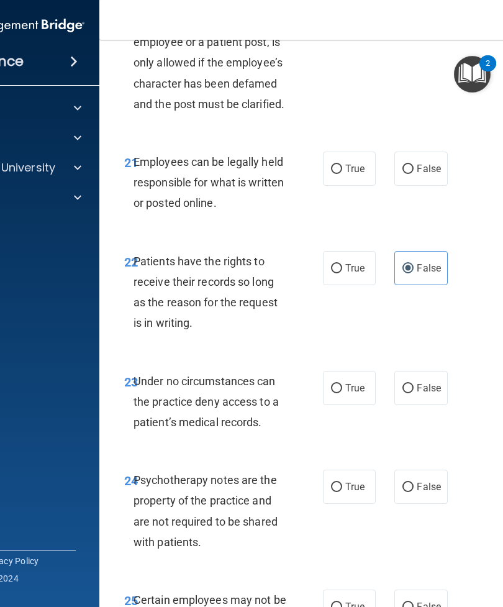
radio input "true"
click at [359, 492] on span "True" at bounding box center [354, 487] width 19 height 12
click at [342, 492] on input "True" at bounding box center [336, 486] width 11 height 9
radio input "true"
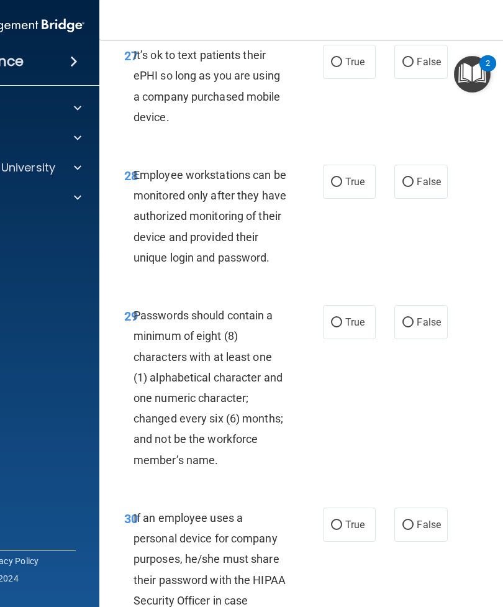
scroll to position [4301, 0]
click at [351, 187] on span "True" at bounding box center [354, 182] width 19 height 12
click at [342, 187] on input "True" at bounding box center [336, 182] width 11 height 9
radio input "true"
click at [344, 339] on label "True" at bounding box center [349, 322] width 53 height 34
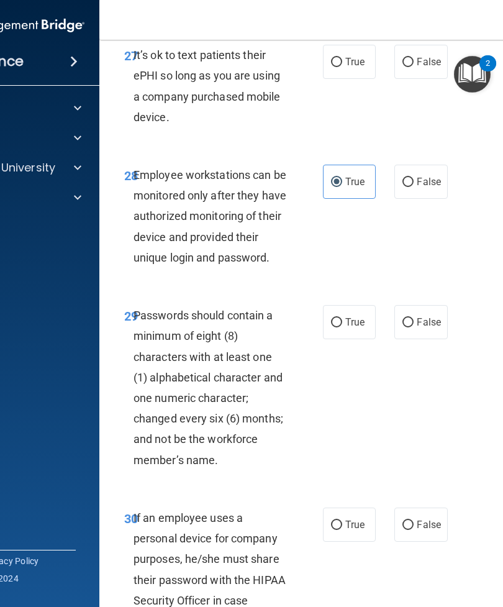
click at [342, 327] on input "True" at bounding box center [336, 322] width 11 height 9
radio input "true"
click at [431, 530] on span "False" at bounding box center [429, 524] width 24 height 12
click at [413, 530] on input "False" at bounding box center [407, 524] width 11 height 9
radio input "true"
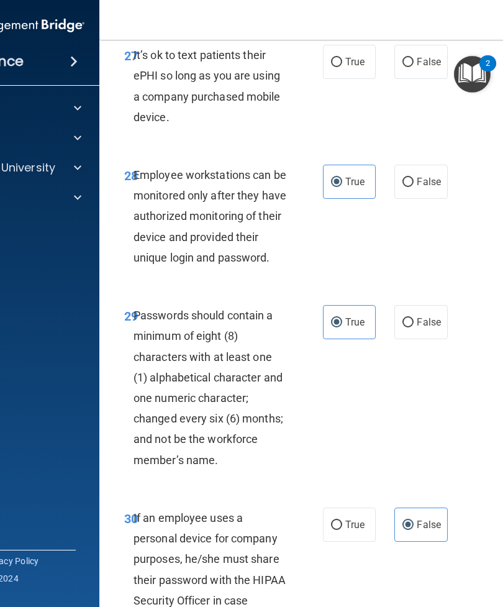
click at [421, 187] on label "False" at bounding box center [420, 182] width 53 height 34
click at [413, 187] on input "False" at bounding box center [407, 182] width 11 height 9
radio input "true"
radio input "false"
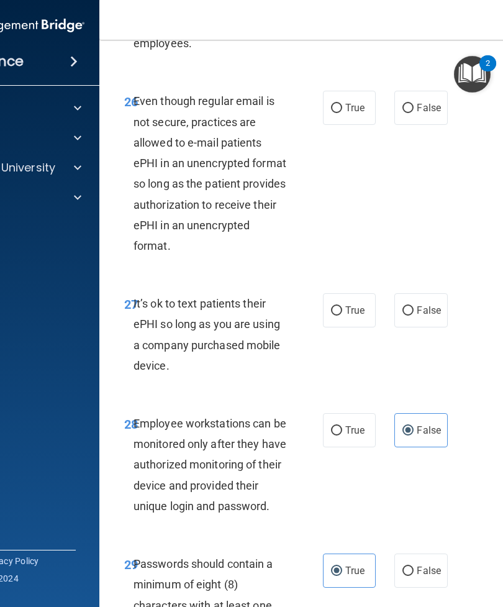
scroll to position [4052, 0]
click at [412, 316] on input "False" at bounding box center [407, 311] width 11 height 9
radio input "true"
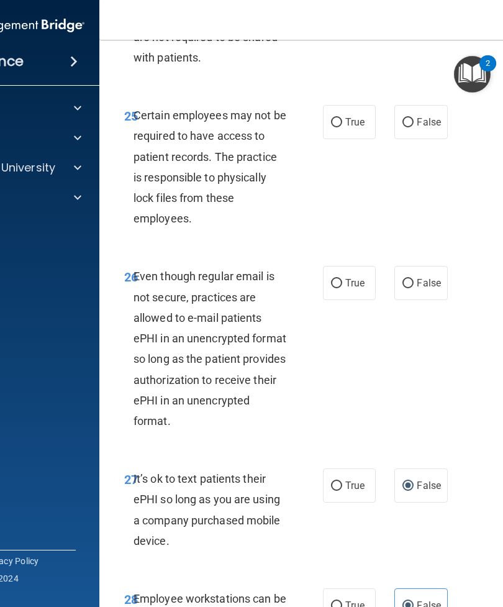
scroll to position [3880, 0]
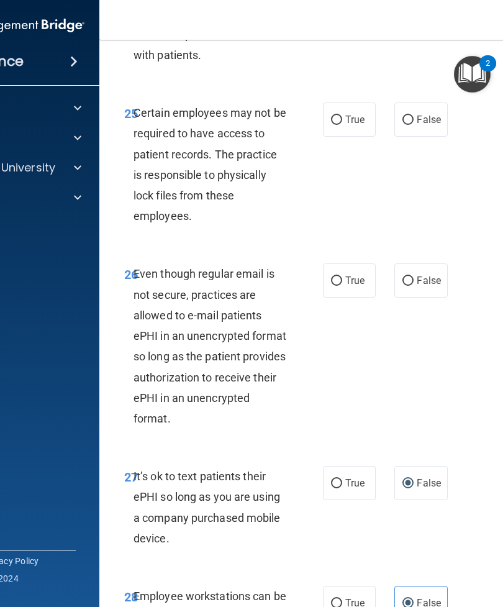
click at [356, 297] on label "True" at bounding box center [349, 280] width 53 height 34
click at [342, 286] on input "True" at bounding box center [336, 280] width 11 height 9
radio input "true"
click at [345, 125] on span "True" at bounding box center [354, 120] width 19 height 12
click at [342, 125] on input "True" at bounding box center [336, 119] width 11 height 9
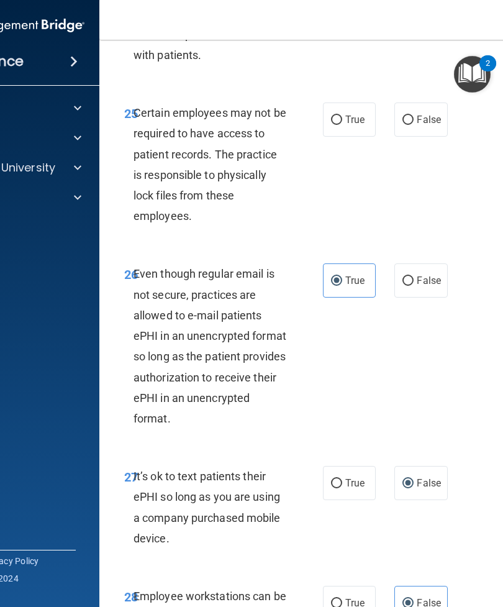
radio input "true"
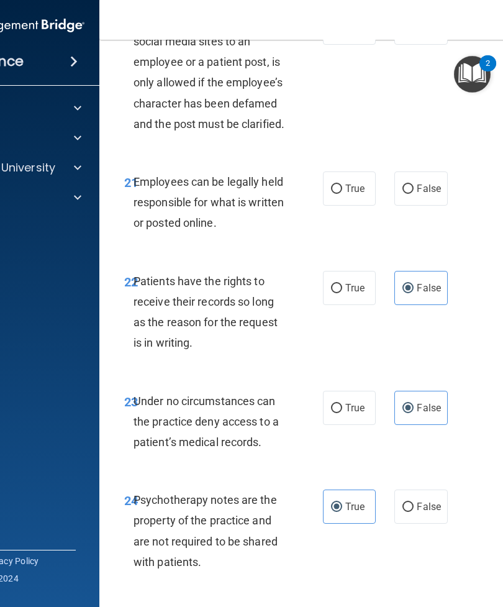
scroll to position [3373, 0]
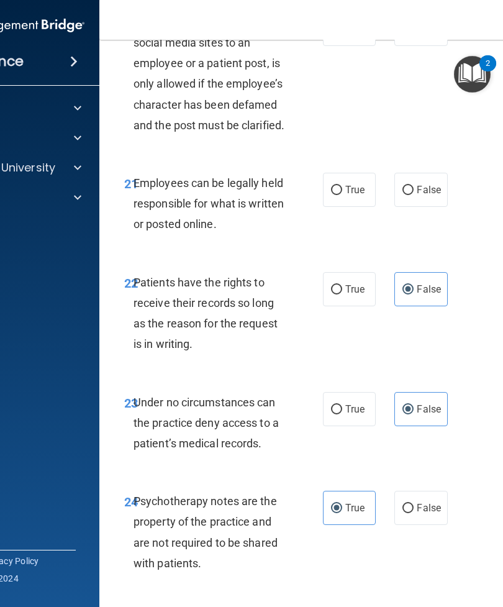
click at [363, 207] on label "True" at bounding box center [349, 190] width 53 height 34
click at [342, 195] on input "True" at bounding box center [336, 190] width 11 height 9
radio input "true"
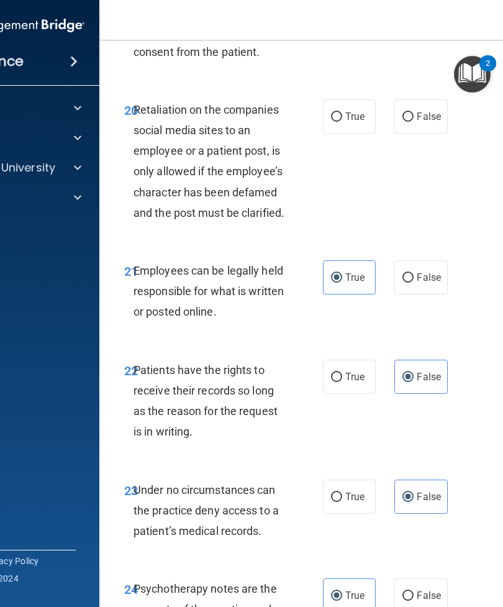
scroll to position [3284, 0]
click at [430, 123] on span "False" at bounding box center [429, 117] width 24 height 12
click at [413, 122] on input "False" at bounding box center [407, 117] width 11 height 9
radio input "true"
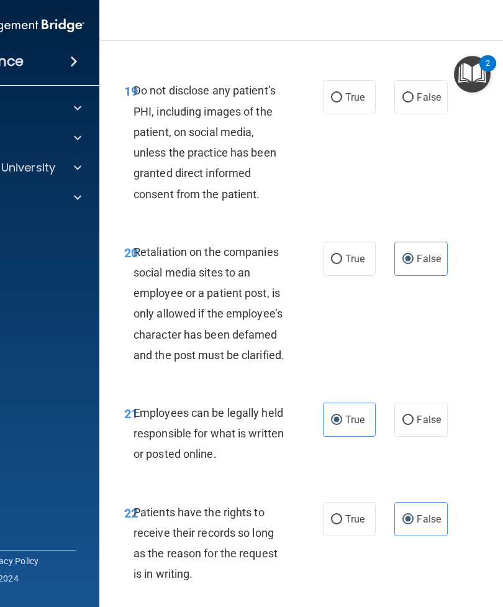
scroll to position [3142, 0]
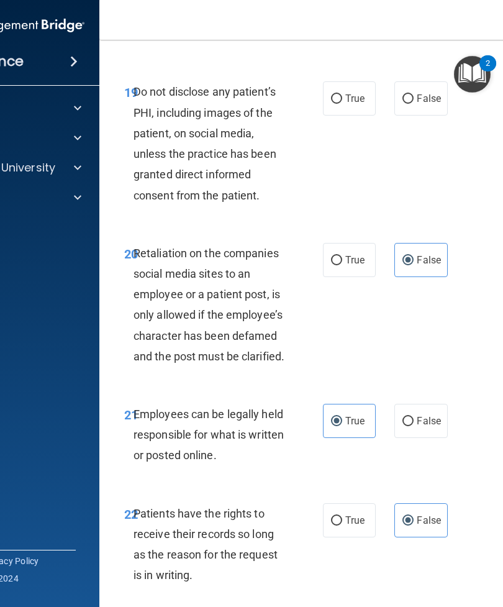
click at [363, 104] on span "True" at bounding box center [354, 99] width 19 height 12
click at [342, 104] on input "True" at bounding box center [336, 98] width 11 height 9
radio input "true"
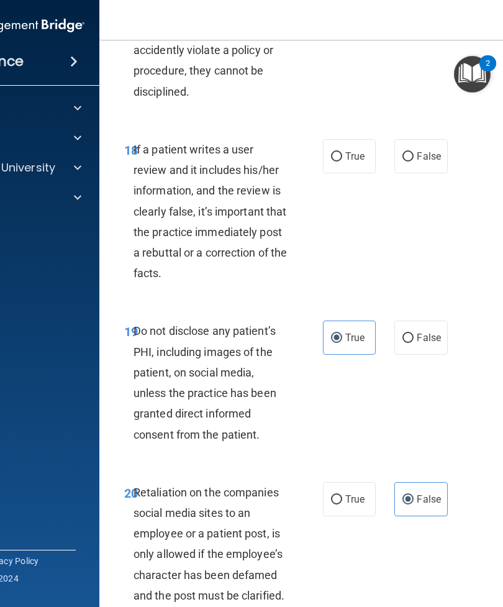
scroll to position [2902, 0]
click at [434, 163] on span "False" at bounding box center [429, 157] width 24 height 12
click at [413, 162] on input "False" at bounding box center [407, 157] width 11 height 9
radio input "true"
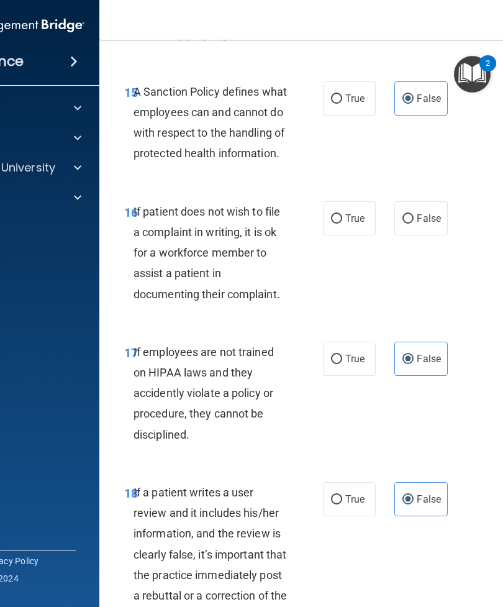
scroll to position [2558, 0]
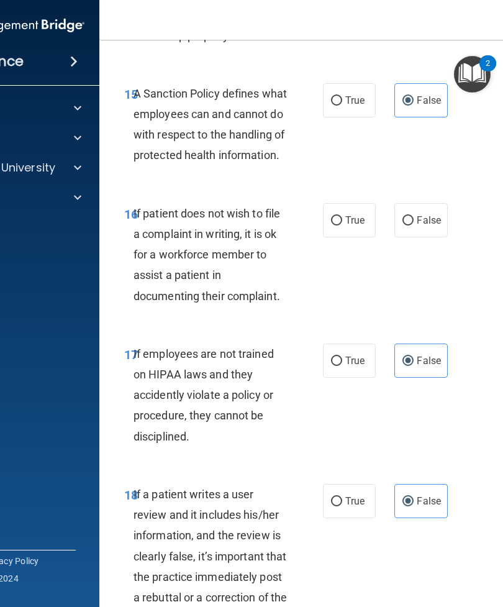
click at [368, 231] on label "True" at bounding box center [349, 220] width 53 height 34
click at [342, 225] on input "True" at bounding box center [336, 220] width 11 height 9
radio input "true"
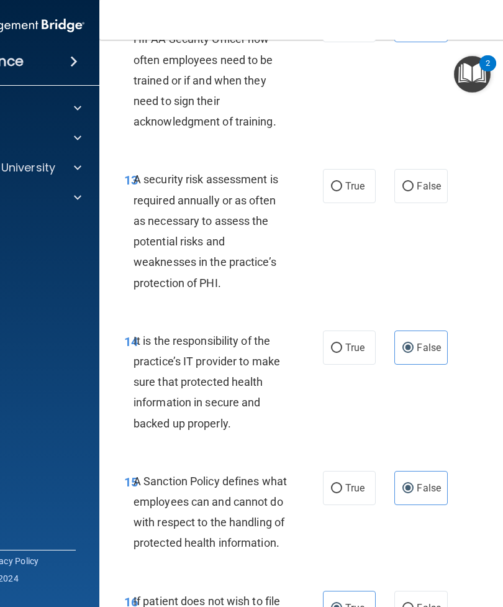
scroll to position [2175, 0]
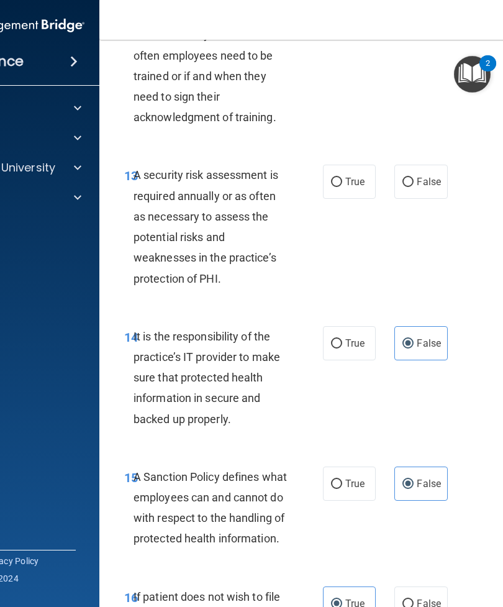
click at [363, 196] on label "True" at bounding box center [349, 182] width 53 height 34
click at [342, 187] on input "True" at bounding box center [336, 182] width 11 height 9
radio input "true"
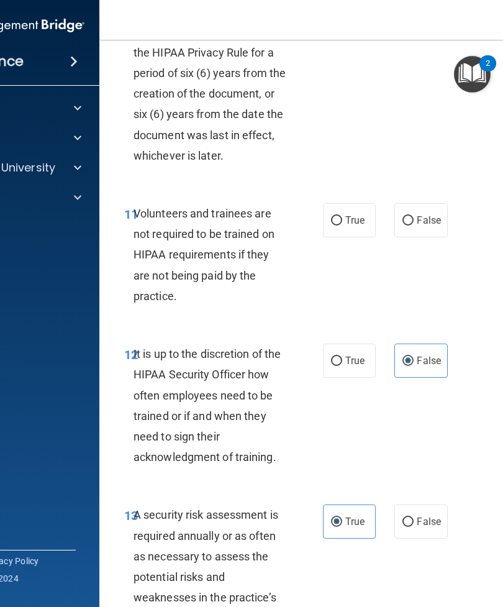
scroll to position [1835, 0]
click at [430, 222] on label "False" at bounding box center [420, 221] width 53 height 34
click at [413, 222] on input "False" at bounding box center [407, 221] width 11 height 9
radio input "true"
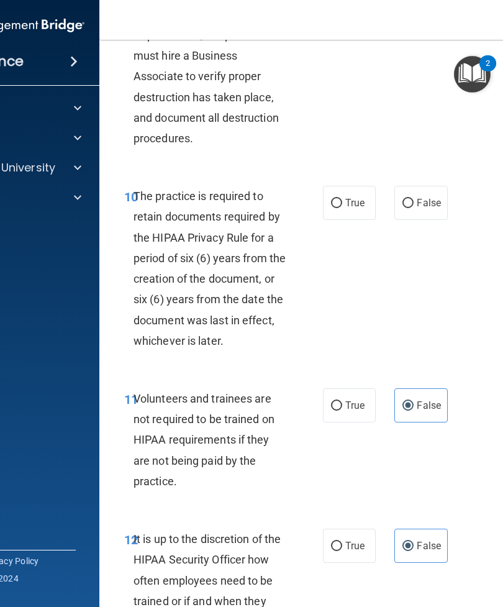
scroll to position [1650, 0]
click at [363, 209] on span "True" at bounding box center [354, 203] width 19 height 12
click at [342, 209] on input "True" at bounding box center [336, 203] width 11 height 9
radio input "true"
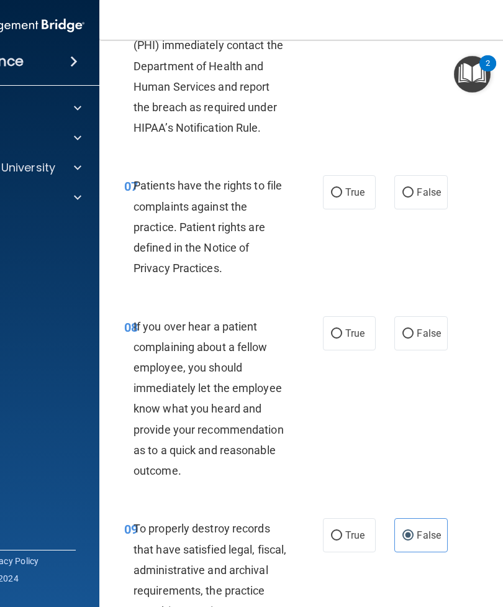
scroll to position [1096, 0]
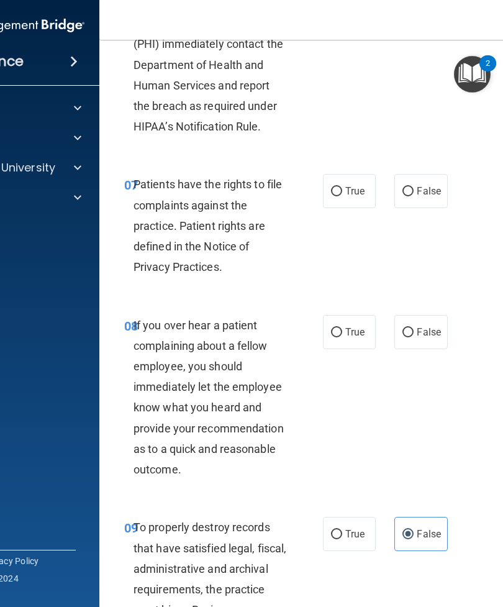
click at [431, 349] on label "False" at bounding box center [420, 332] width 53 height 34
click at [413, 337] on input "False" at bounding box center [407, 332] width 11 height 9
radio input "true"
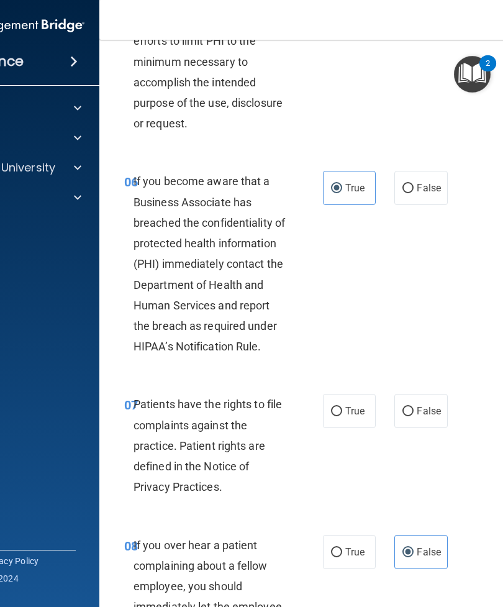
scroll to position [882, 0]
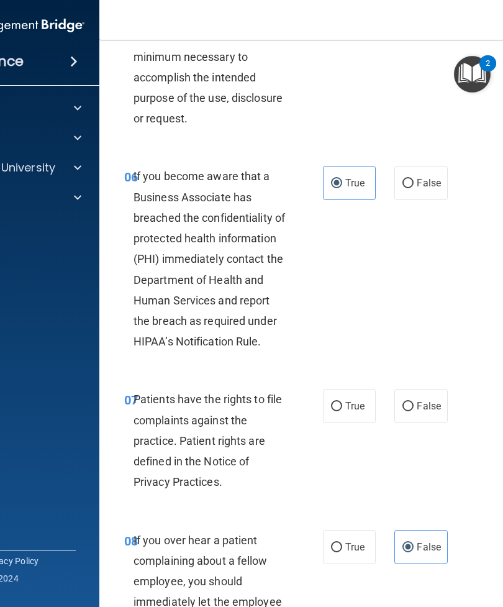
click at [353, 411] on label "True" at bounding box center [349, 406] width 53 height 34
click at [342, 411] on input "True" at bounding box center [336, 406] width 11 height 9
radio input "true"
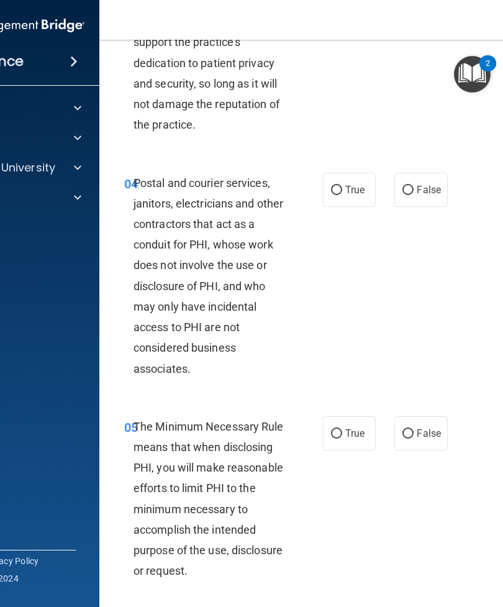
scroll to position [429, 0]
click at [355, 440] on span "True" at bounding box center [354, 434] width 19 height 12
click at [342, 439] on input "True" at bounding box center [336, 434] width 11 height 9
radio input "true"
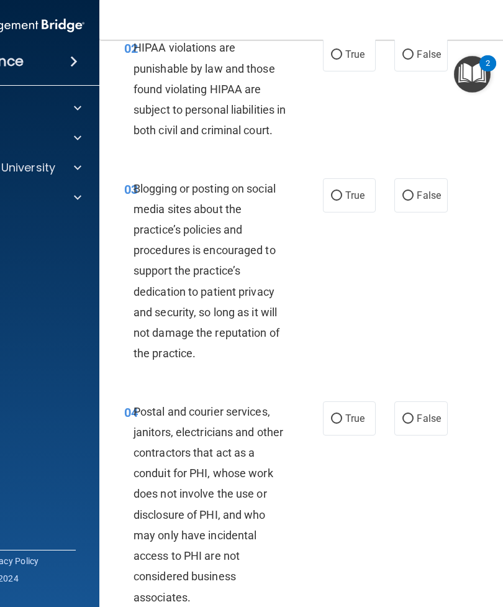
scroll to position [201, 0]
click at [342, 423] on label "True" at bounding box center [349, 419] width 53 height 34
click at [342, 423] on input "True" at bounding box center [336, 419] width 11 height 9
radio input "true"
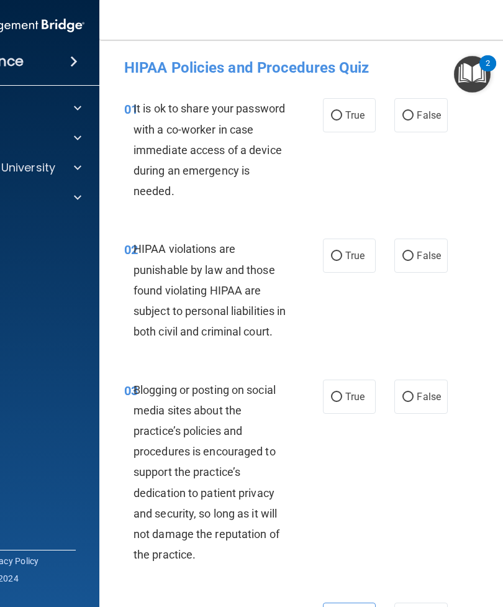
scroll to position [0, 0]
click at [397, 132] on label "False" at bounding box center [420, 115] width 53 height 34
click at [402, 120] on input "False" at bounding box center [407, 115] width 11 height 9
radio input "true"
click at [424, 111] on span "False" at bounding box center [429, 115] width 24 height 12
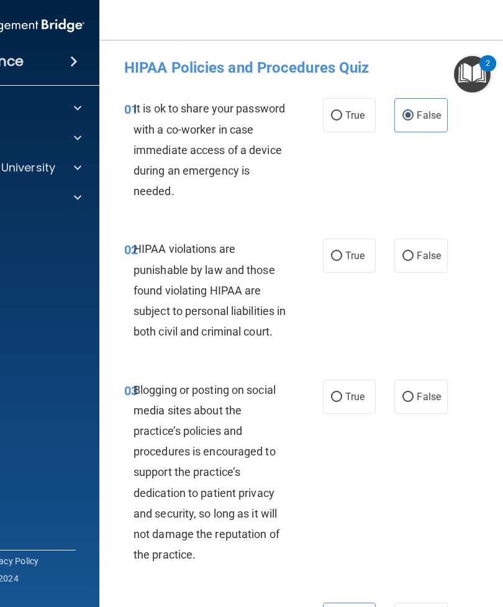
click at [413, 111] on input "False" at bounding box center [407, 115] width 11 height 9
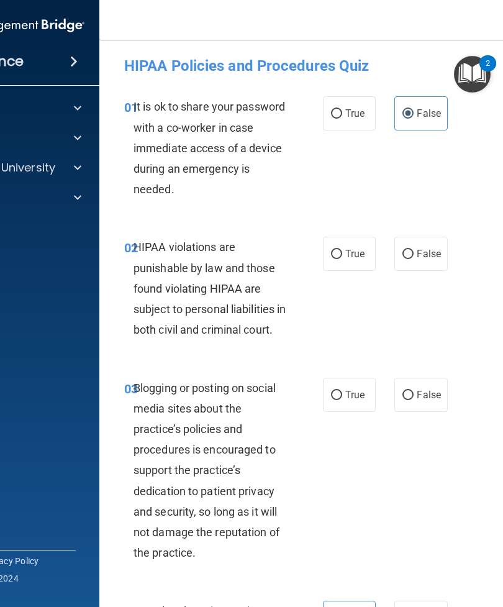
click at [341, 251] on input "True" at bounding box center [336, 254] width 11 height 9
radio input "true"
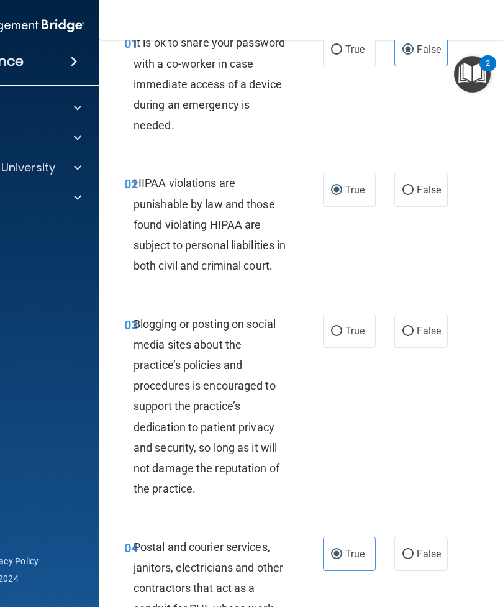
scroll to position [67, 0]
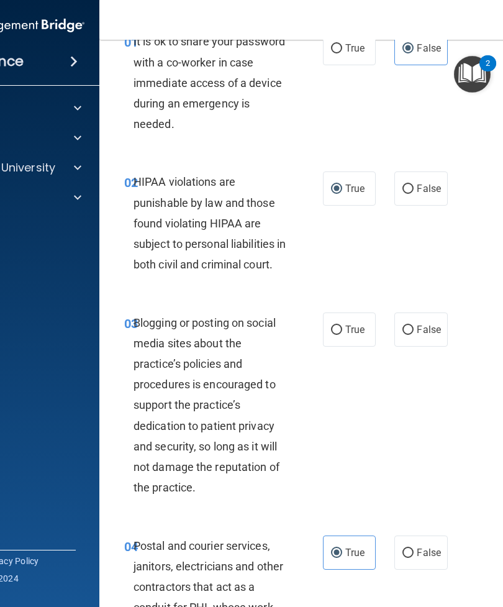
click at [352, 335] on span "True" at bounding box center [354, 329] width 19 height 12
click at [342, 335] on input "True" at bounding box center [336, 329] width 11 height 9
radio input "true"
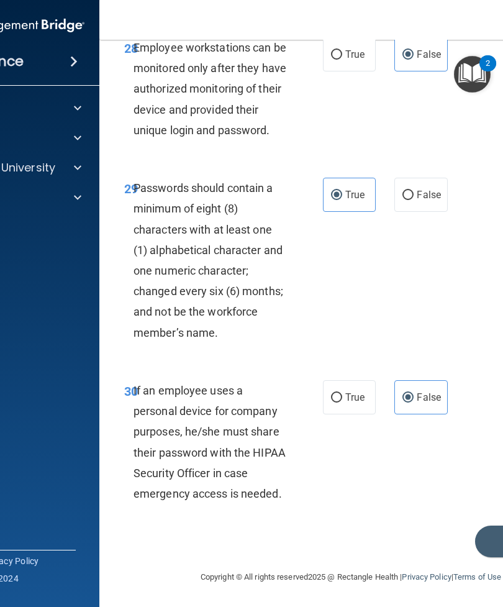
scroll to position [4444, 0]
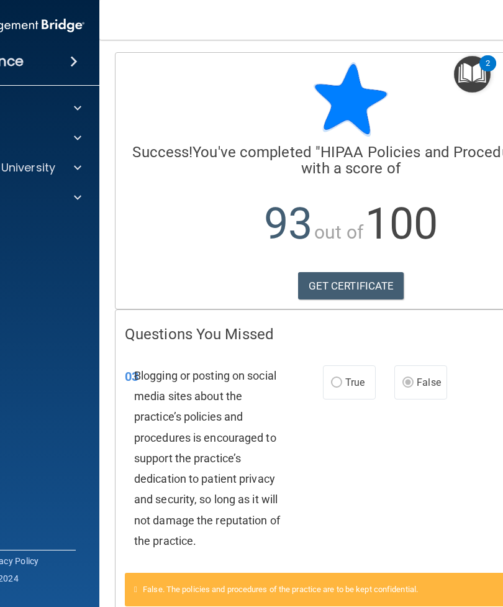
click at [353, 290] on link "GET CERTIFICATE" at bounding box center [351, 285] width 106 height 27
click at [80, 162] on span at bounding box center [77, 167] width 7 height 15
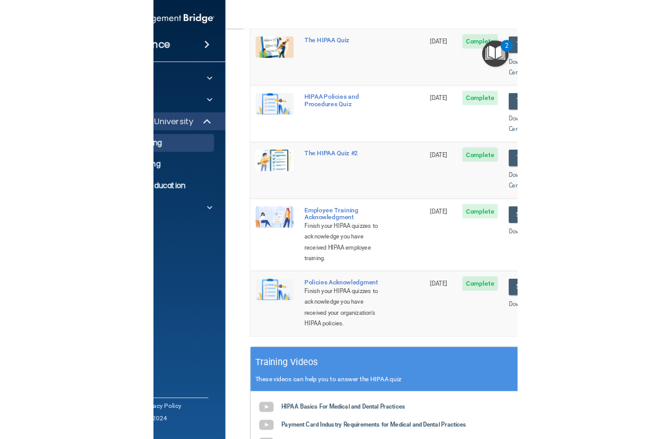
scroll to position [195, 0]
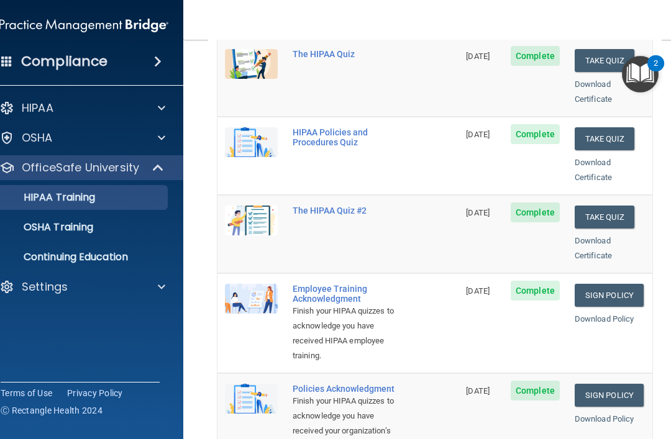
click at [129, 233] on link "OSHA Training" at bounding box center [70, 227] width 196 height 25
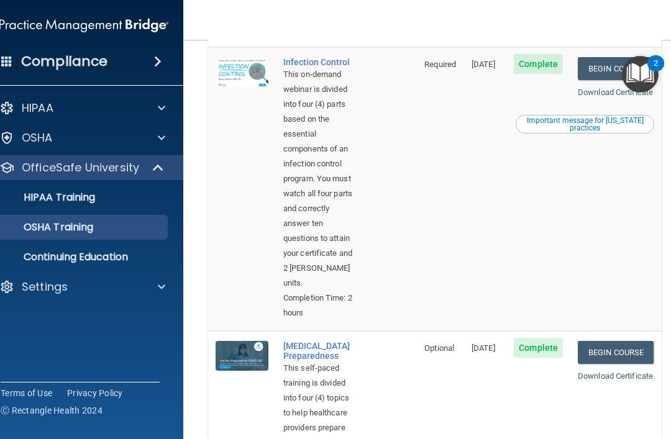
scroll to position [694, 0]
click at [502, 66] on link "Begin Course" at bounding box center [615, 69] width 76 height 23
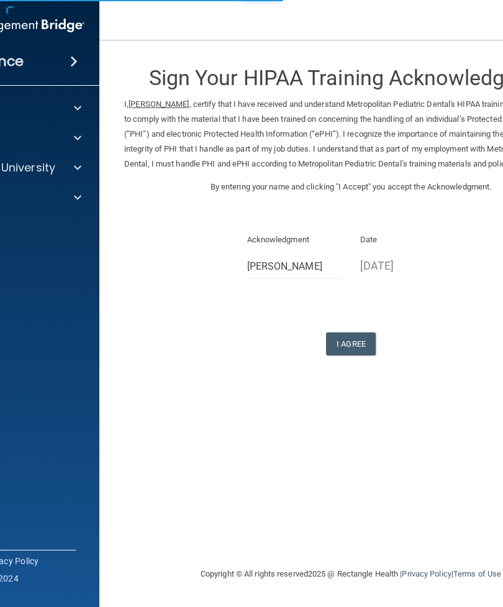
click at [361, 355] on button "I Agree" at bounding box center [351, 343] width 50 height 23
click at [364, 351] on button "I Agree" at bounding box center [351, 343] width 50 height 23
click at [352, 346] on button "I Agree" at bounding box center [351, 343] width 50 height 23
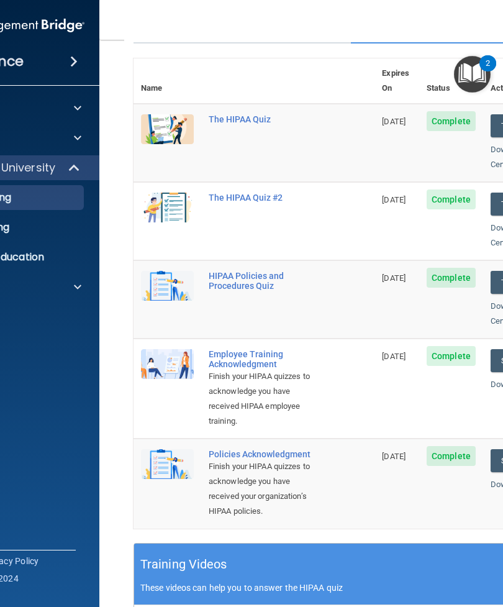
scroll to position [128, 0]
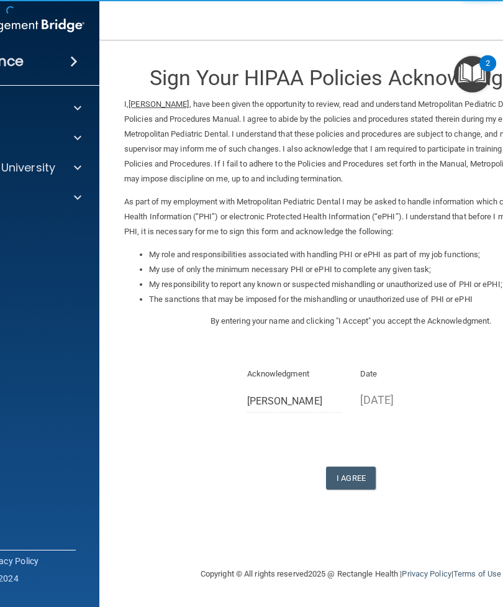
click at [354, 468] on button "I Agree" at bounding box center [351, 477] width 50 height 23
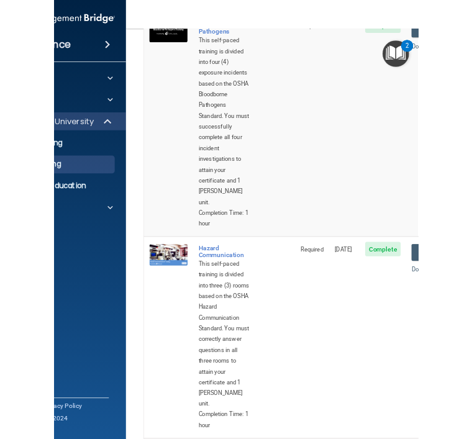
scroll to position [129, 0]
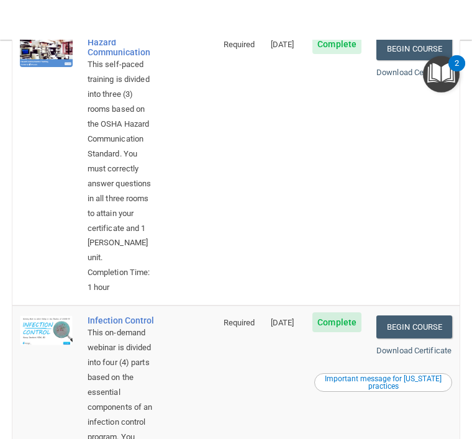
scroll to position [428, 0]
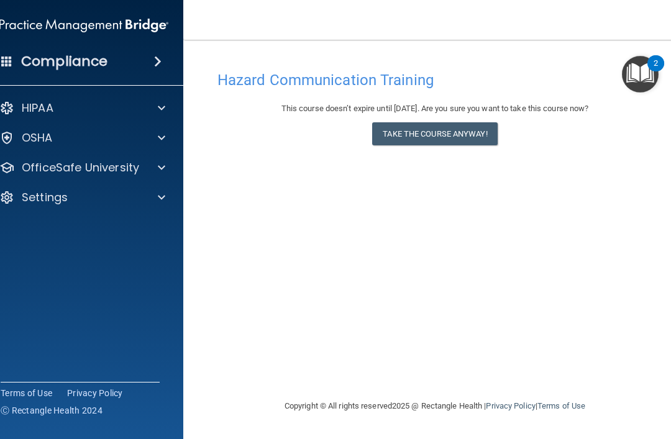
click at [373, 435] on main "Hazard Communication Training This course doesn’t expire until [DATE]. Are you …" at bounding box center [434, 239] width 503 height 399
click at [465, 137] on button "Take the course anyway!" at bounding box center [434, 133] width 125 height 23
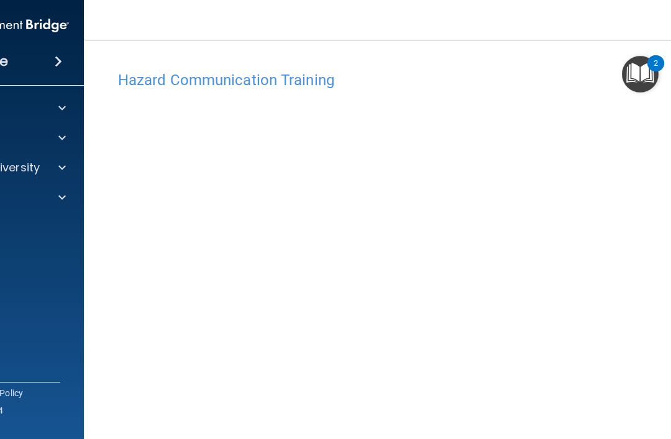
click at [502, 74] on img "Open Resource Center, 2 new notifications" at bounding box center [639, 74] width 37 height 37
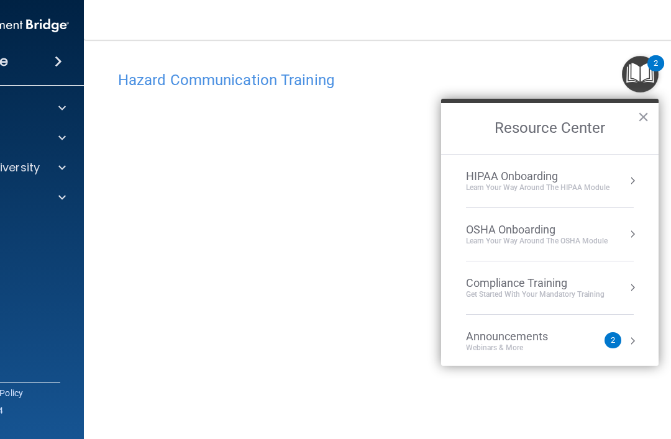
click at [502, 64] on div "Hazard Communication Training This course doesn’t expire until 02/03/2026. Are …" at bounding box center [435, 281] width 652 height 458
click at [502, 77] on img "Open Resource Center, 2 new notifications" at bounding box center [639, 74] width 37 height 37
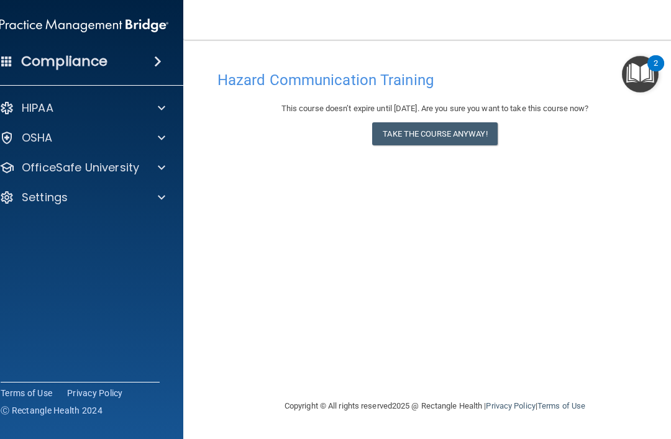
click at [471, 139] on button "Take the course anyway!" at bounding box center [434, 133] width 125 height 23
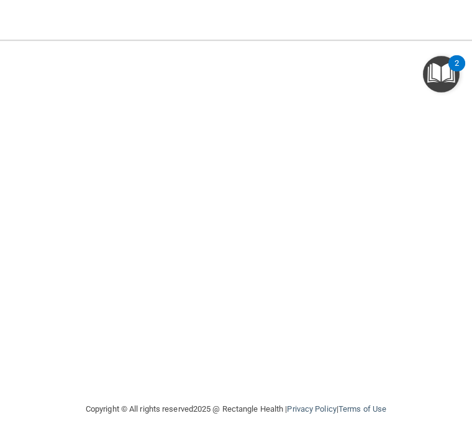
scroll to position [120, 0]
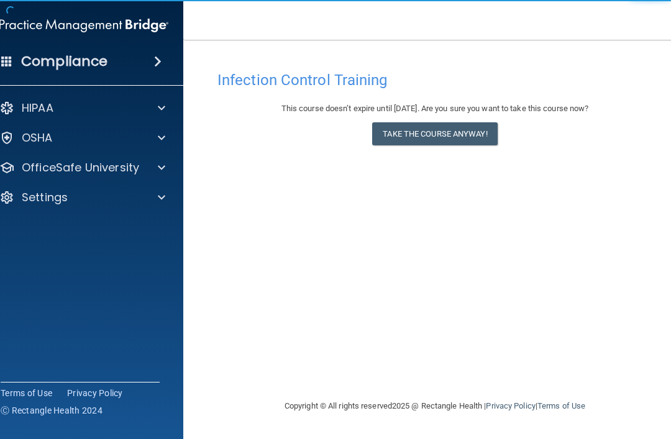
click at [440, 135] on button "Take the course anyway!" at bounding box center [434, 133] width 125 height 23
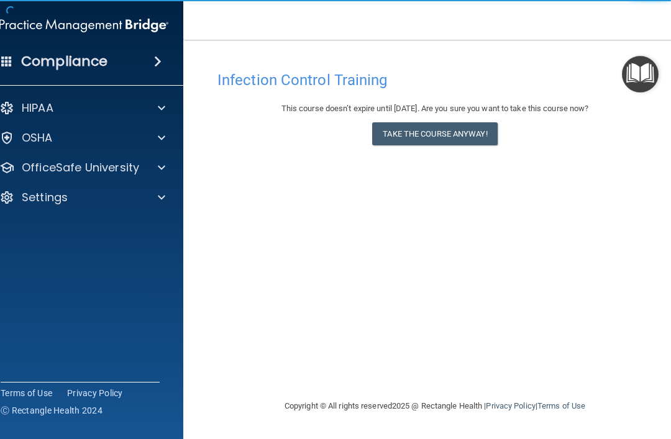
click at [472, 122] on button "Take the course anyway!" at bounding box center [434, 133] width 125 height 23
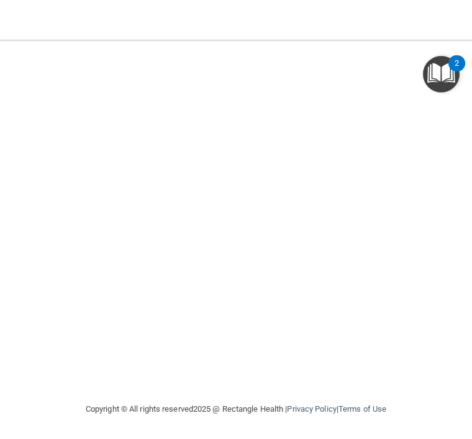
click at [470, 37] on nav "Toggle navigation [PERSON_NAME] [PERSON_NAME][EMAIL_ADDRESS][PERSON_NAME][DOMAI…" at bounding box center [236, 20] width 664 height 40
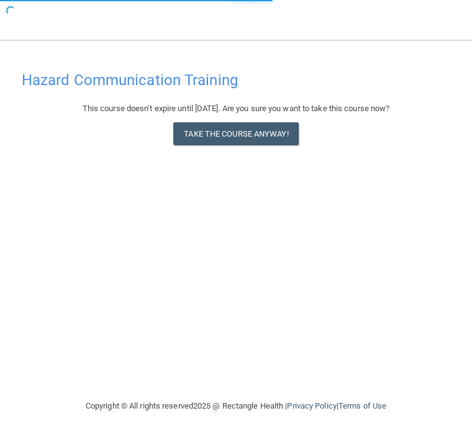
click at [246, 132] on button "Take the course anyway!" at bounding box center [235, 133] width 125 height 23
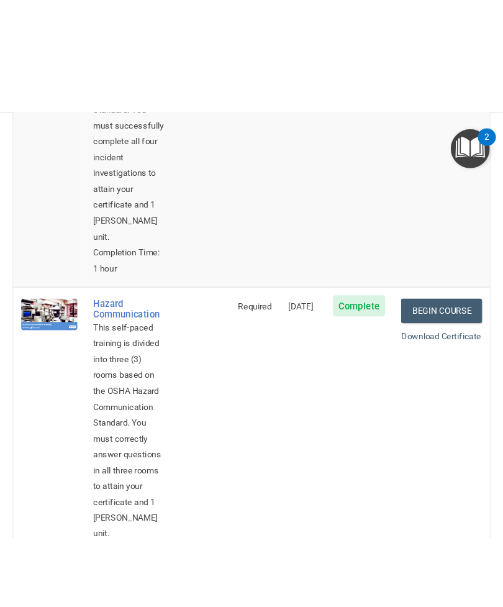
scroll to position [282, 0]
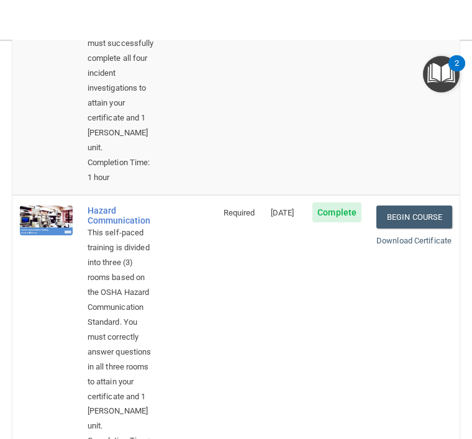
click at [443, 206] on link "Begin Course" at bounding box center [414, 217] width 76 height 23
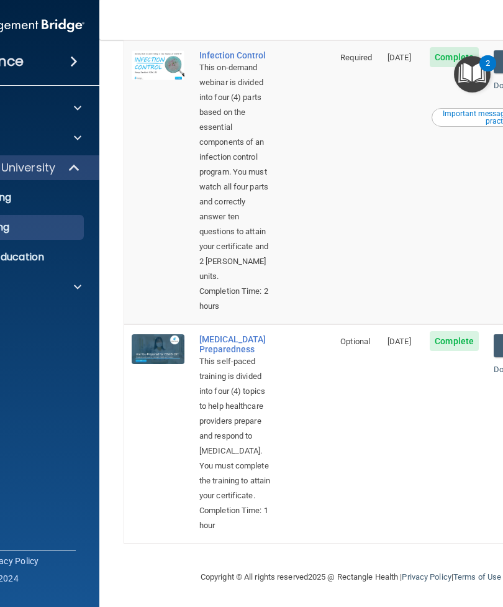
scroll to position [714, 0]
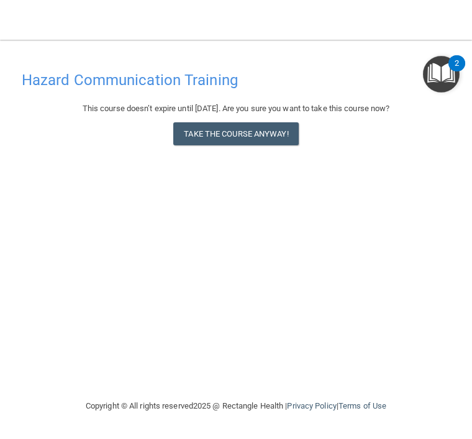
click at [287, 142] on button "Take the course anyway!" at bounding box center [235, 133] width 125 height 23
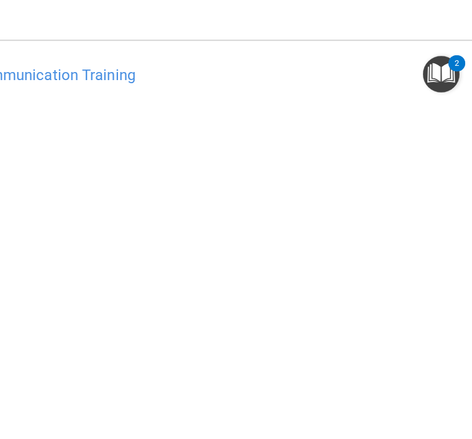
scroll to position [7, 0]
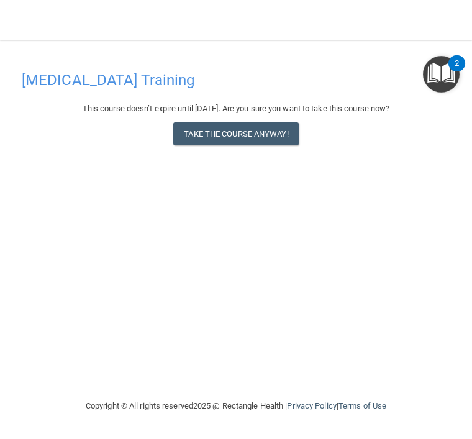
click at [276, 127] on button "Take the course anyway!" at bounding box center [235, 133] width 125 height 23
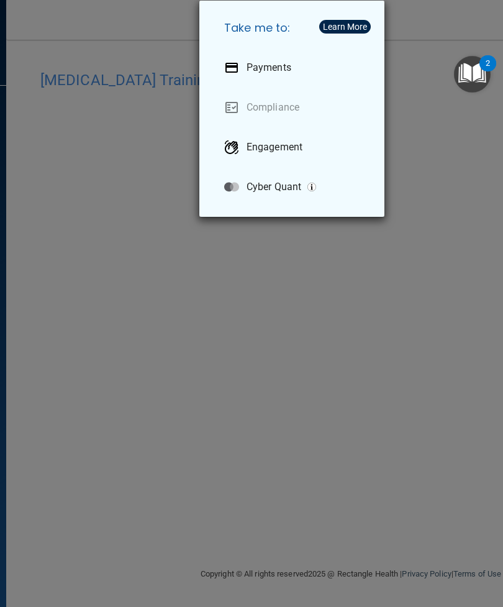
click at [487, 300] on div "Take me to: Payments Compliance Engagement Cyber Quant" at bounding box center [251, 303] width 503 height 607
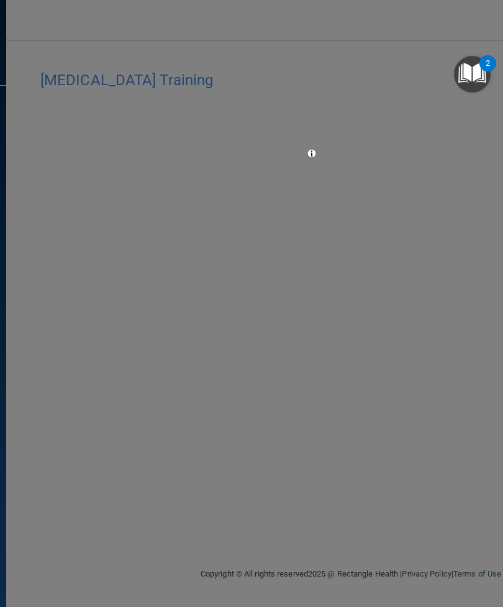
click at [422, 327] on div at bounding box center [251, 303] width 503 height 607
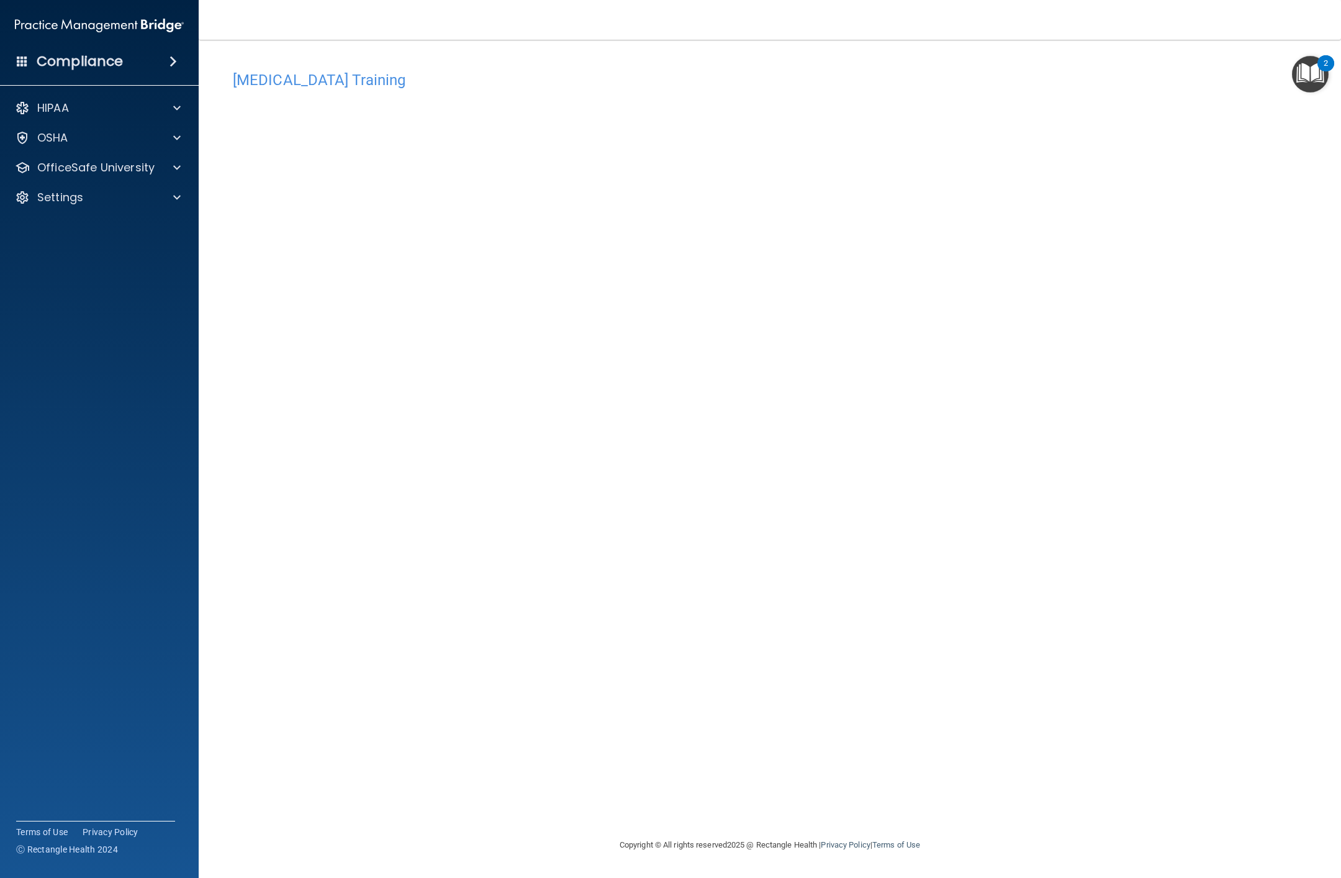
click at [32, 135] on div "OSHA" at bounding box center [83, 137] width 154 height 15
click at [39, 235] on p "OfficeSafe University" at bounding box center [95, 227] width 117 height 15
click at [52, 293] on p "OSHA Training" at bounding box center [58, 287] width 101 height 12
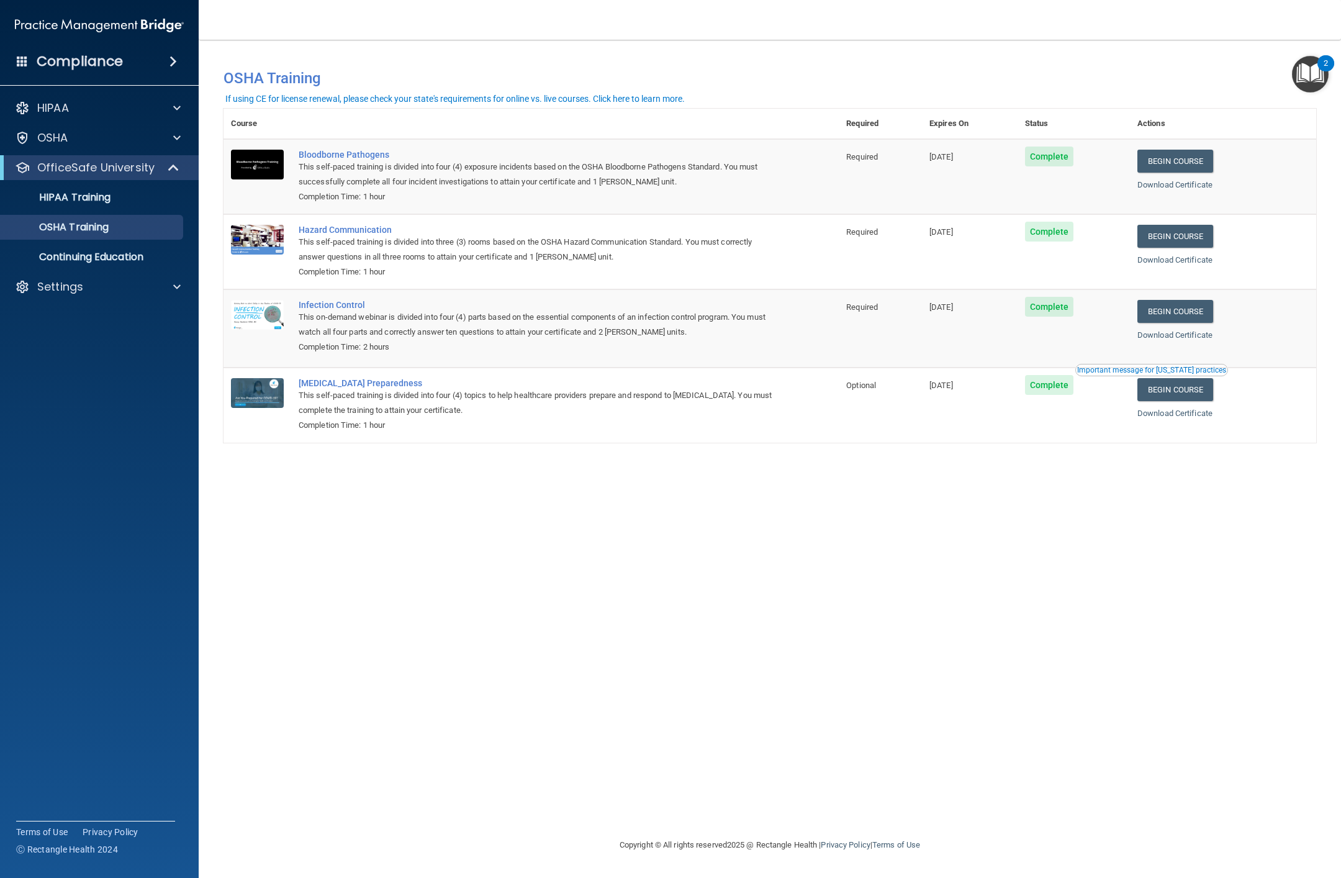
click at [502, 240] on link "Begin Course" at bounding box center [1175, 236] width 76 height 23
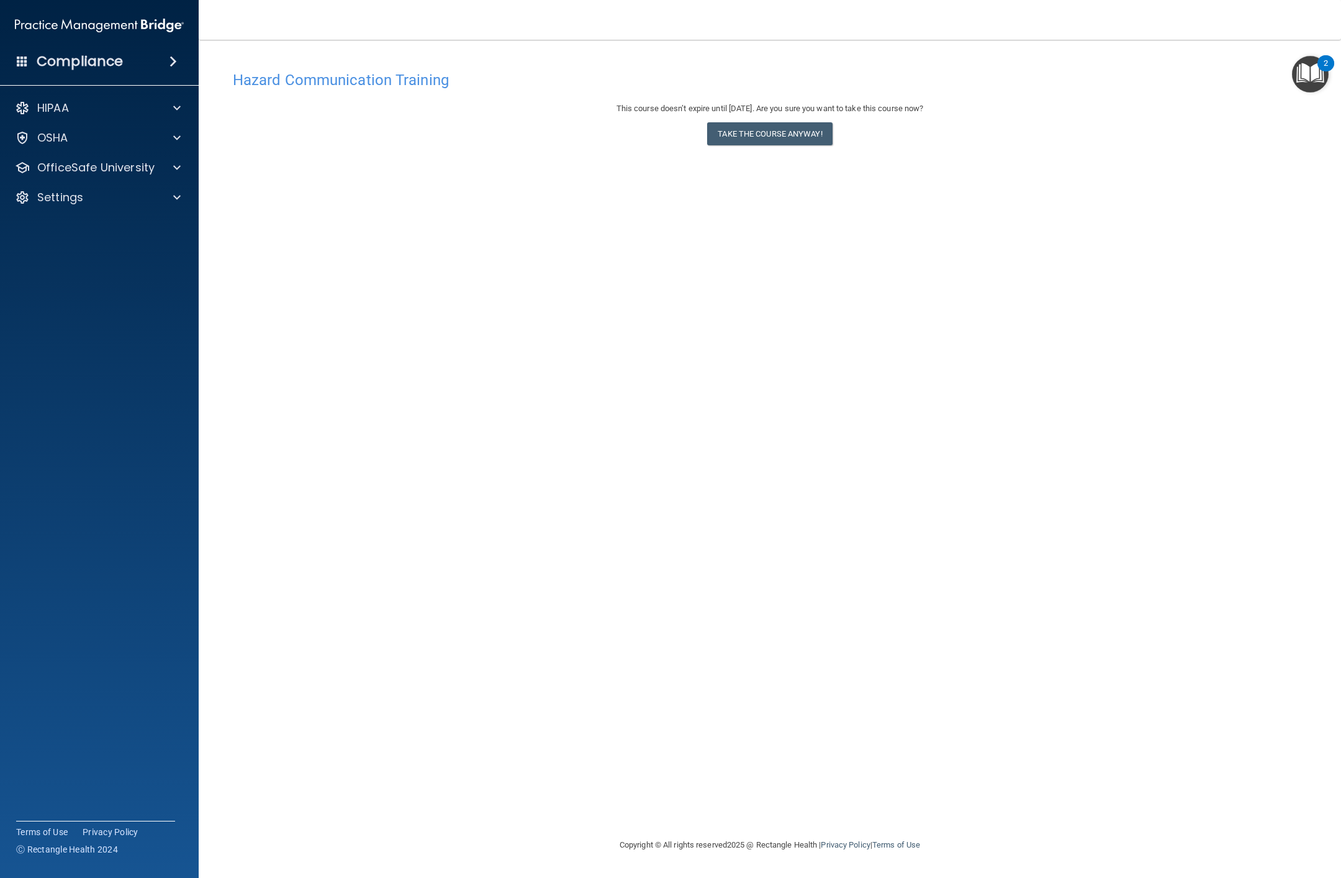
click at [806, 104] on div "This course doesn’t expire until [DATE]. Are you sure you want to take this cou…" at bounding box center [770, 108] width 1074 height 15
click at [816, 141] on button "Take the course anyway!" at bounding box center [769, 133] width 125 height 23
click at [872, 481] on div "Hazard Communication Training This course doesn’t expire until [DATE]. Are you …" at bounding box center [770, 451] width 1093 height 773
click at [869, 455] on div "Hazard Communication Training This course doesn’t expire until [DATE]. Are you …" at bounding box center [770, 451] width 1093 height 773
click at [870, 446] on div "Hazard Communication Training This course doesn’t expire until [DATE]. Are you …" at bounding box center [770, 451] width 1093 height 773
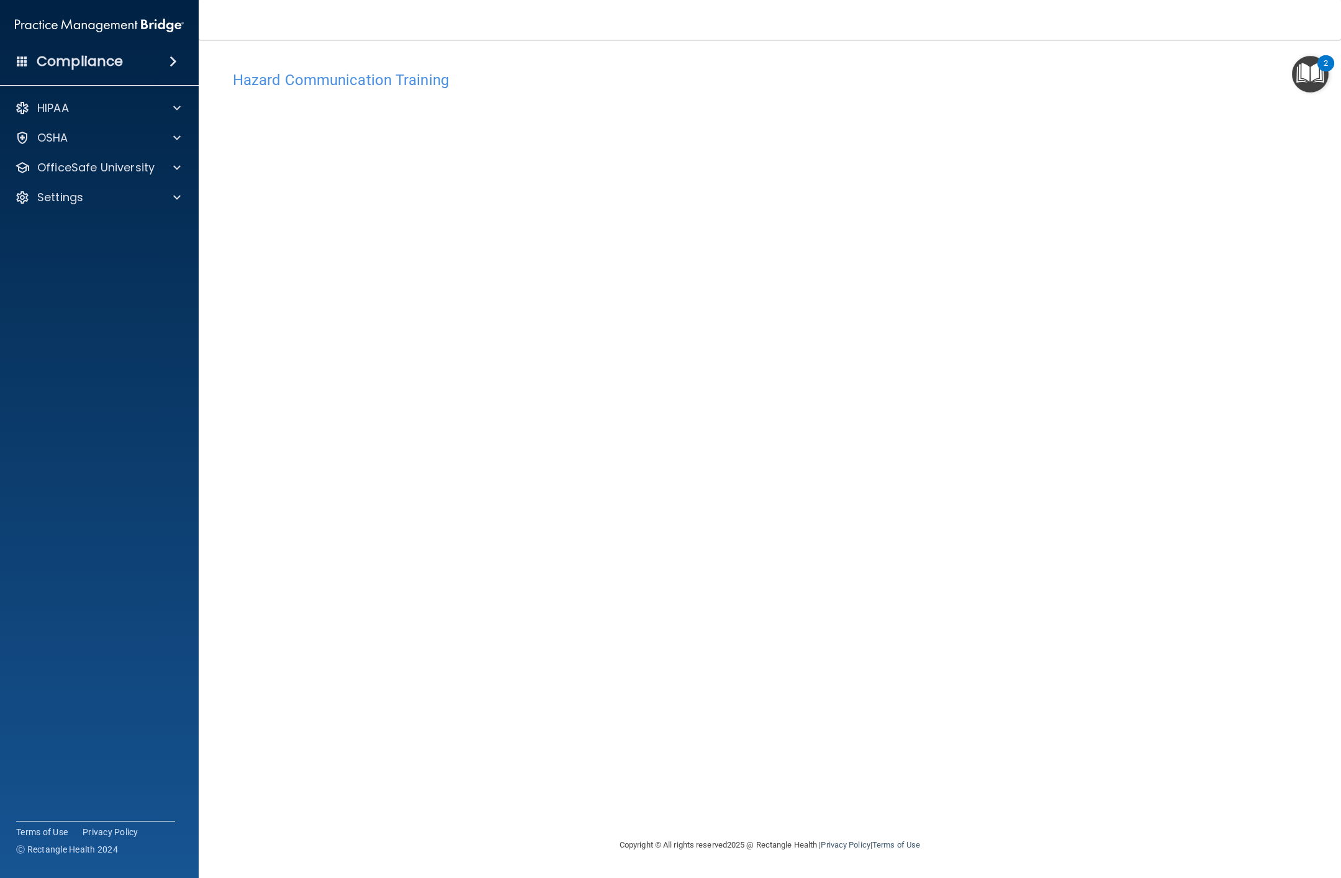
click at [867, 458] on div "Hazard Communication Training This course doesn’t expire until [DATE]. Are you …" at bounding box center [770, 451] width 1093 height 773
click at [872, 486] on div "Hazard Communication Training This course doesn’t expire until [DATE]. Are you …" at bounding box center [770, 451] width 1093 height 773
click at [867, 489] on div "Hazard Communication Training This course doesn’t expire until [DATE]. Are you …" at bounding box center [770, 451] width 1093 height 773
click at [60, 160] on p "OfficeSafe University" at bounding box center [95, 167] width 117 height 15
click at [58, 233] on p "OSHA Training" at bounding box center [58, 227] width 101 height 12
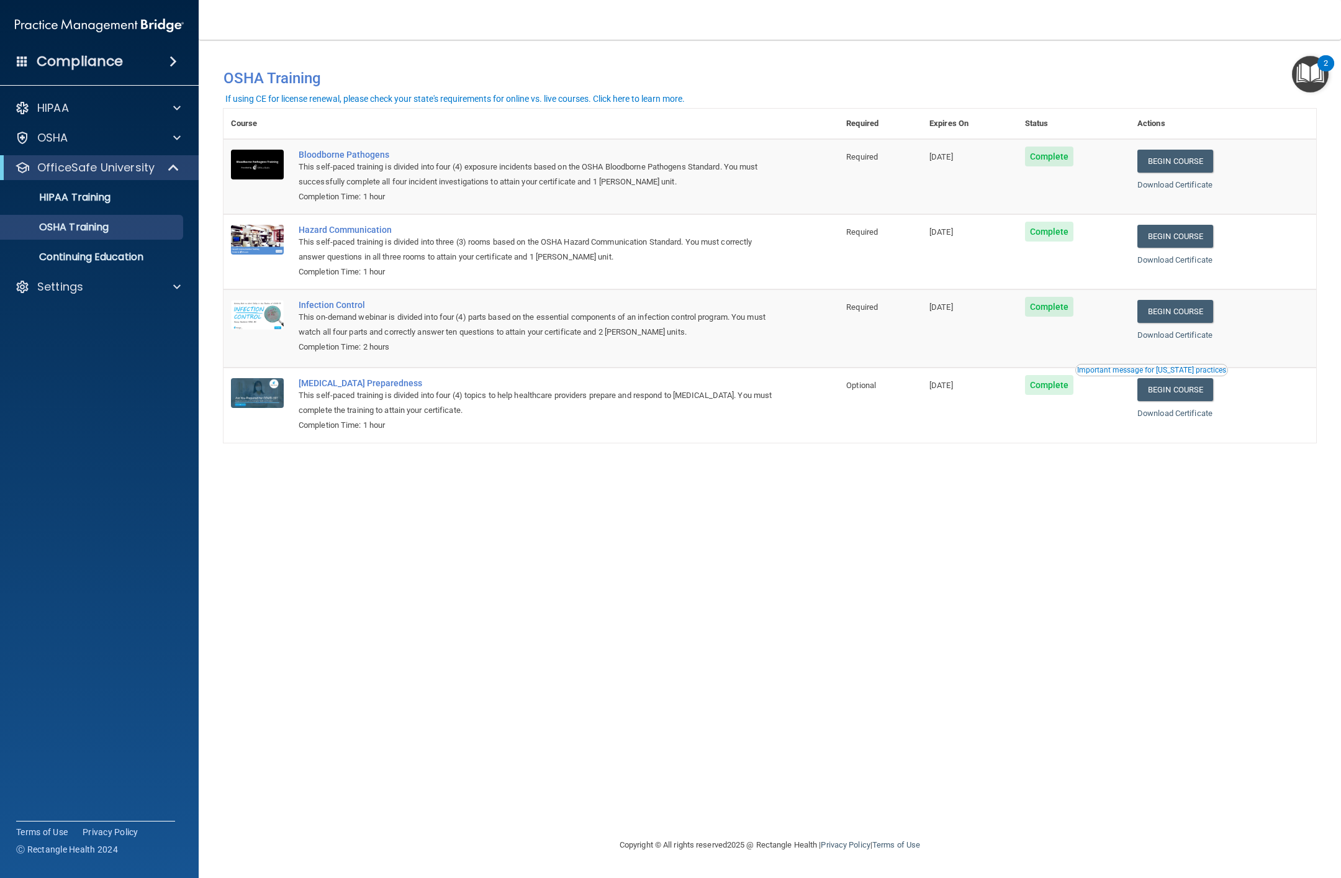
click at [45, 200] on p "HIPAA Training" at bounding box center [59, 197] width 102 height 12
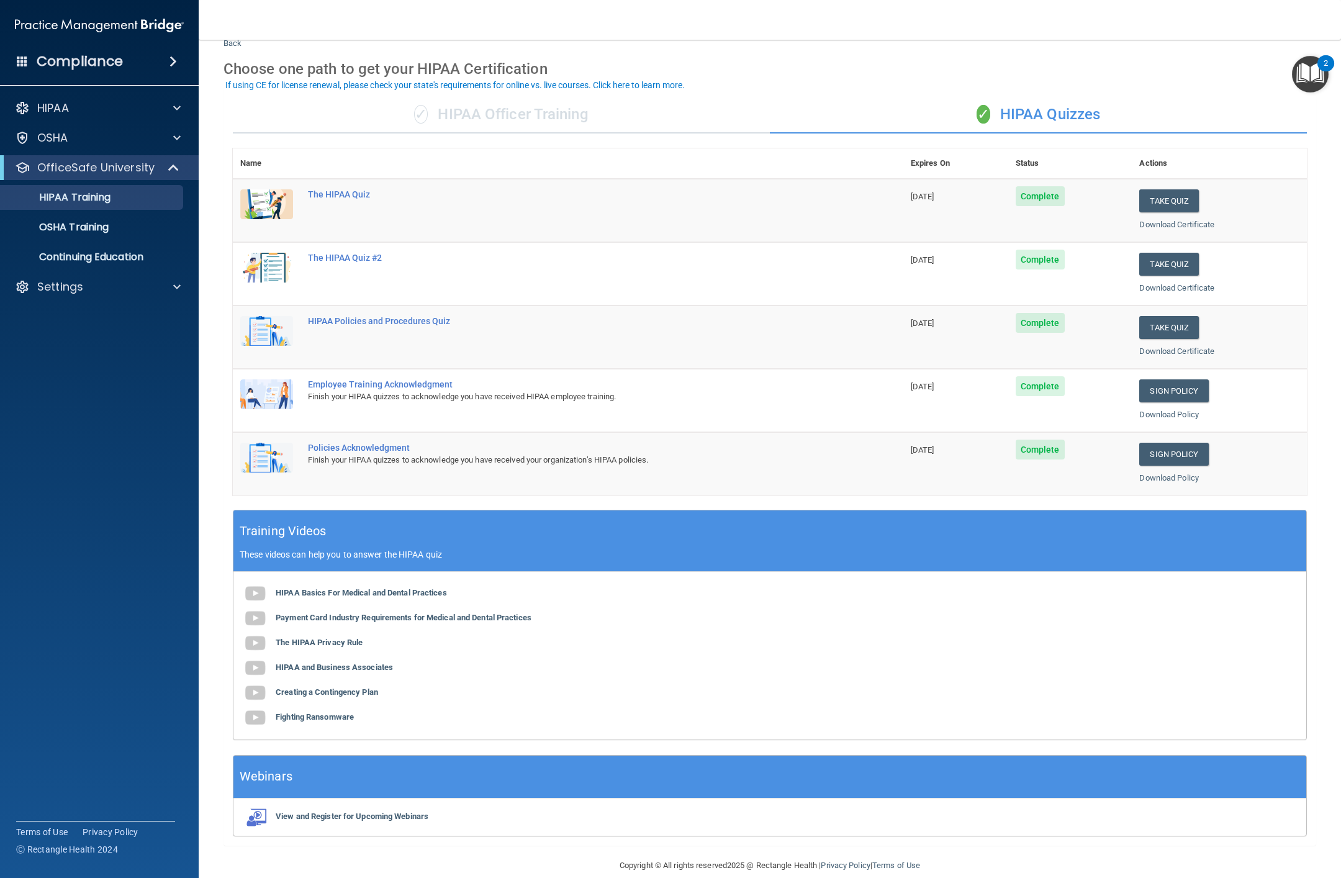
scroll to position [36, 0]
